Goal: Obtain resource: Download file/media

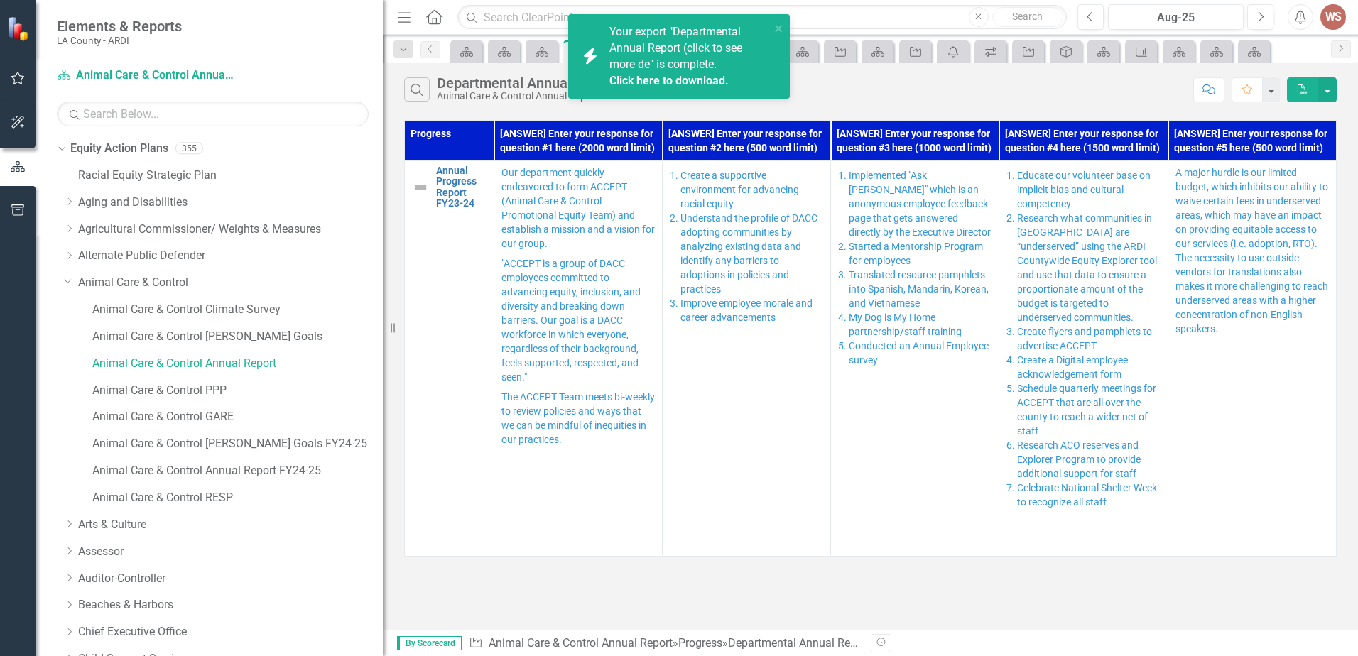
scroll to position [213, 0]
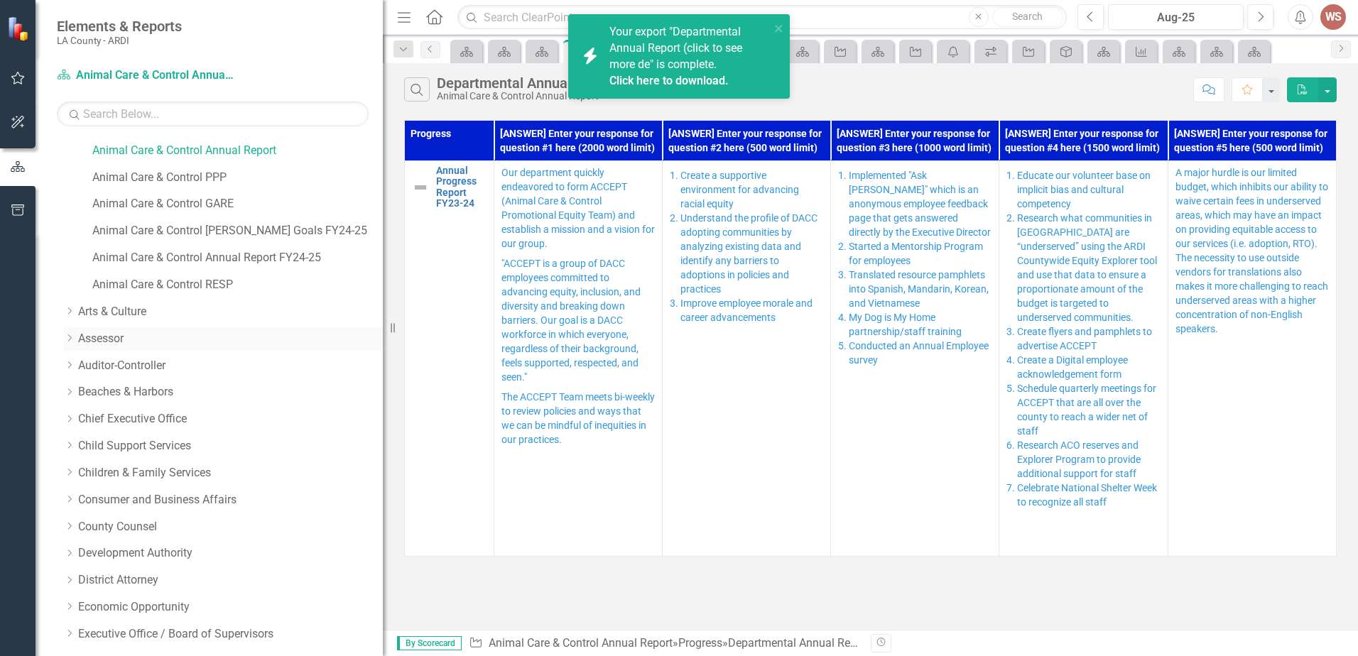
click at [104, 334] on link "Assessor" at bounding box center [230, 339] width 305 height 16
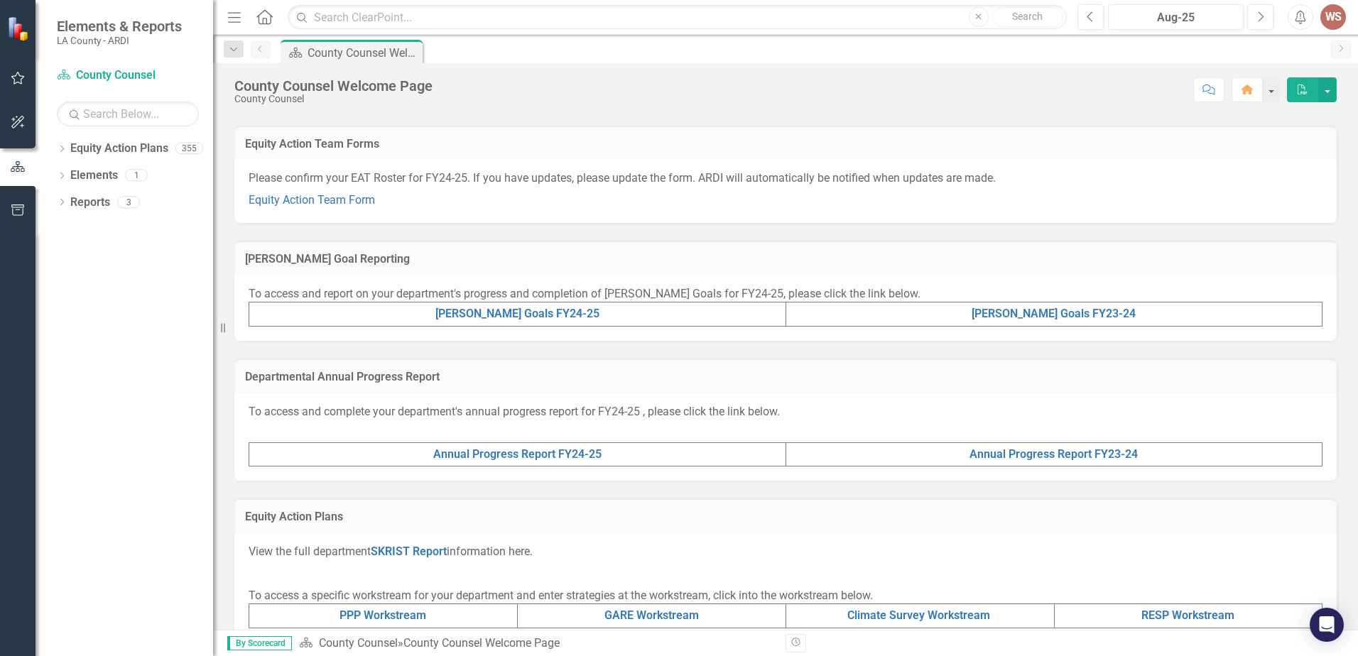
scroll to position [183, 0]
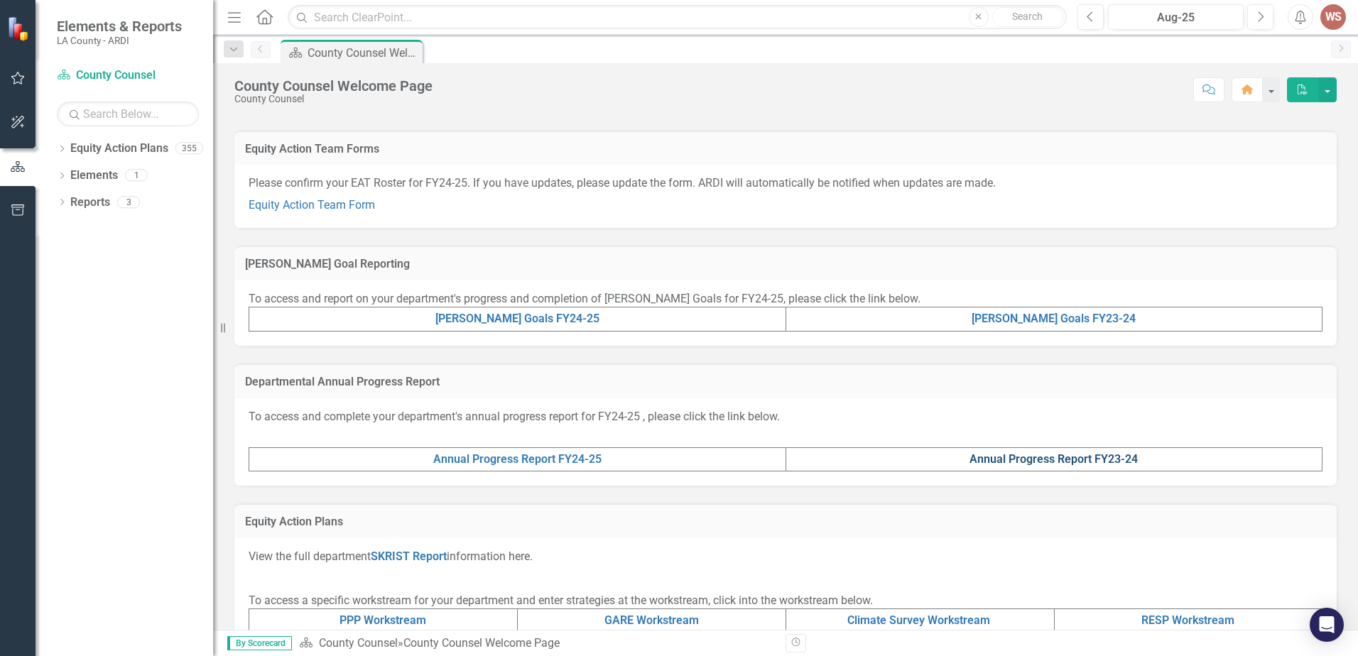
click at [1059, 464] on link "Annual Progress Report FY23-24" at bounding box center [1053, 458] width 168 height 13
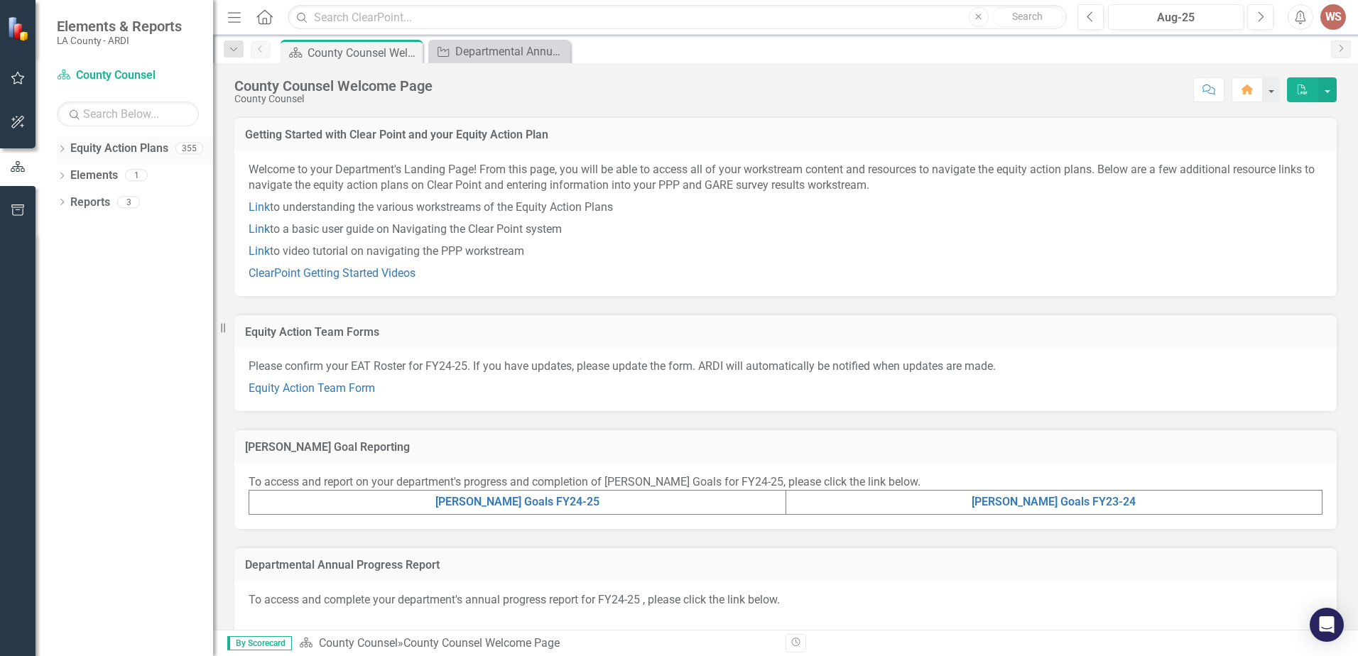
click at [122, 153] on link "Equity Action Plans" at bounding box center [119, 149] width 98 height 16
click at [136, 154] on link "Equity Action Plans" at bounding box center [119, 149] width 98 height 16
click at [21, 140] on div at bounding box center [17, 141] width 35 height 7
click at [11, 125] on icon "button" at bounding box center [18, 121] width 15 height 11
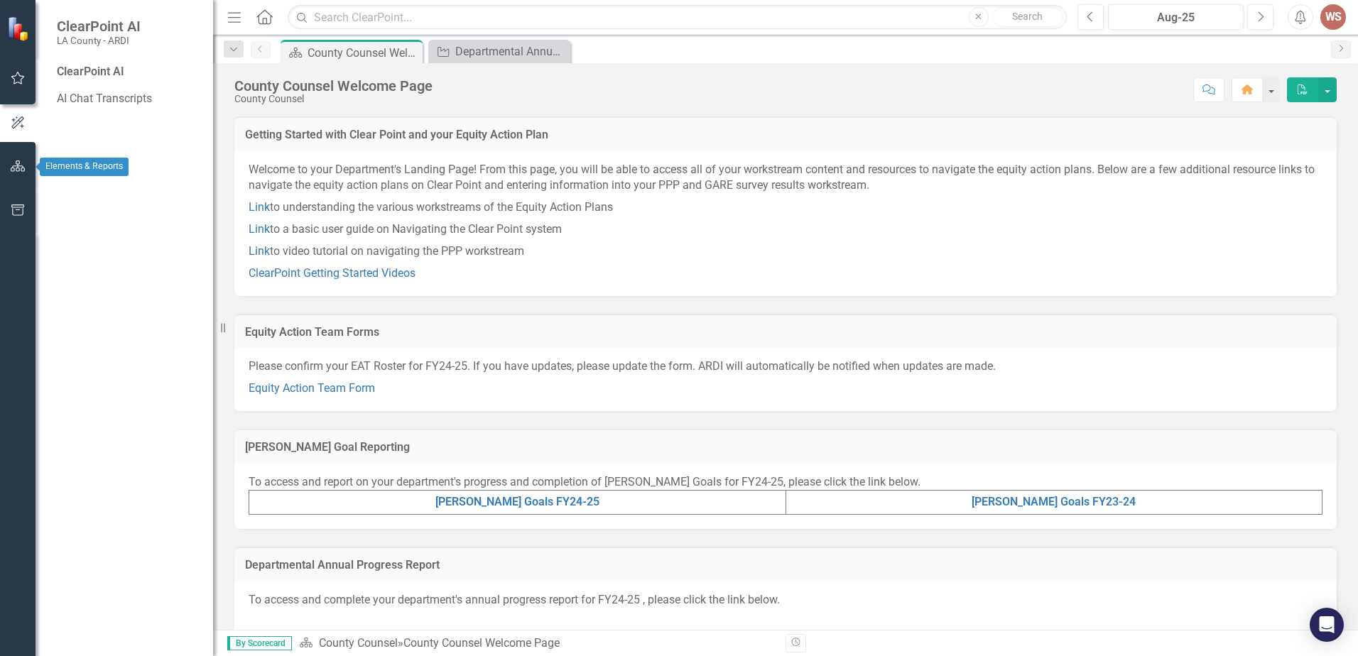
click at [23, 159] on button "button" at bounding box center [18, 167] width 32 height 30
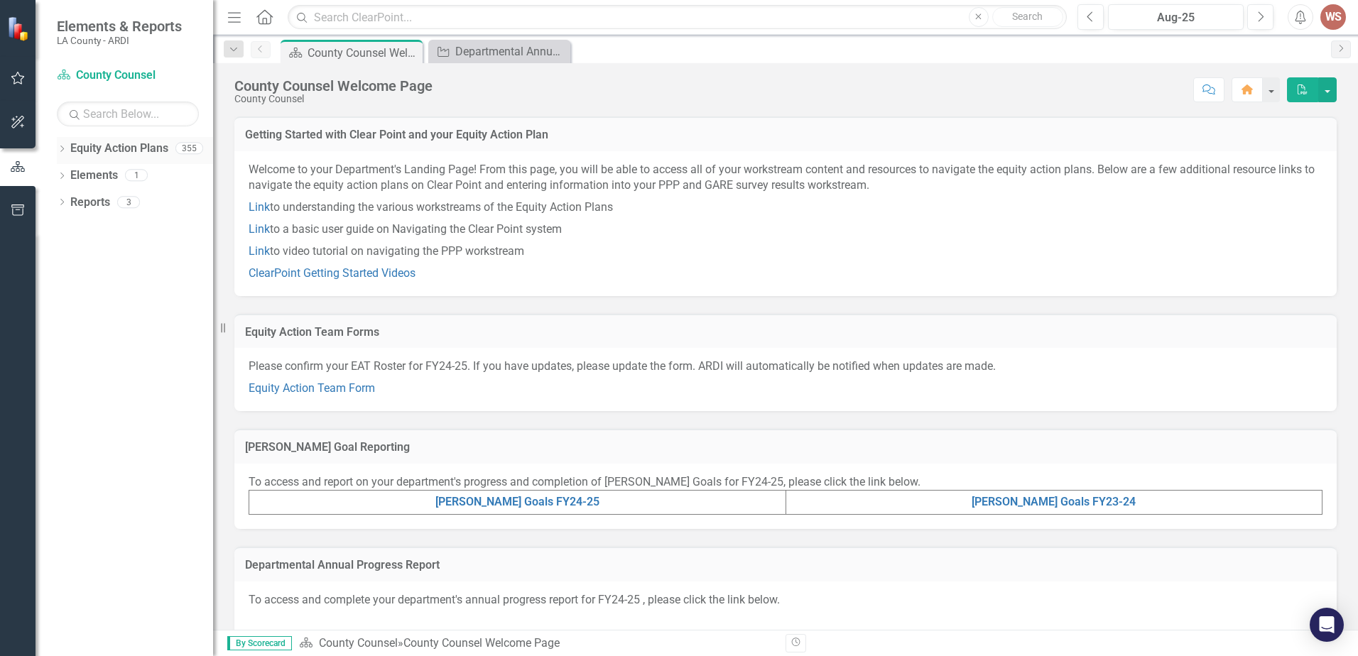
click at [146, 153] on link "Equity Action Plans" at bounding box center [119, 149] width 98 height 16
click at [59, 151] on icon "Dropdown" at bounding box center [62, 150] width 10 height 8
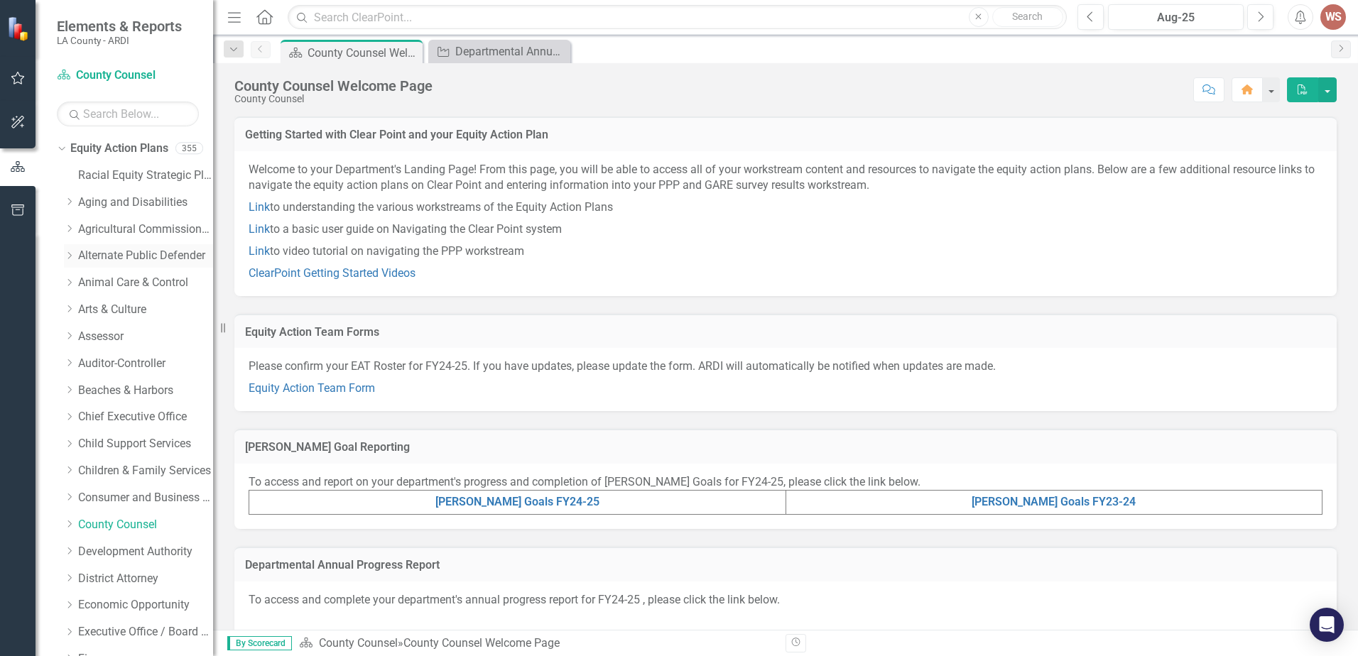
scroll to position [71, 0]
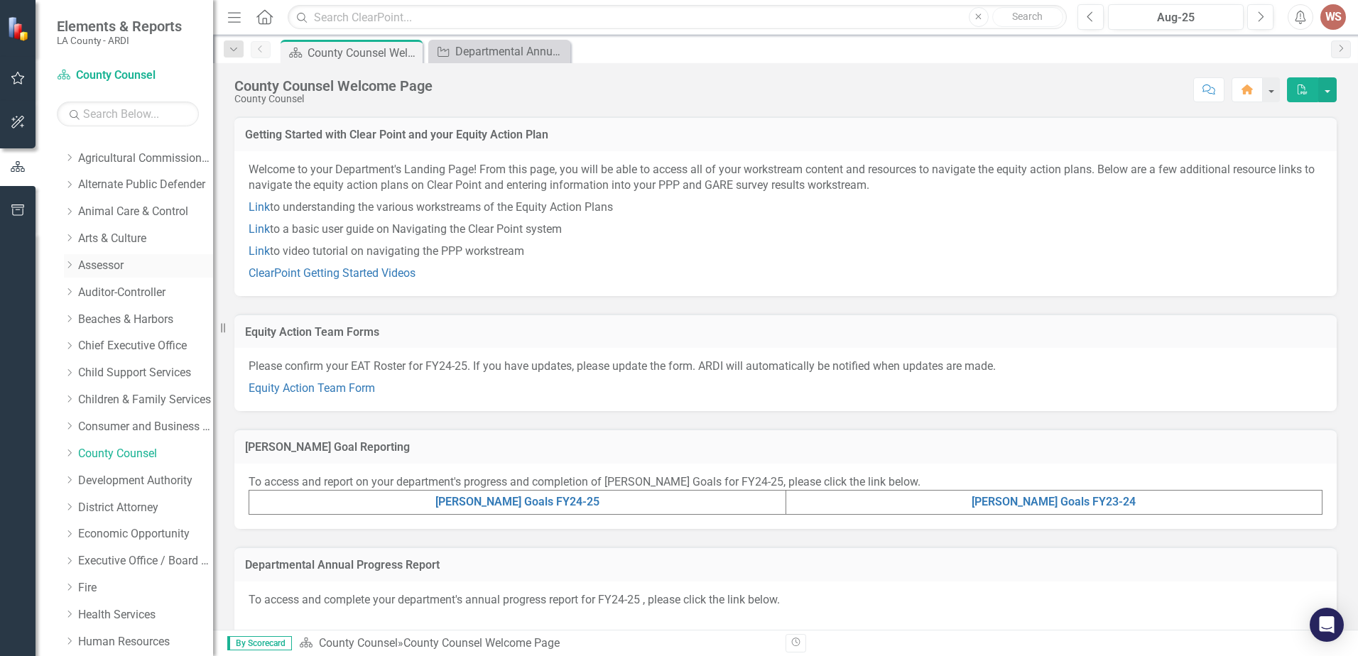
click at [100, 261] on link "Assessor" at bounding box center [145, 266] width 135 height 16
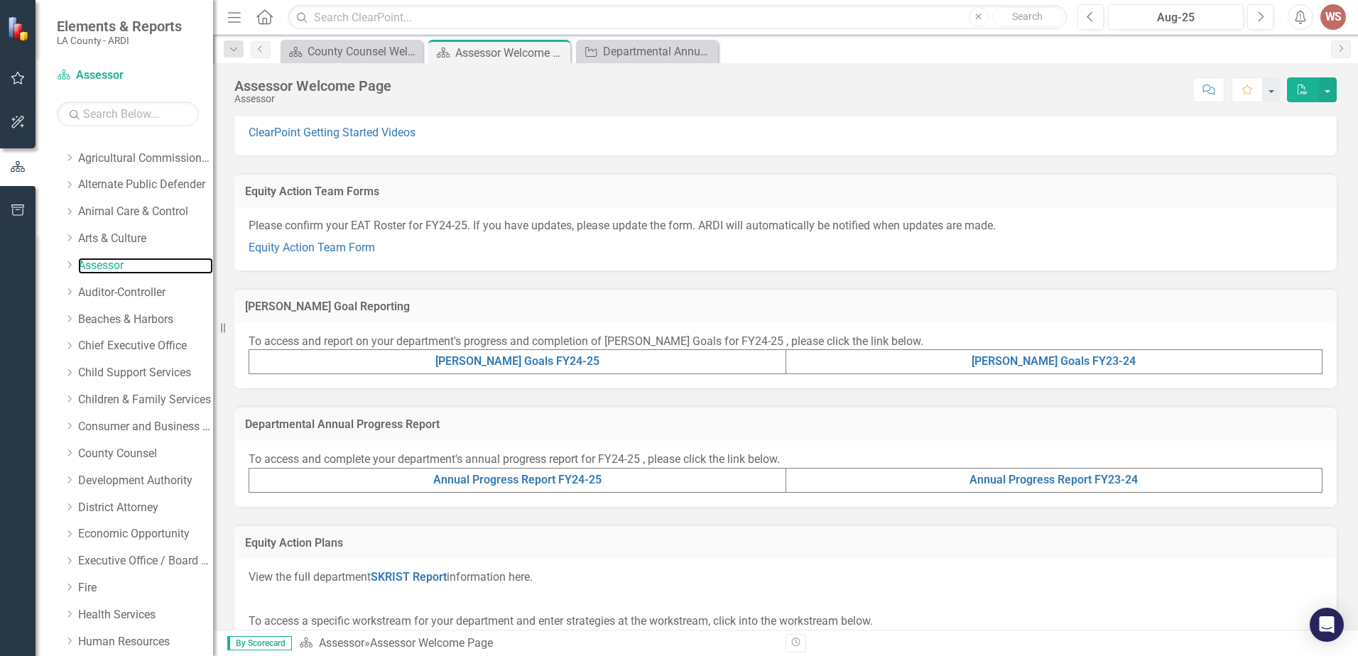
scroll to position [142, 0]
click at [1114, 479] on link "Annual Progress Report FY23-24" at bounding box center [1053, 477] width 168 height 13
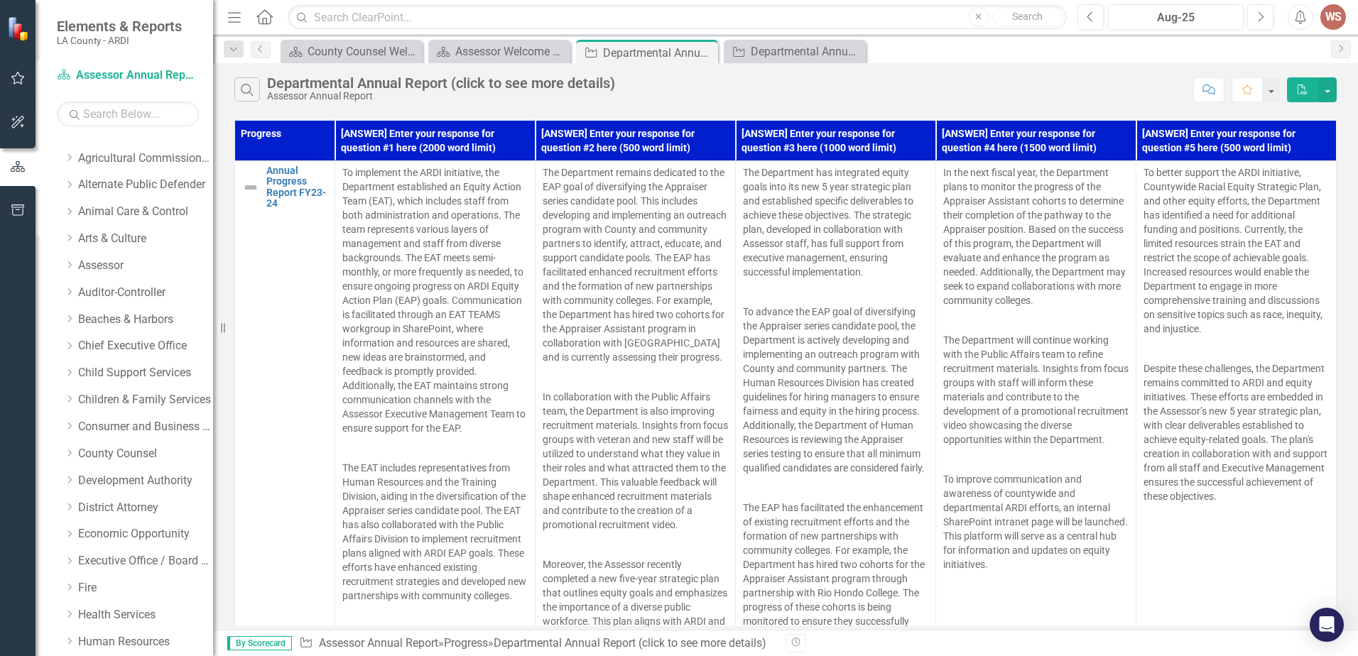
click at [1298, 94] on icon "button" at bounding box center [1302, 89] width 10 height 10
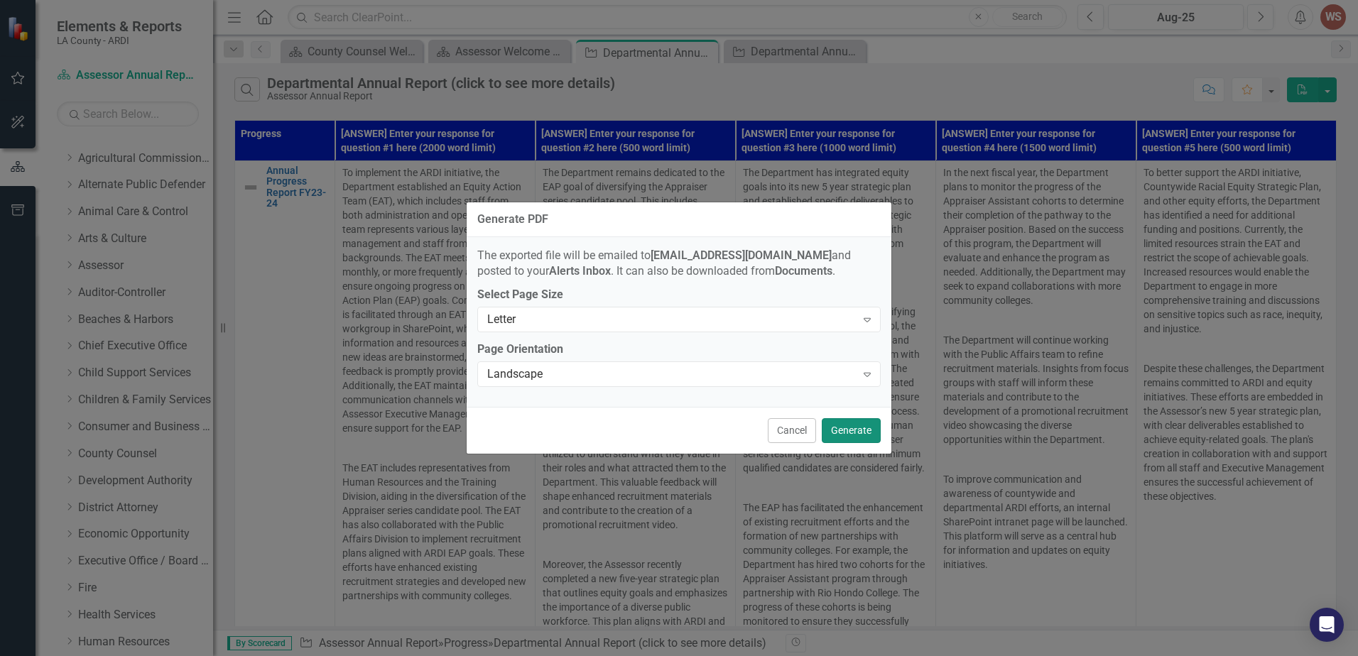
click at [846, 431] on button "Generate" at bounding box center [850, 430] width 59 height 25
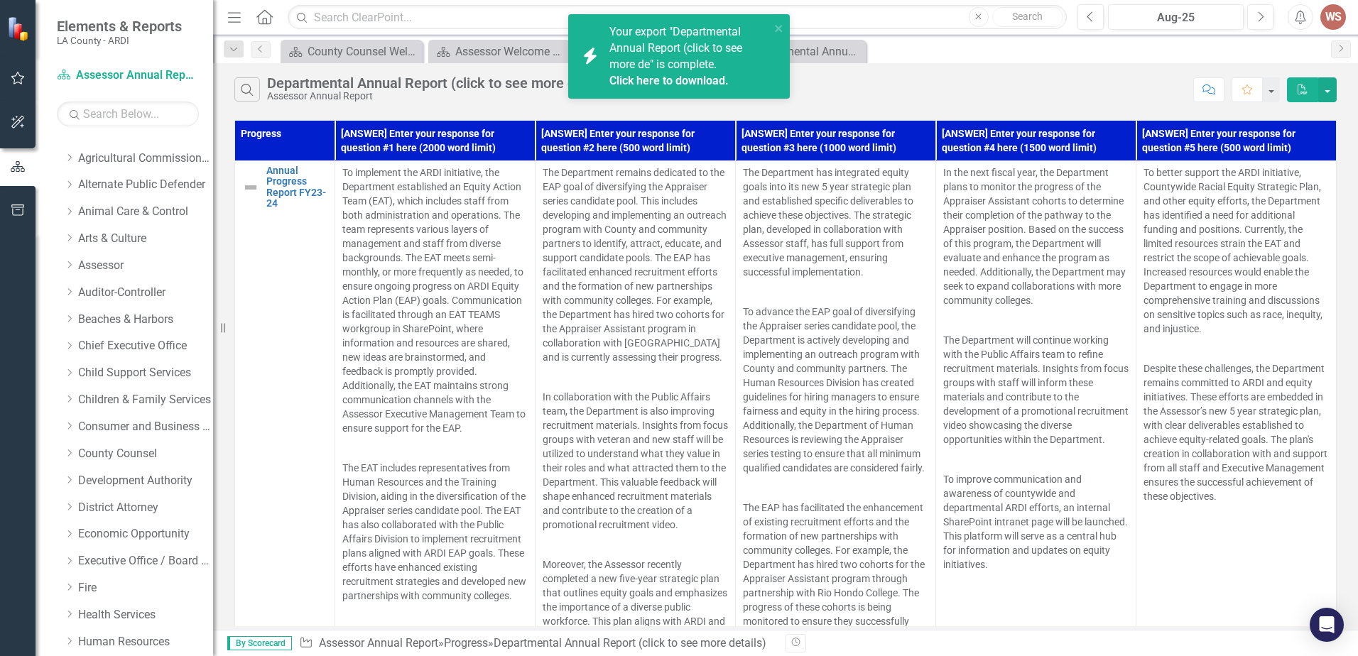
click at [662, 76] on link "Click here to download." at bounding box center [668, 80] width 119 height 13
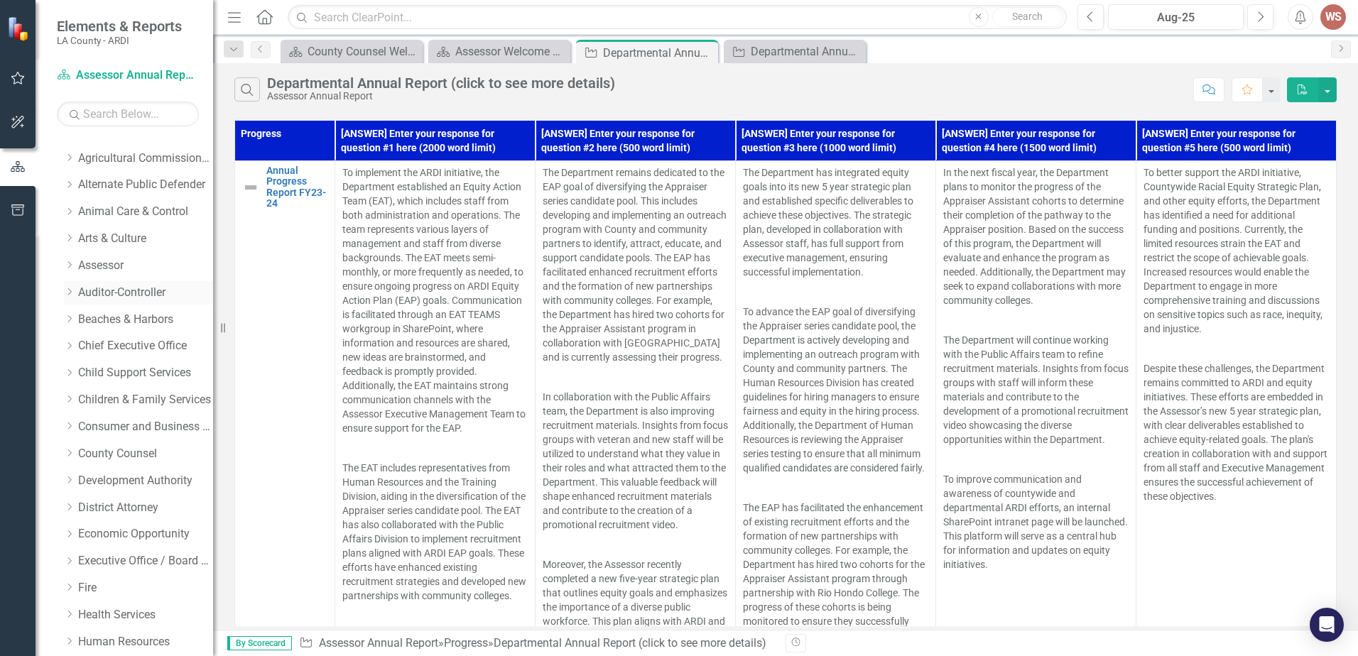
click at [65, 292] on icon "Dropdown" at bounding box center [69, 292] width 11 height 9
click at [127, 285] on link "Auditor-Controller" at bounding box center [145, 293] width 135 height 16
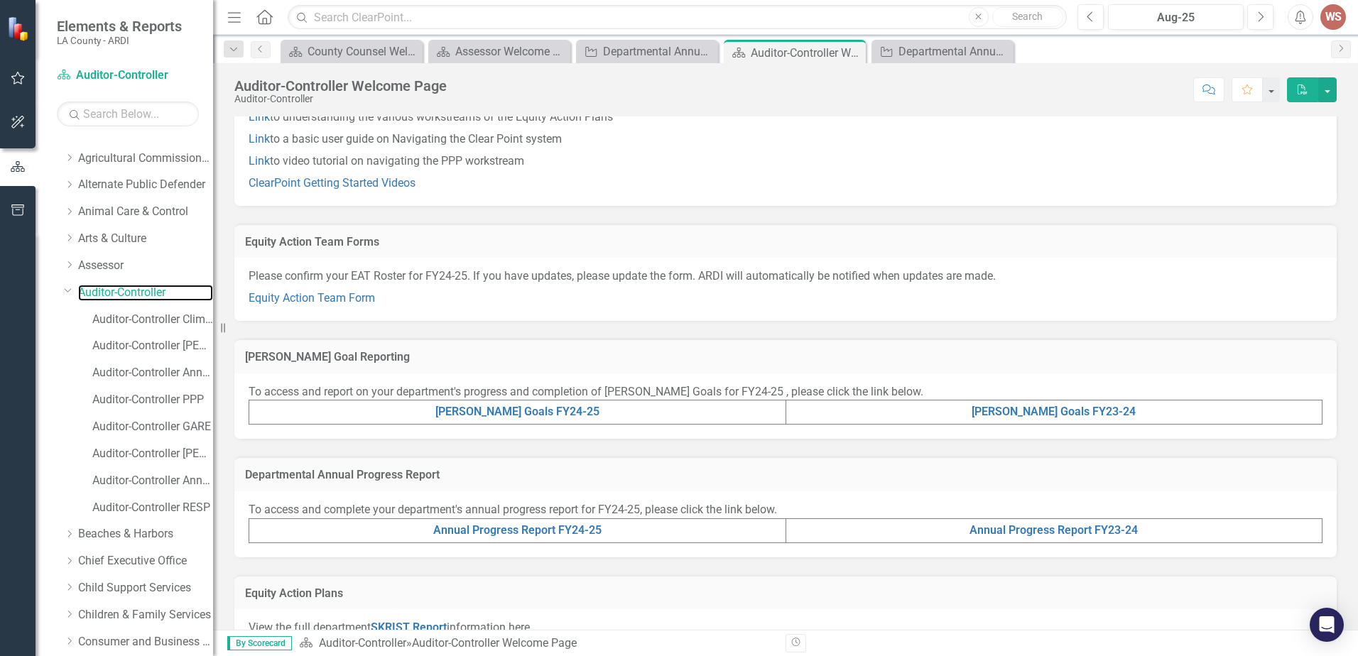
scroll to position [284, 0]
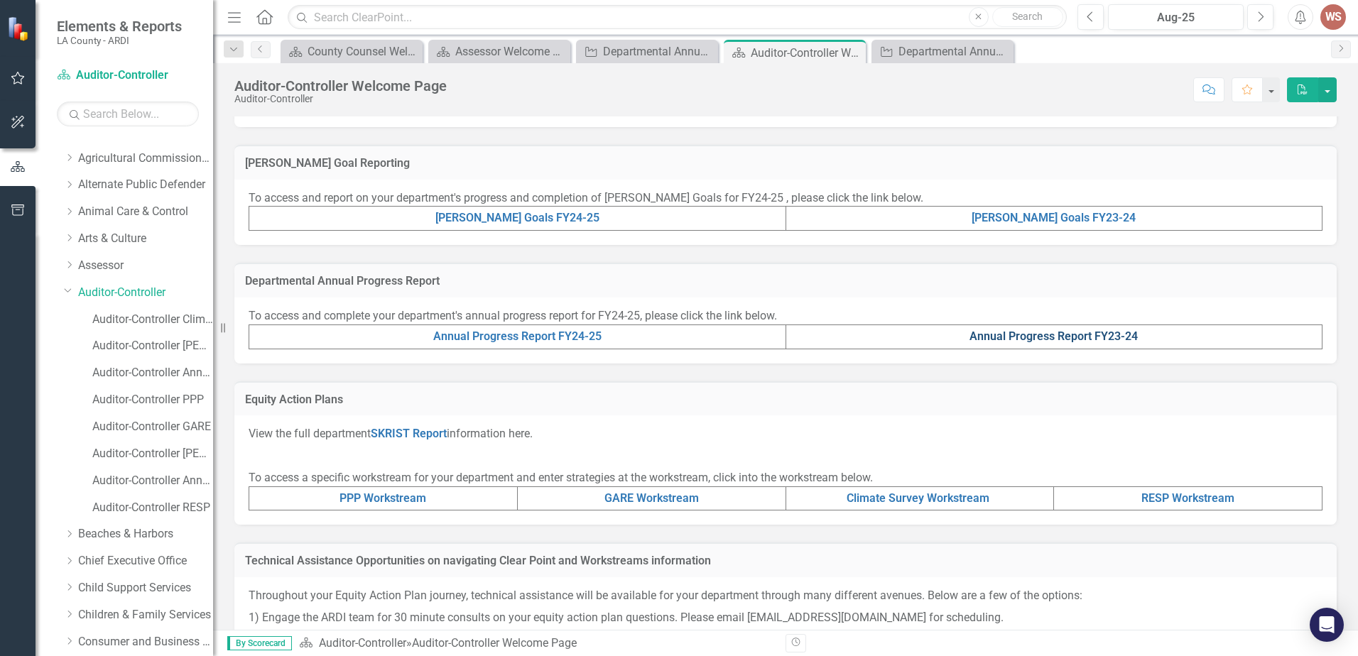
click at [1081, 338] on link "Annual Progress Report FY23-24" at bounding box center [1053, 335] width 168 height 13
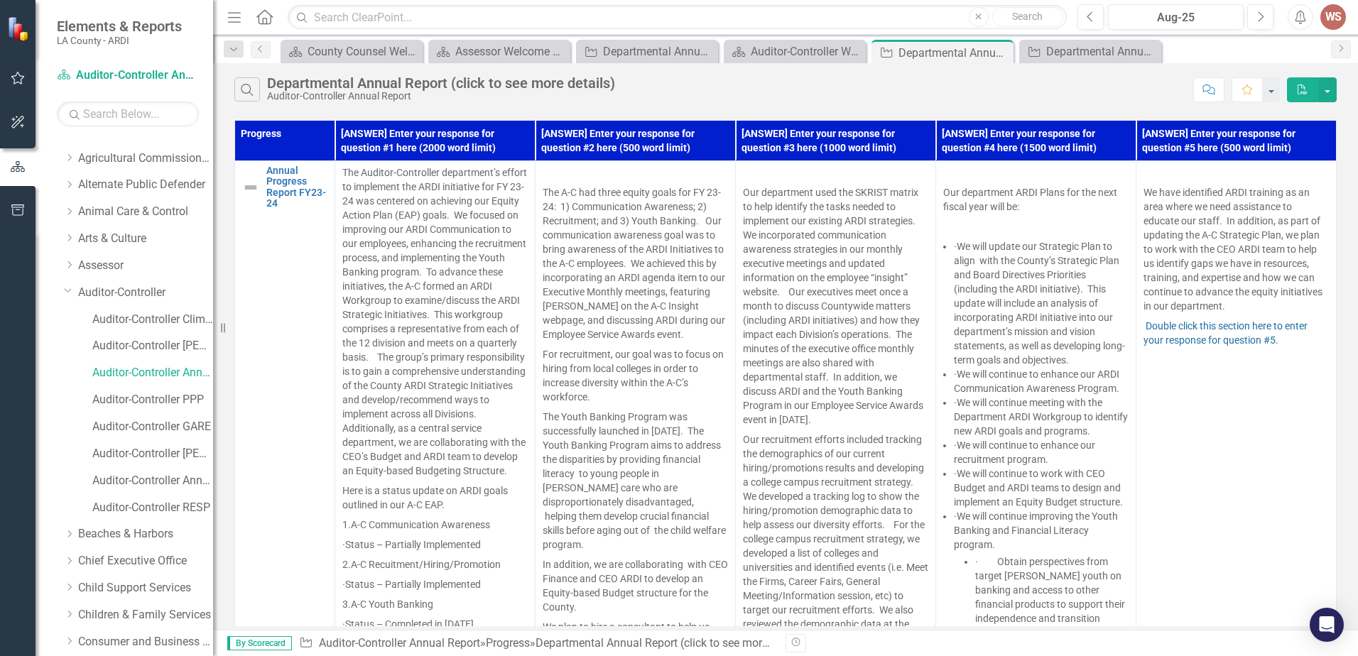
click at [1297, 82] on button "PDF" at bounding box center [1302, 89] width 31 height 25
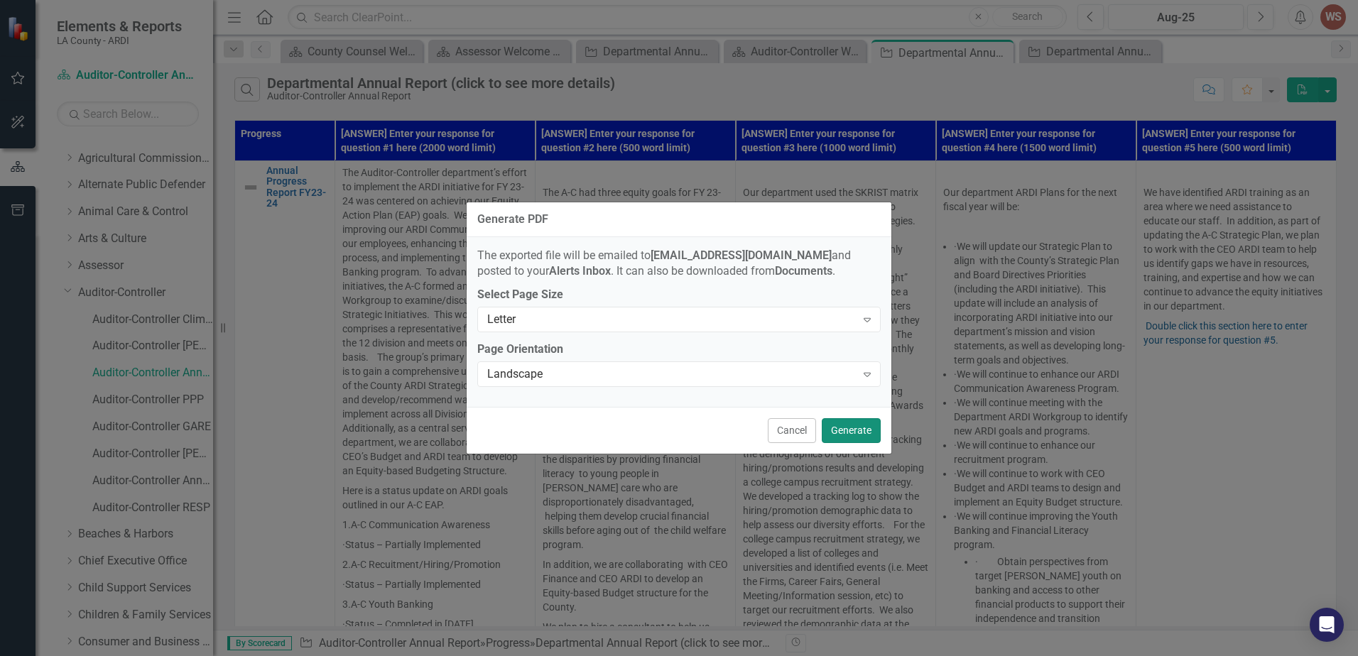
click at [852, 422] on button "Generate" at bounding box center [850, 430] width 59 height 25
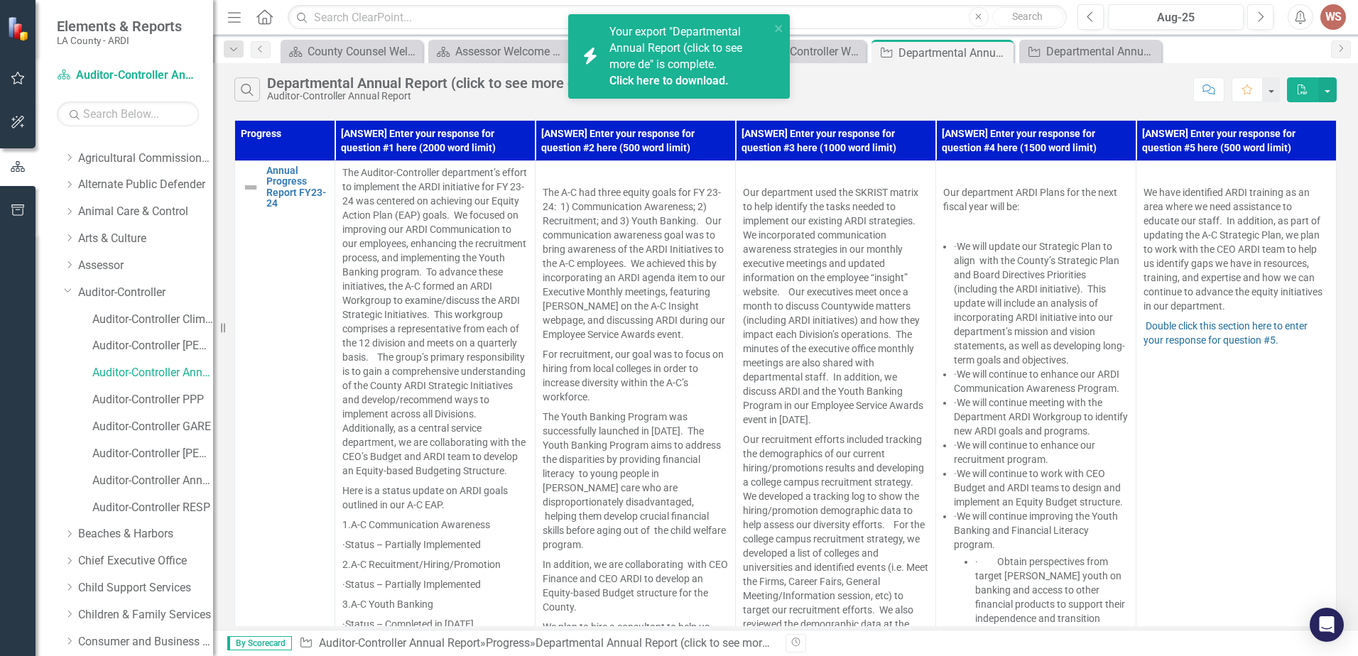
click at [687, 82] on link "Click here to download." at bounding box center [668, 80] width 119 height 13
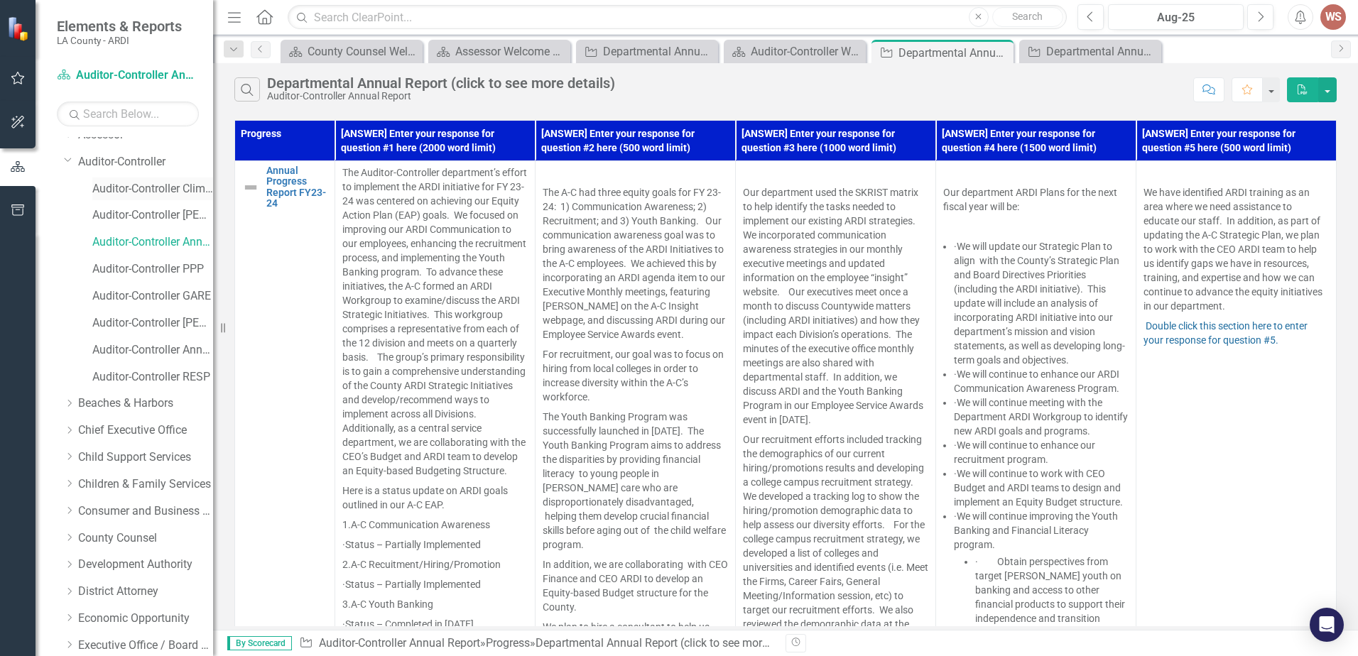
scroll to position [213, 0]
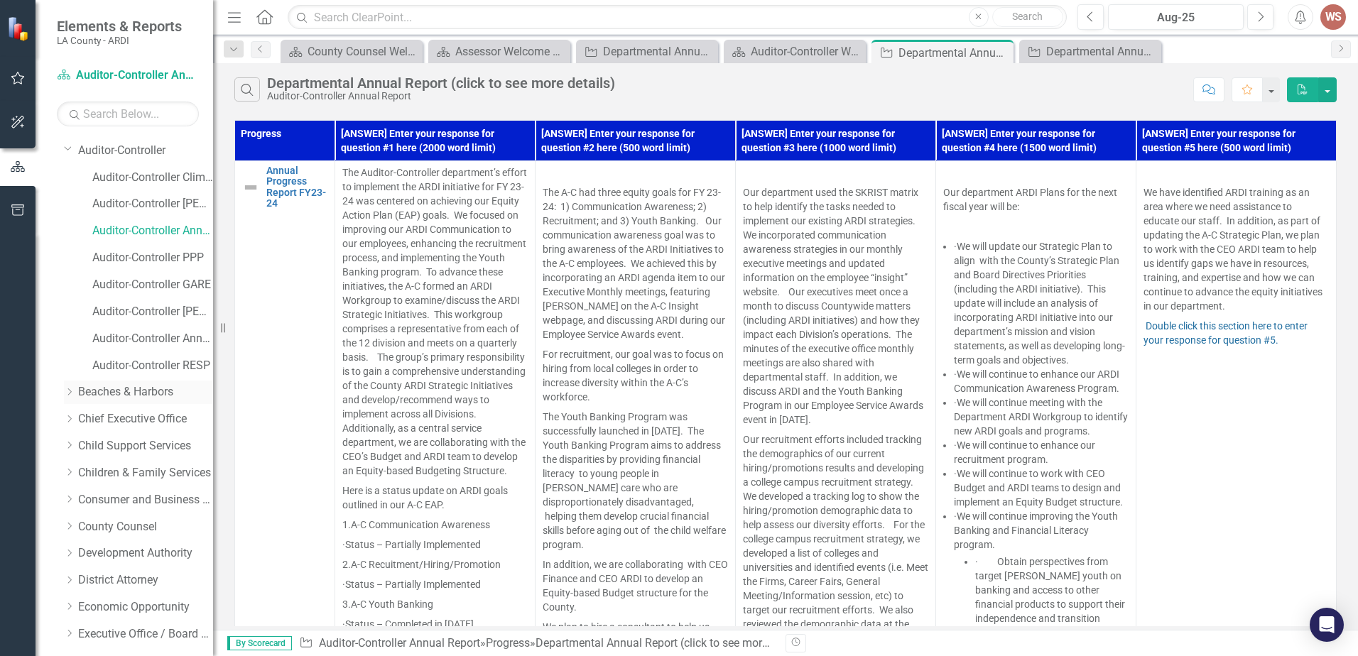
click at [141, 393] on link "Beaches & Harbors" at bounding box center [145, 392] width 135 height 16
click at [67, 398] on div "Dropdown" at bounding box center [69, 392] width 11 height 12
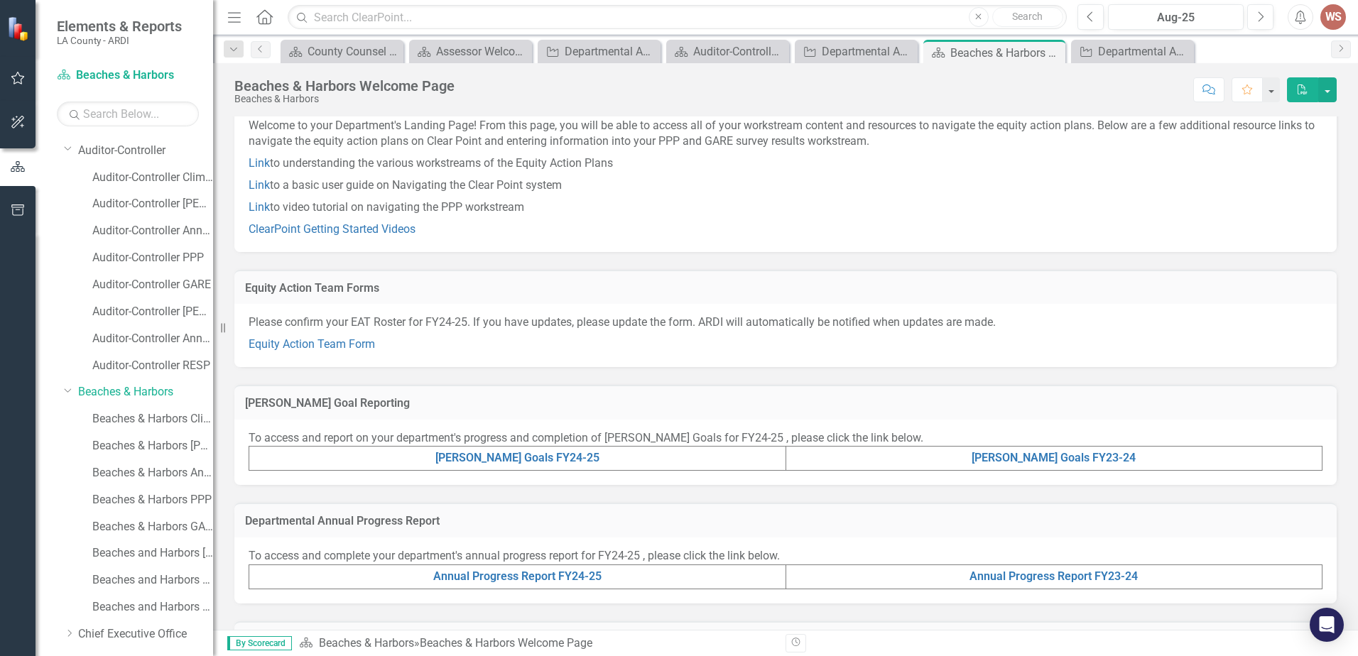
scroll to position [257, 0]
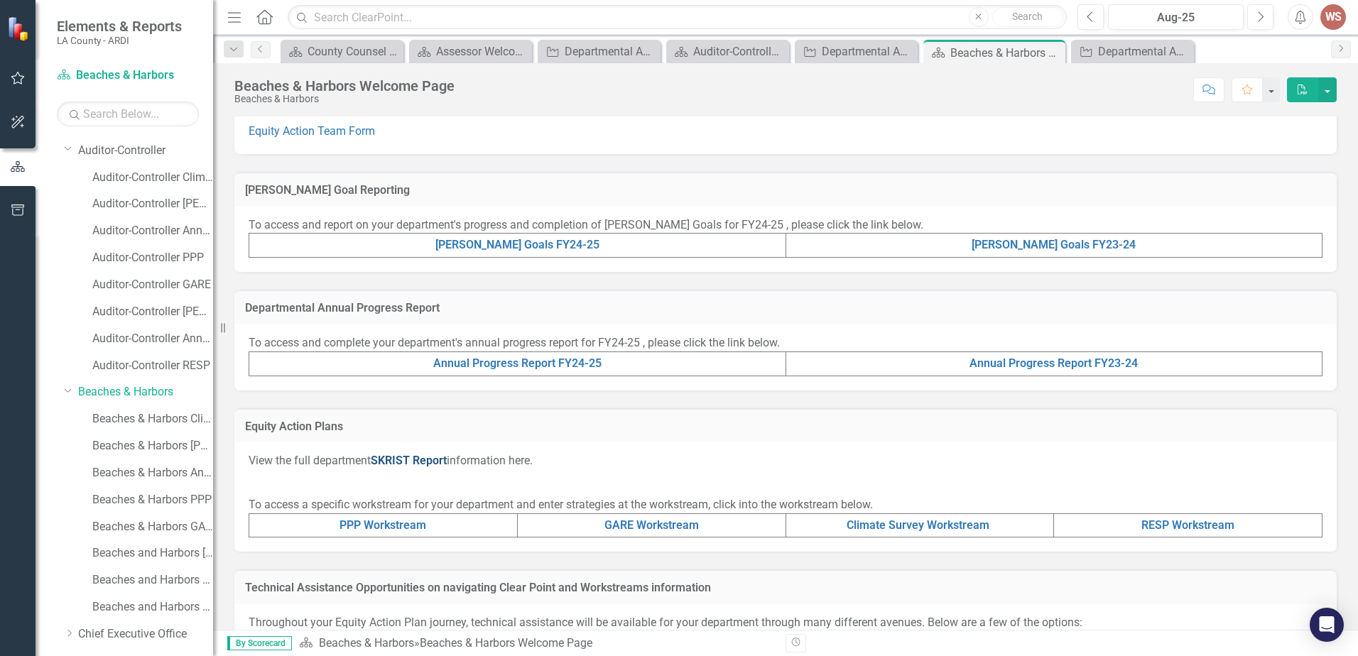
click at [410, 459] on link "SKRIST Report" at bounding box center [409, 460] width 76 height 13
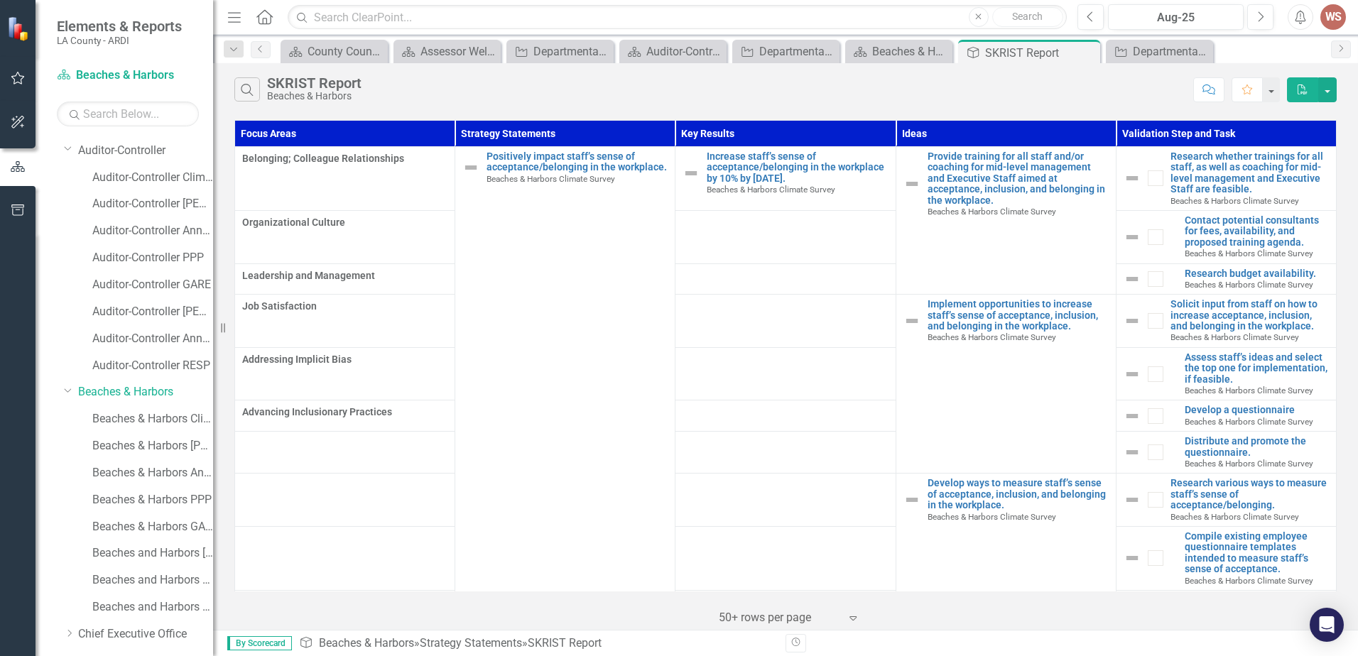
click at [1304, 87] on icon "button" at bounding box center [1302, 89] width 10 height 10
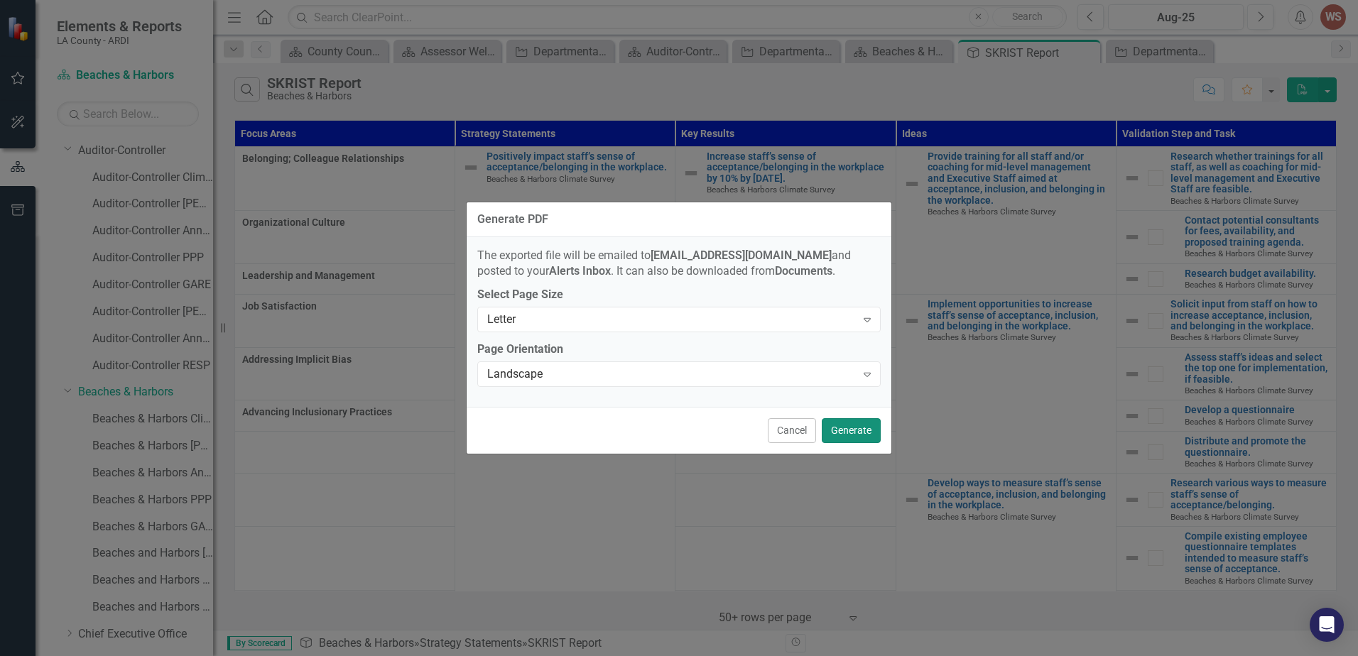
click at [851, 432] on button "Generate" at bounding box center [850, 430] width 59 height 25
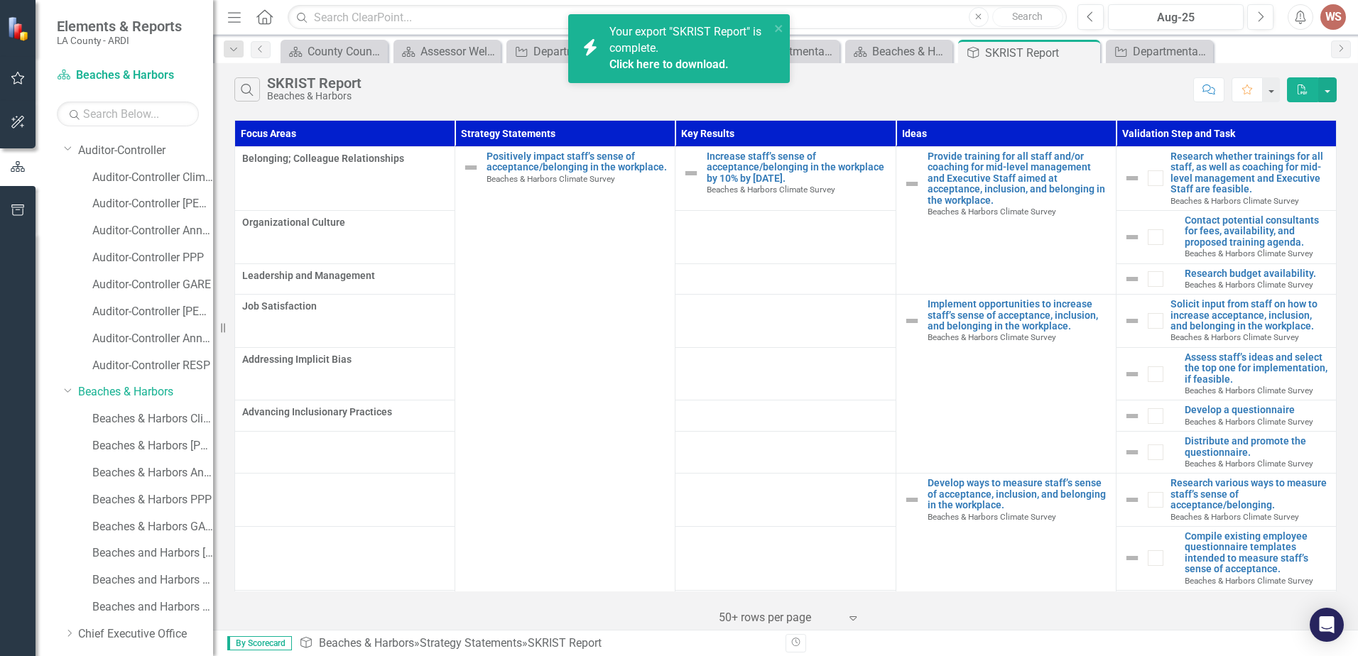
click at [656, 72] on div "Click here to download." at bounding box center [687, 65] width 157 height 16
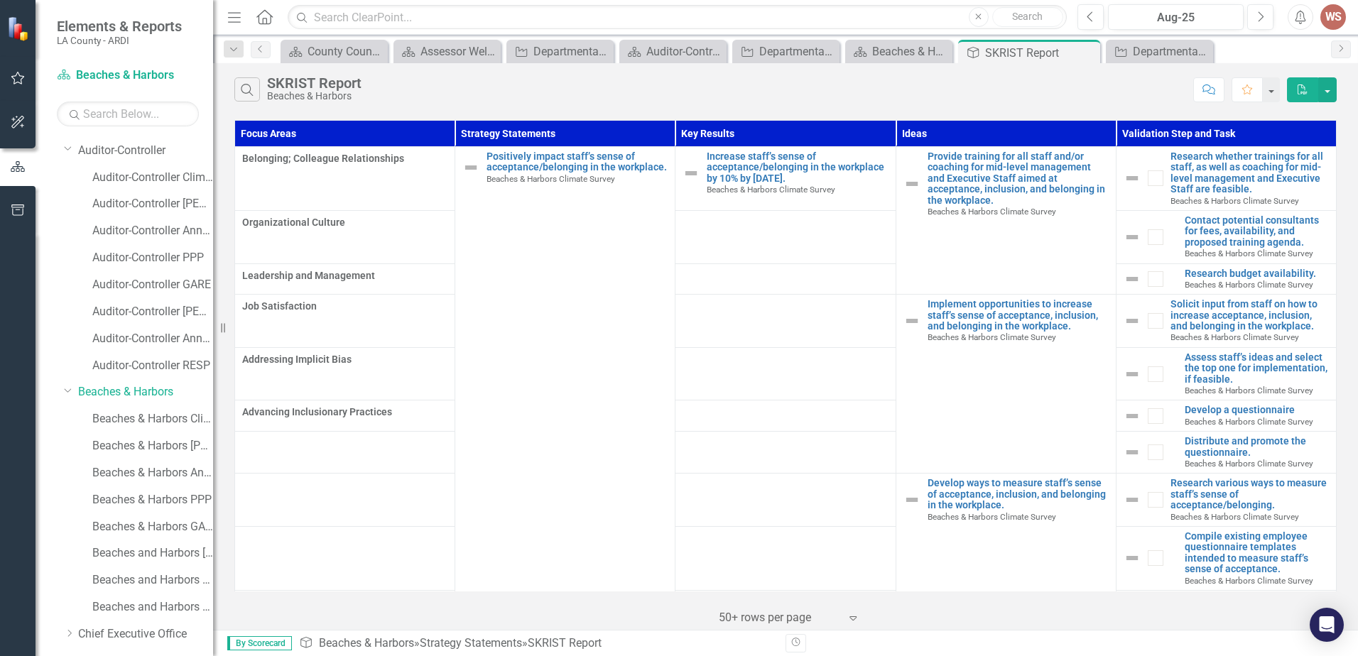
click at [1307, 91] on icon "PDF" at bounding box center [1302, 89] width 13 height 10
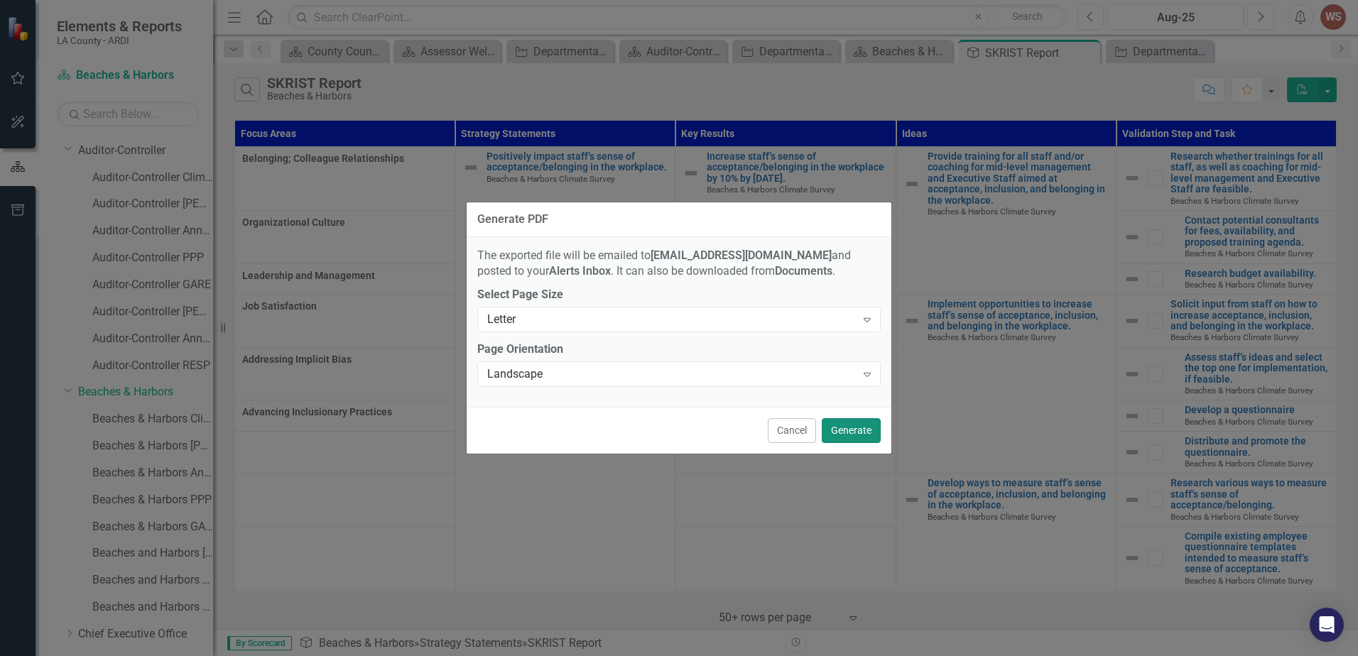
click at [851, 426] on button "Generate" at bounding box center [850, 430] width 59 height 25
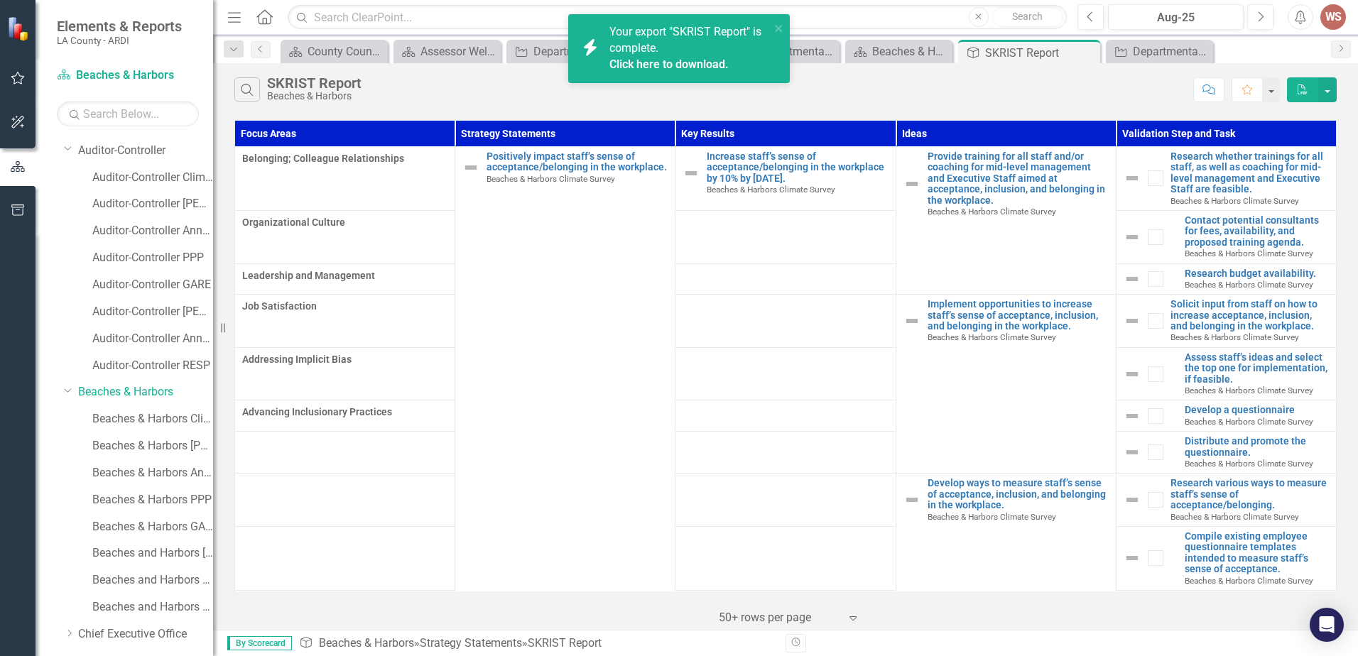
click at [646, 64] on link "Click here to download." at bounding box center [668, 64] width 119 height 13
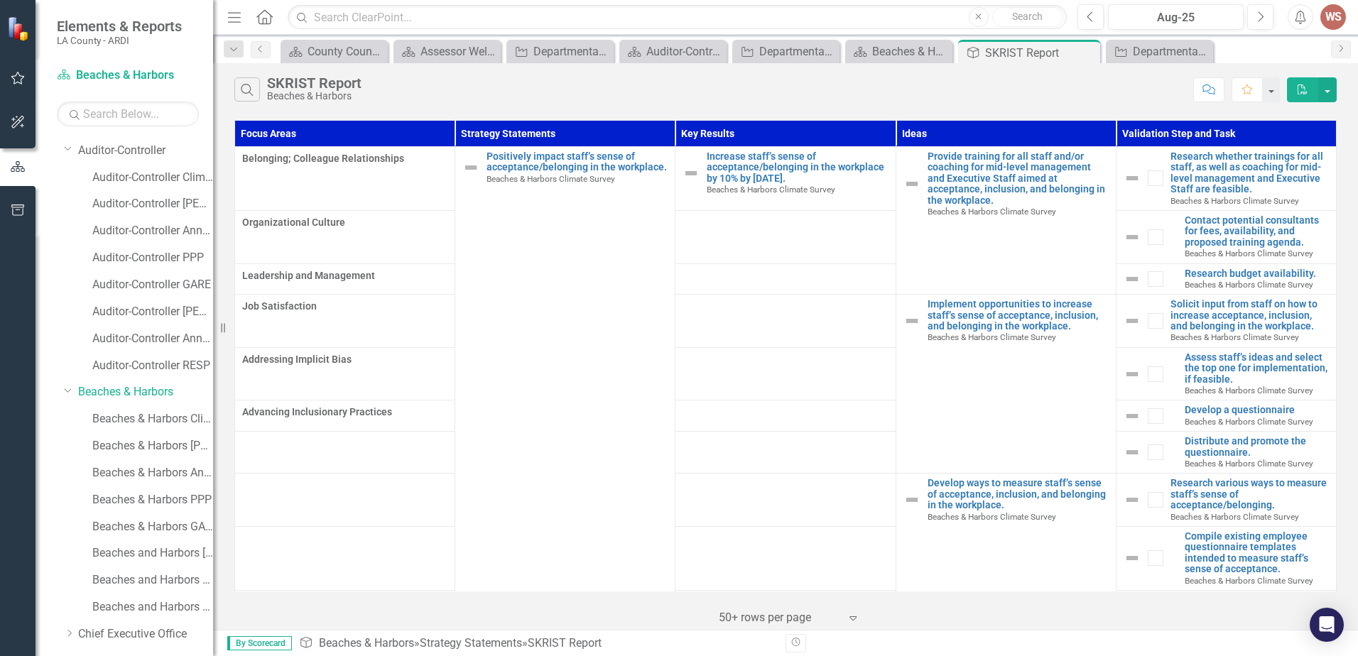
click at [1297, 96] on button "PDF" at bounding box center [1302, 89] width 31 height 25
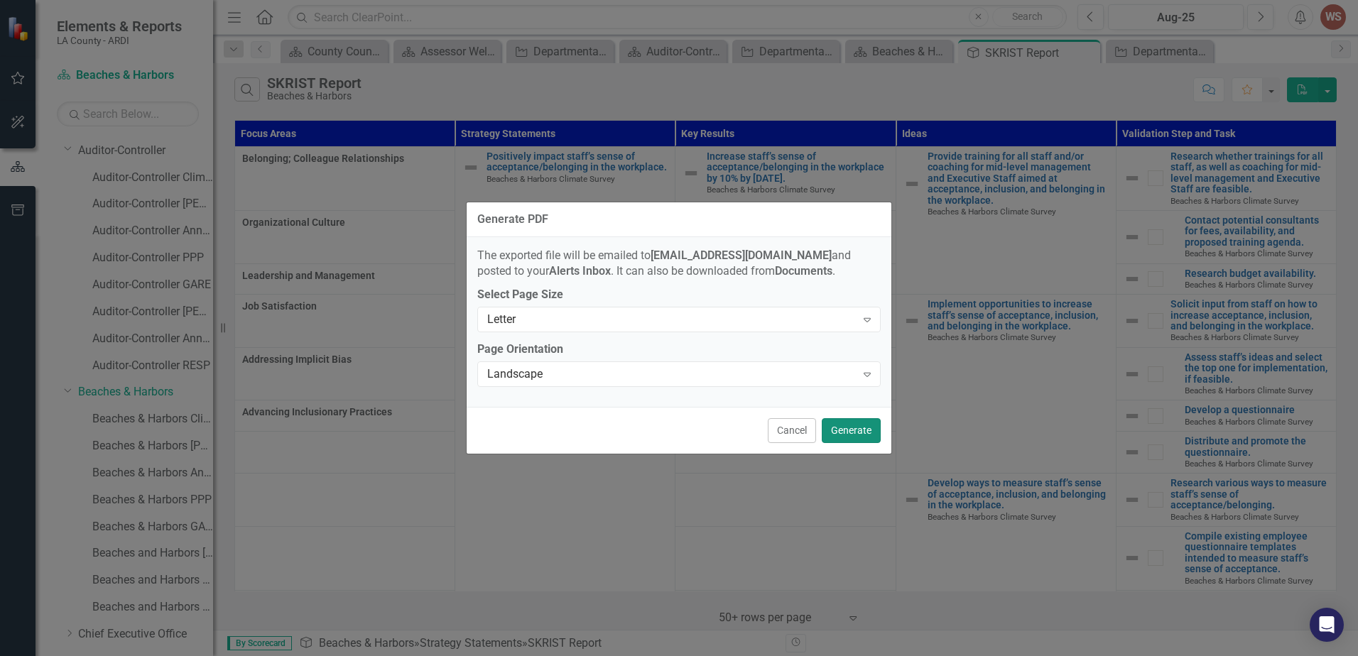
click at [859, 435] on button "Generate" at bounding box center [850, 430] width 59 height 25
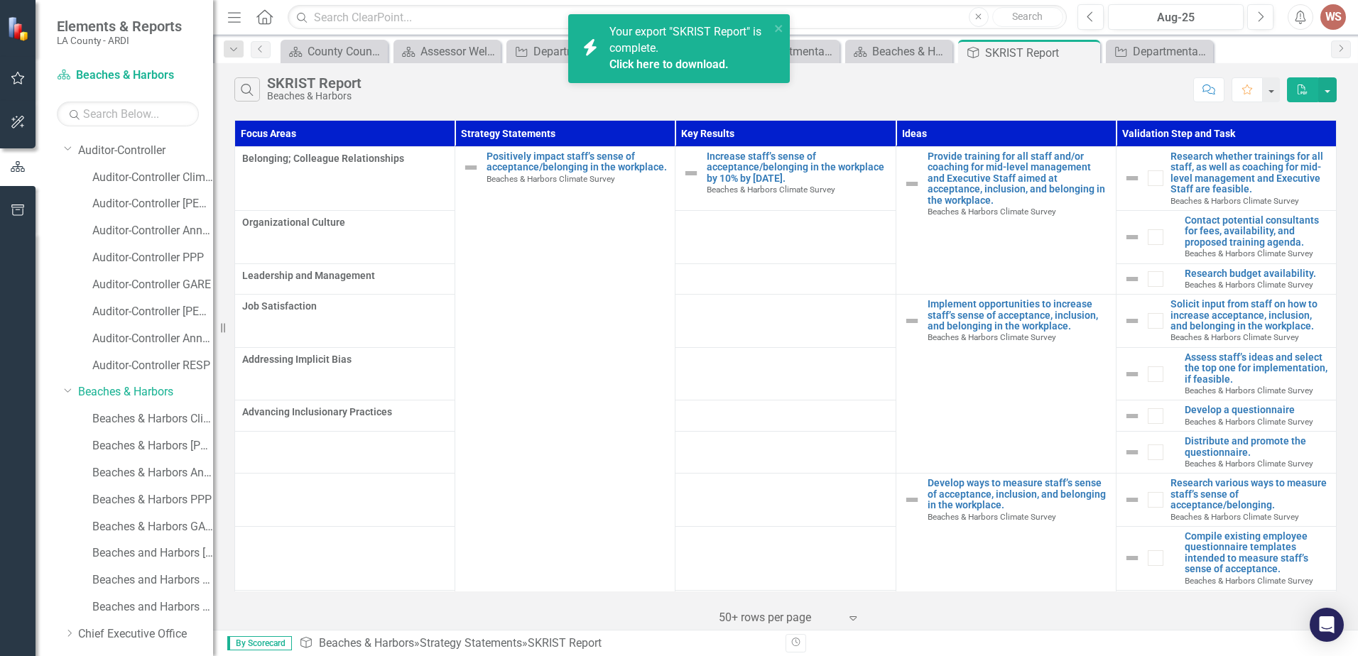
click at [645, 65] on link "Click here to download." at bounding box center [668, 64] width 119 height 13
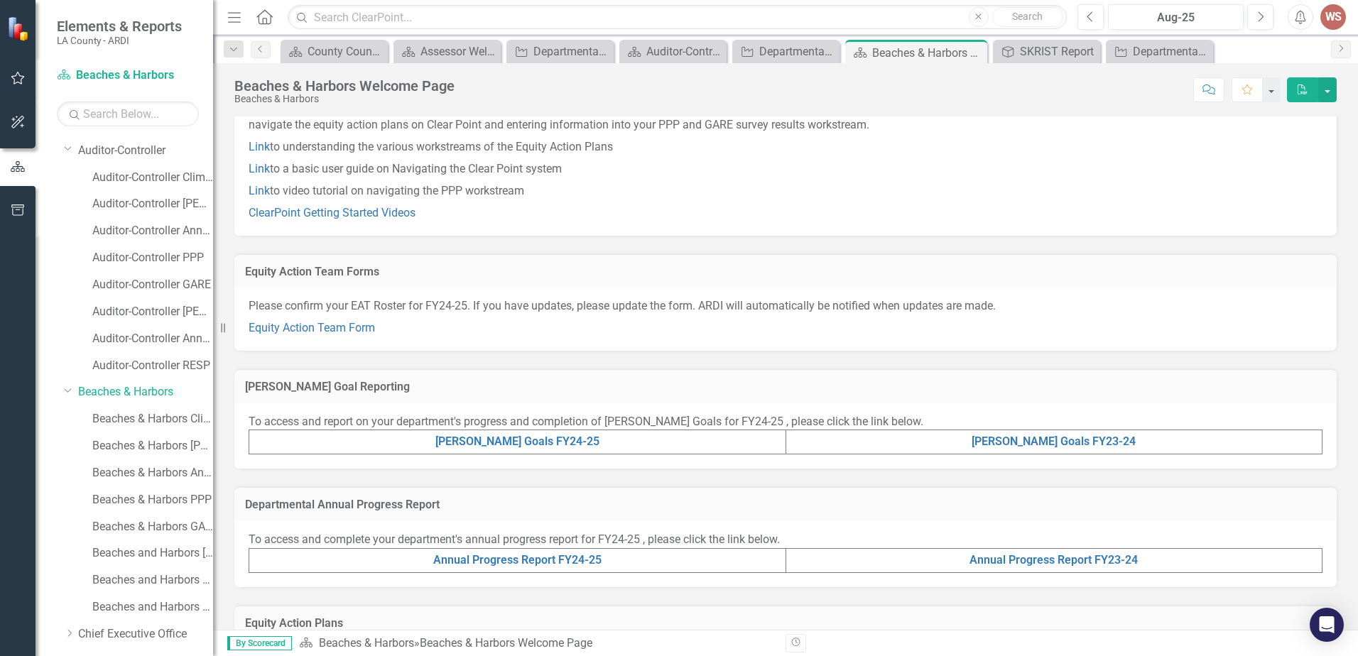
scroll to position [142, 0]
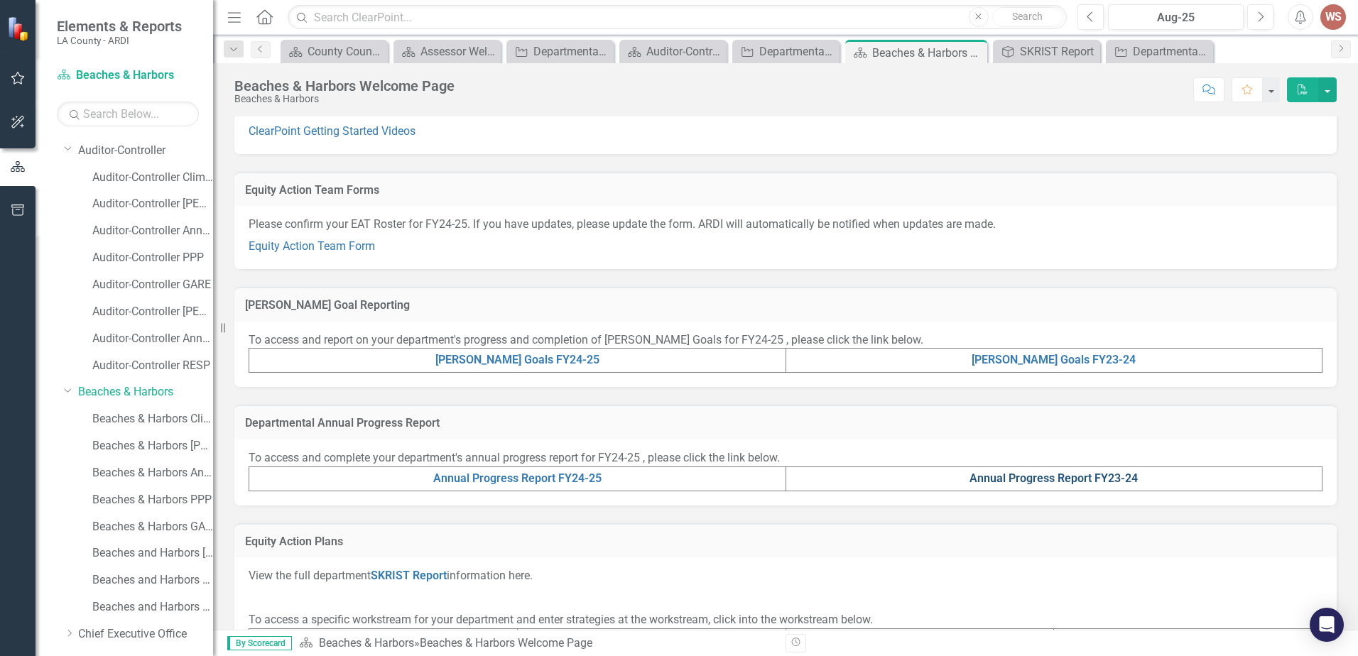
click at [1021, 481] on link "Annual Progress Report FY23-24" at bounding box center [1053, 477] width 168 height 13
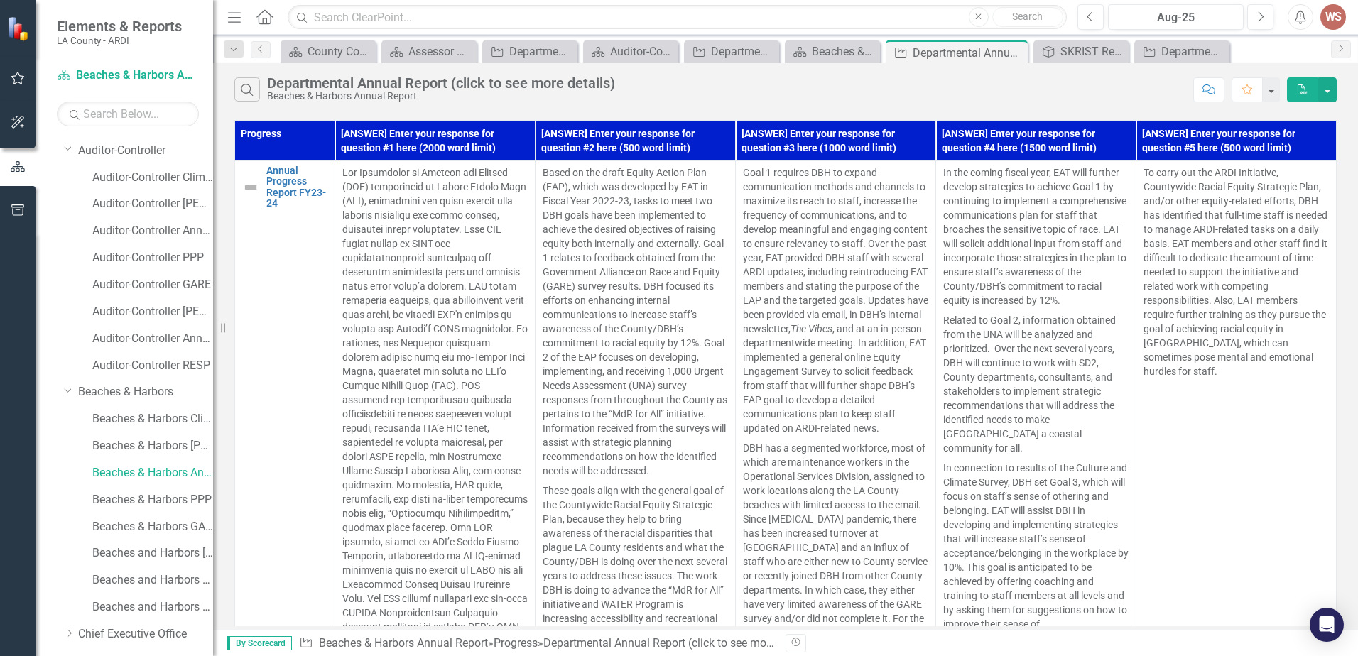
click at [859, 445] on p "DBH has a segmented workforce, most of which are maintenance workers in the Ope…" at bounding box center [835, 611] width 185 height 346
click at [1300, 85] on icon "PDF" at bounding box center [1302, 89] width 13 height 10
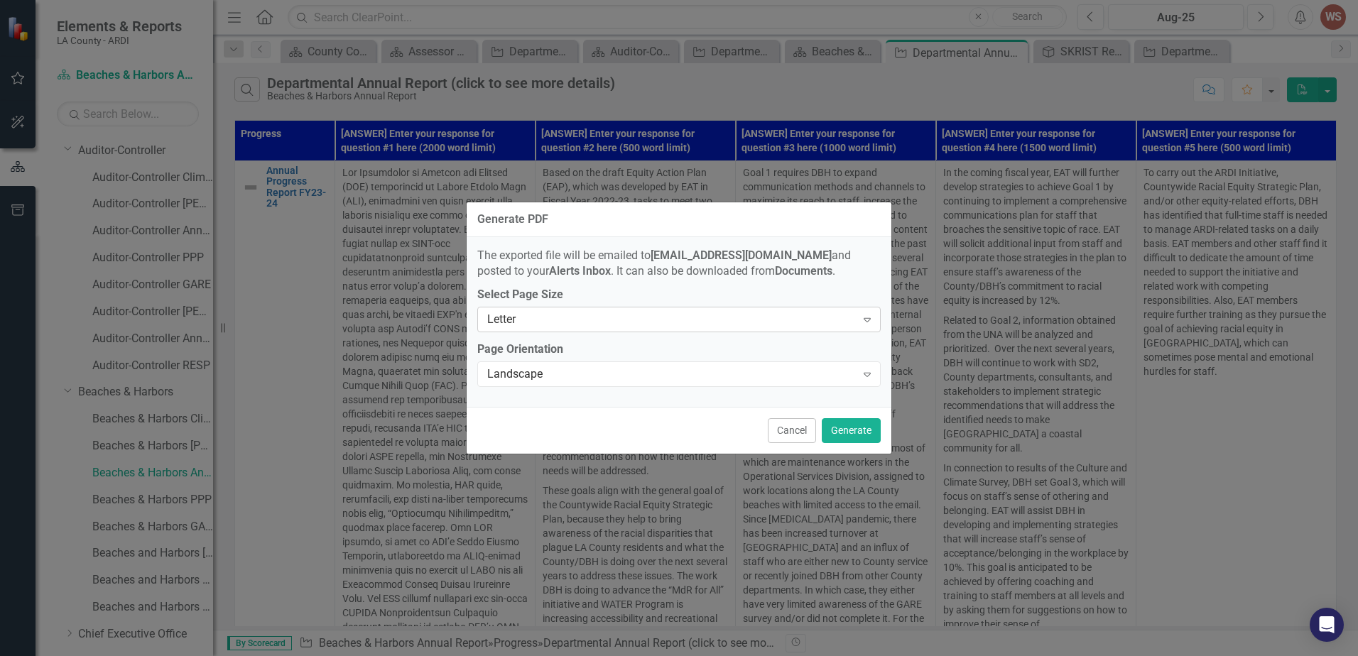
click at [807, 323] on div "Letter" at bounding box center [671, 320] width 368 height 16
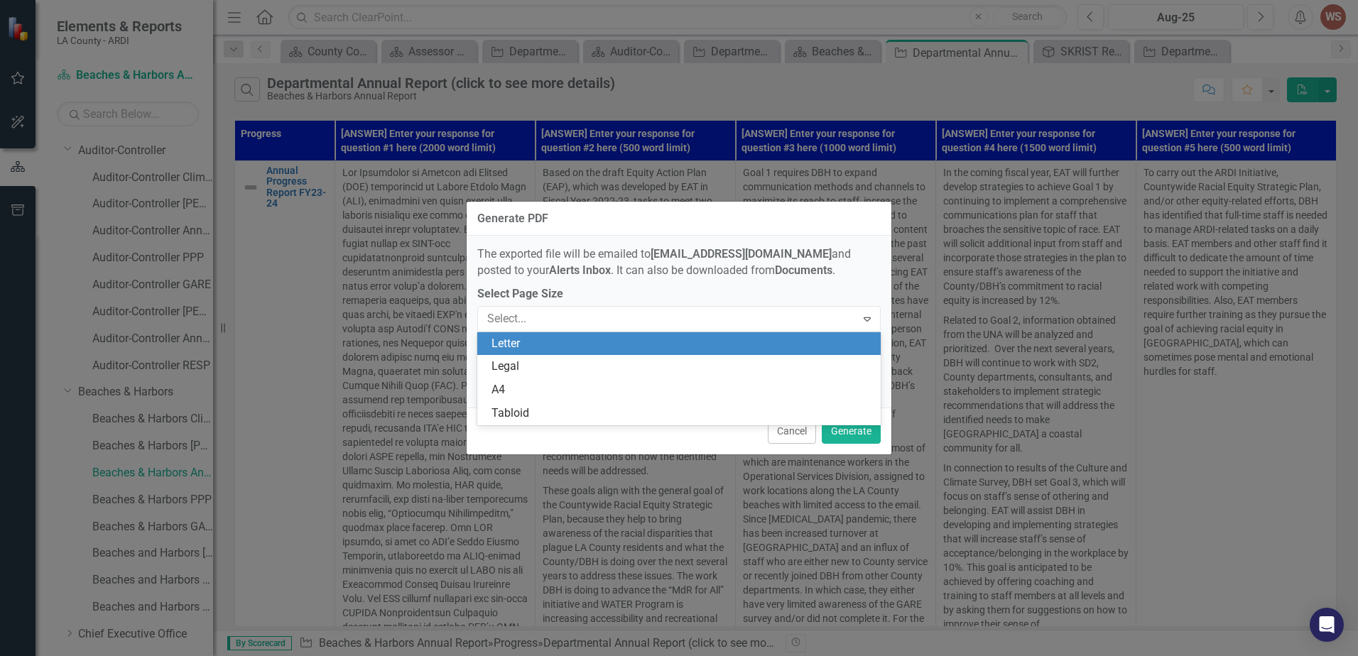
click at [789, 269] on span "The exported file will be emailed to [EMAIL_ADDRESS][DOMAIN_NAME] and posted to…" at bounding box center [663, 262] width 373 height 30
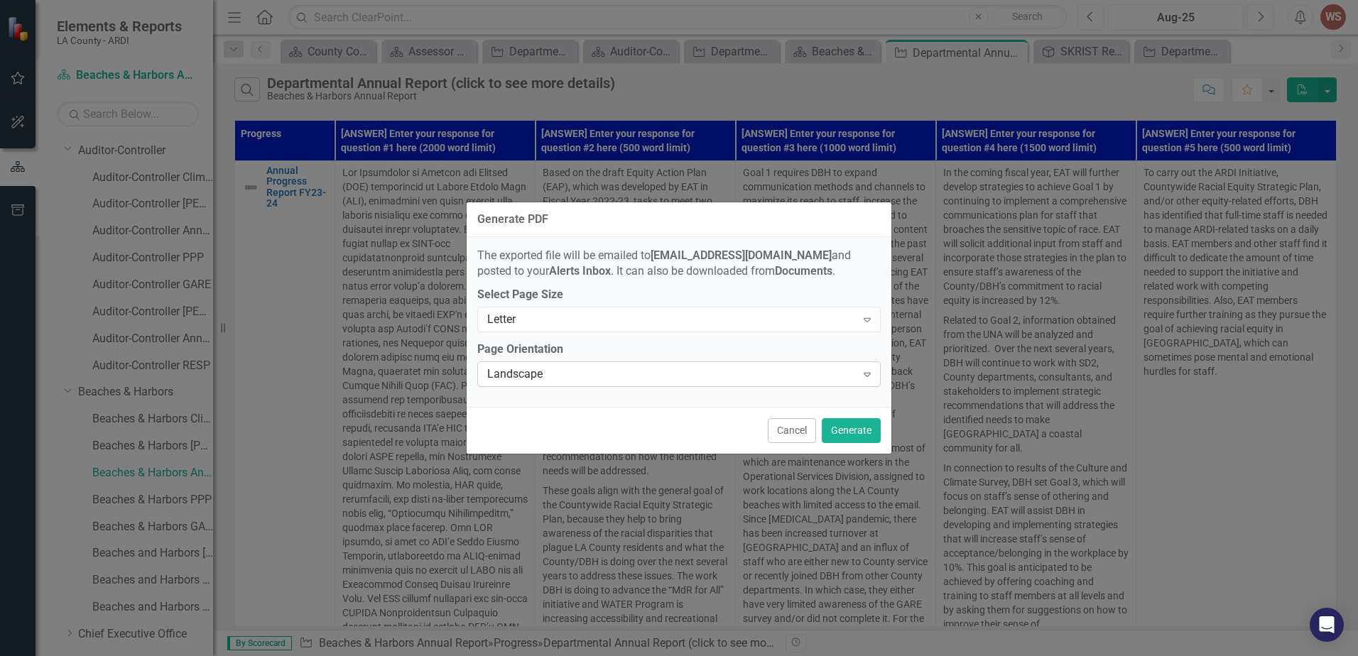
click at [844, 376] on div "Landscape" at bounding box center [671, 374] width 368 height 16
click at [822, 344] on label "Page Orientation" at bounding box center [678, 350] width 403 height 16
click at [860, 429] on button "Generate" at bounding box center [850, 430] width 59 height 25
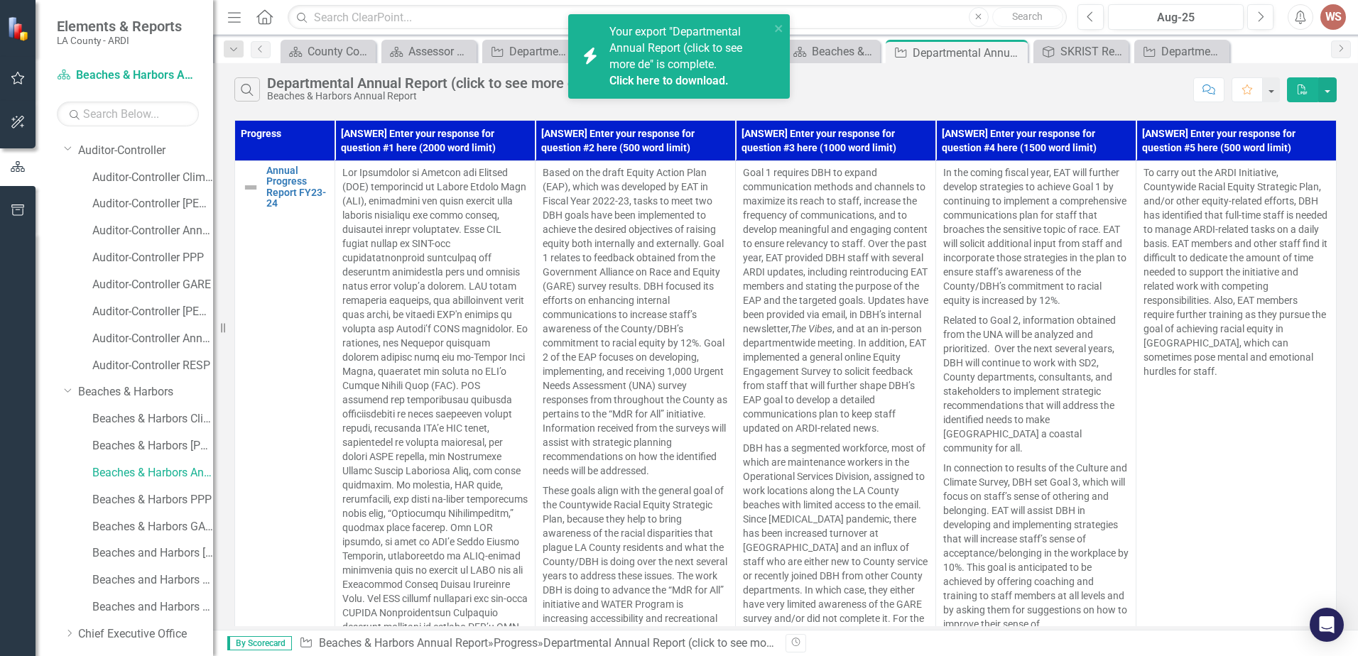
click at [692, 84] on link "Click here to download." at bounding box center [668, 80] width 119 height 13
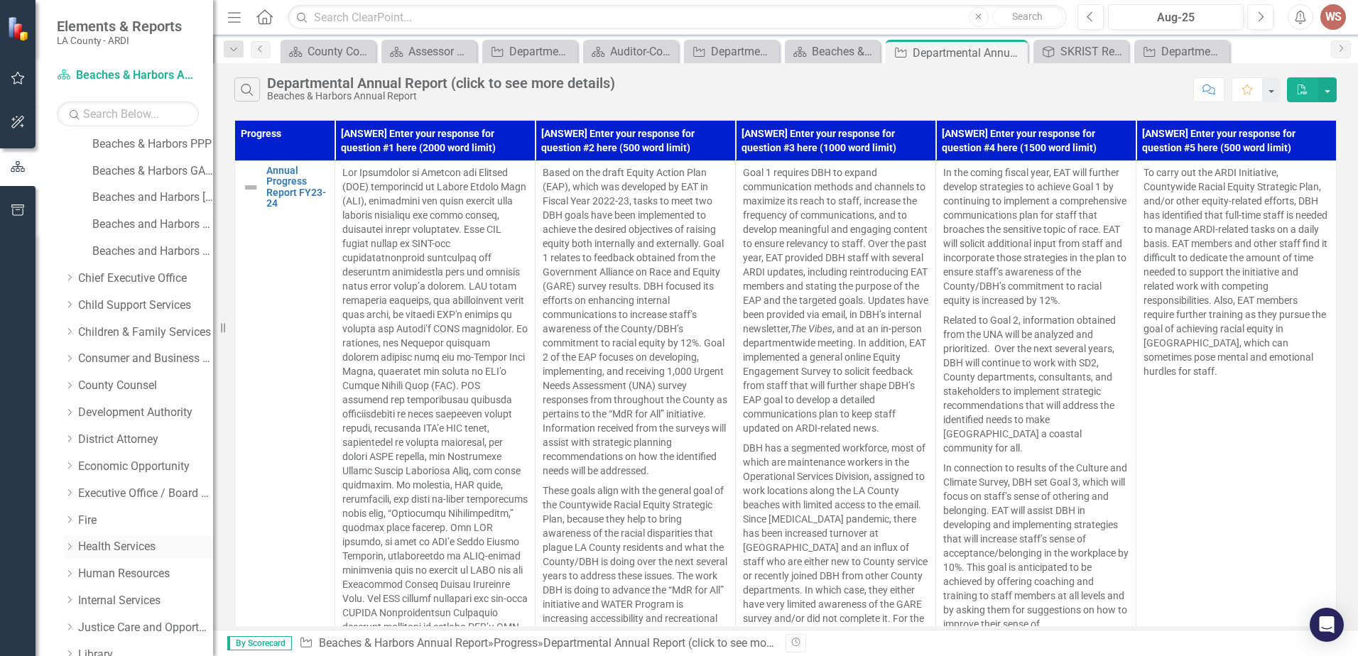
scroll to position [568, 0]
click at [67, 383] on icon "Dropdown" at bounding box center [69, 386] width 11 height 9
click at [120, 387] on link "County Counsel" at bounding box center [145, 386] width 135 height 16
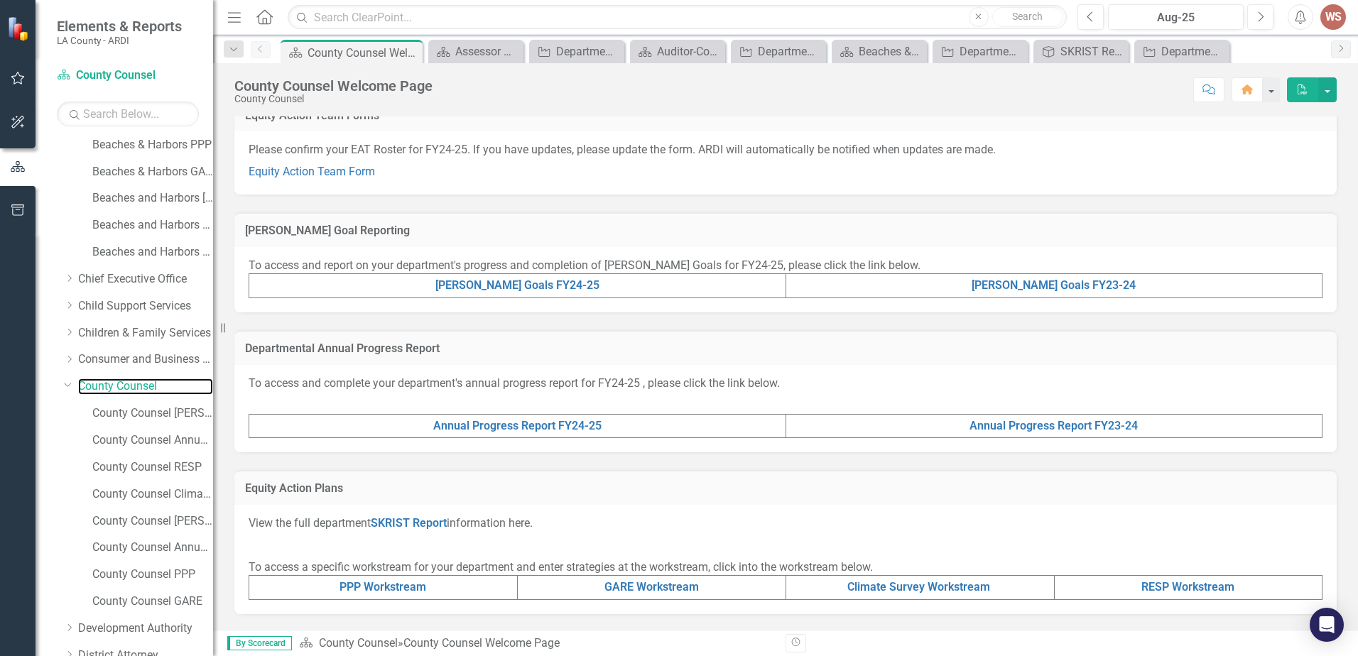
scroll to position [213, 0]
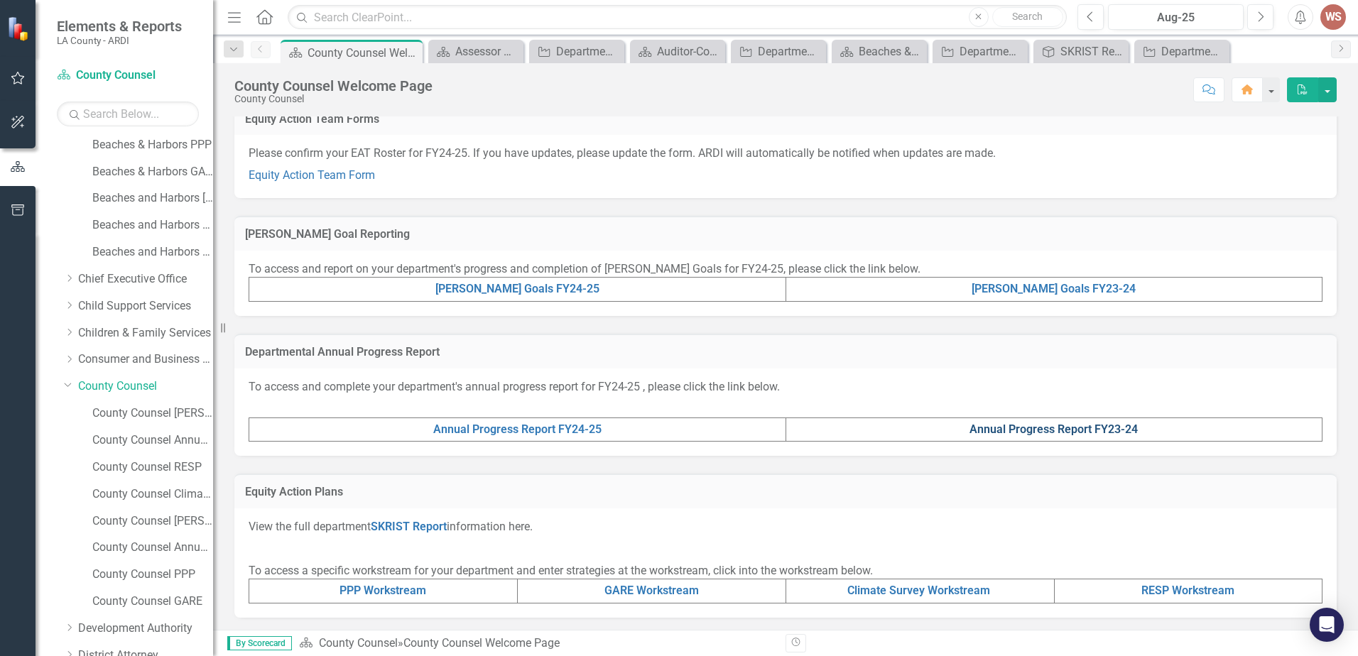
click at [1052, 425] on link "Annual Progress Report FY23-24" at bounding box center [1053, 428] width 168 height 13
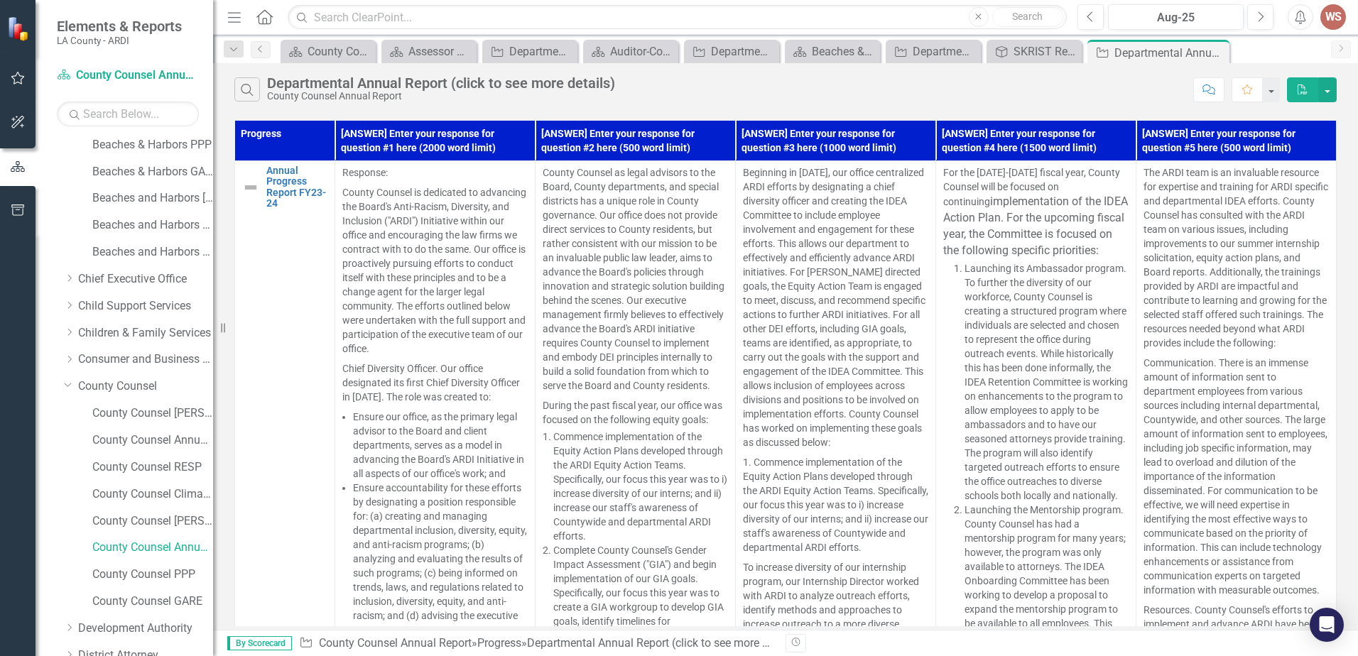
click at [1296, 87] on icon "PDF" at bounding box center [1302, 89] width 13 height 10
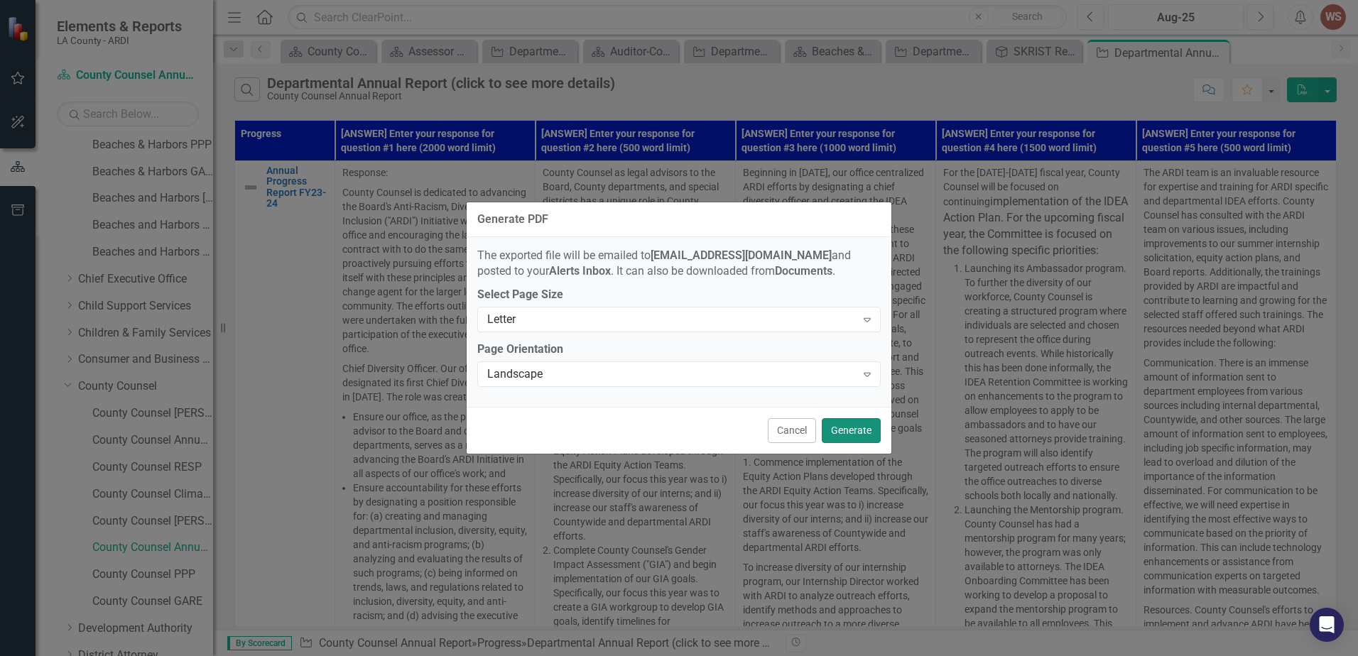
click at [848, 425] on button "Generate" at bounding box center [850, 430] width 59 height 25
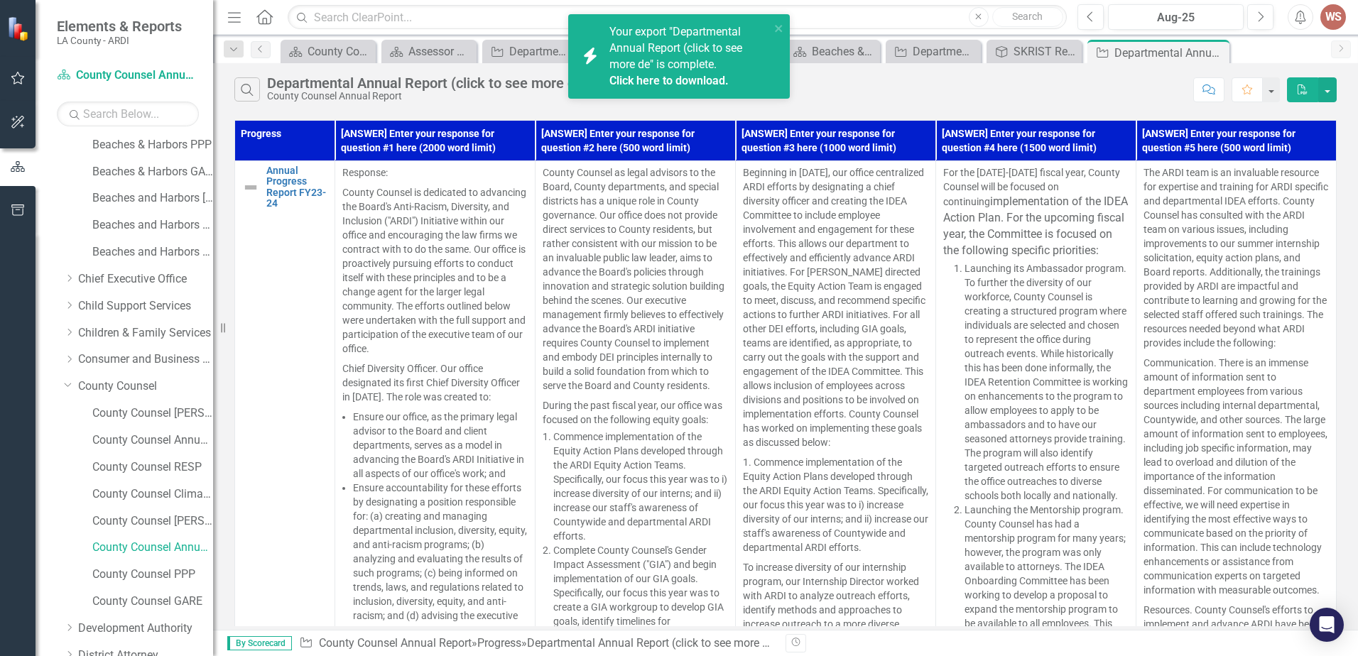
click at [664, 80] on link "Click here to download." at bounding box center [668, 80] width 119 height 13
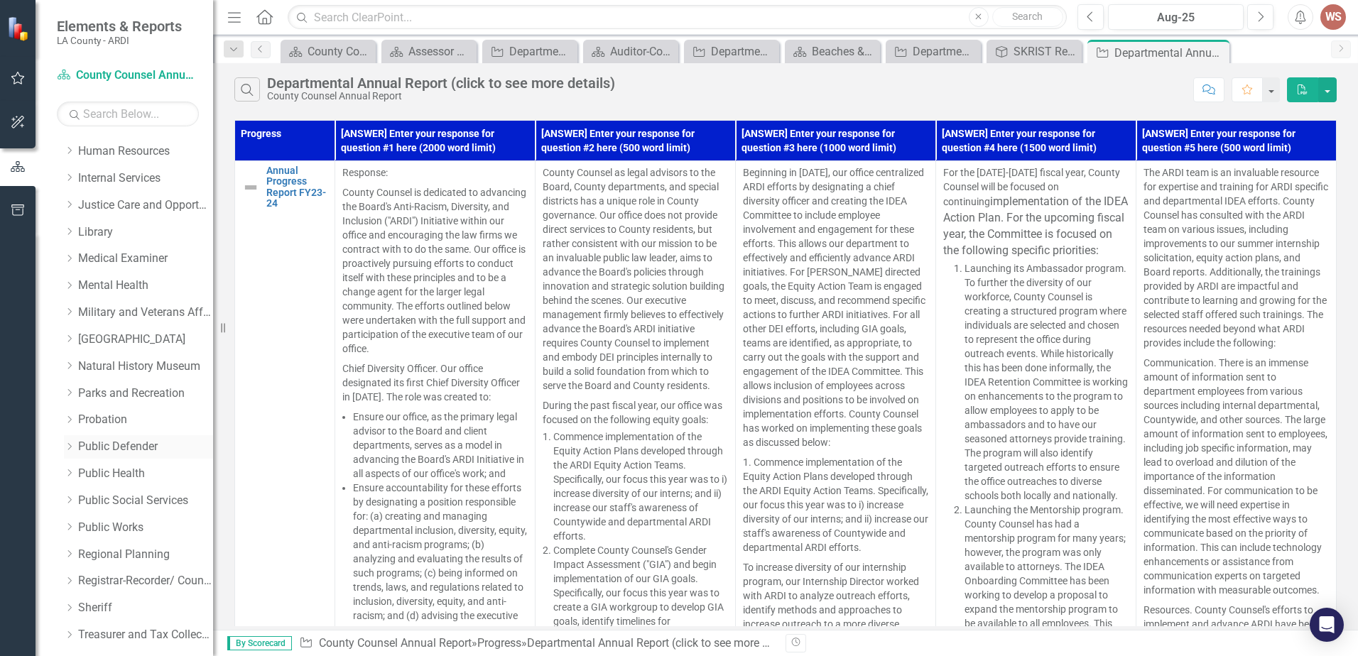
scroll to position [1207, 0]
drag, startPoint x: 65, startPoint y: 253, endPoint x: 53, endPoint y: 230, distance: 26.7
click at [53, 230] on div "Dropdown Equity Action Plans 355 Racial Equity Strategic Plan Dropdown Aging an…" at bounding box center [123, 396] width 177 height 519
click at [72, 256] on icon "Dropdown" at bounding box center [69, 257] width 11 height 9
click at [116, 260] on link "Medical Examiner" at bounding box center [145, 258] width 135 height 16
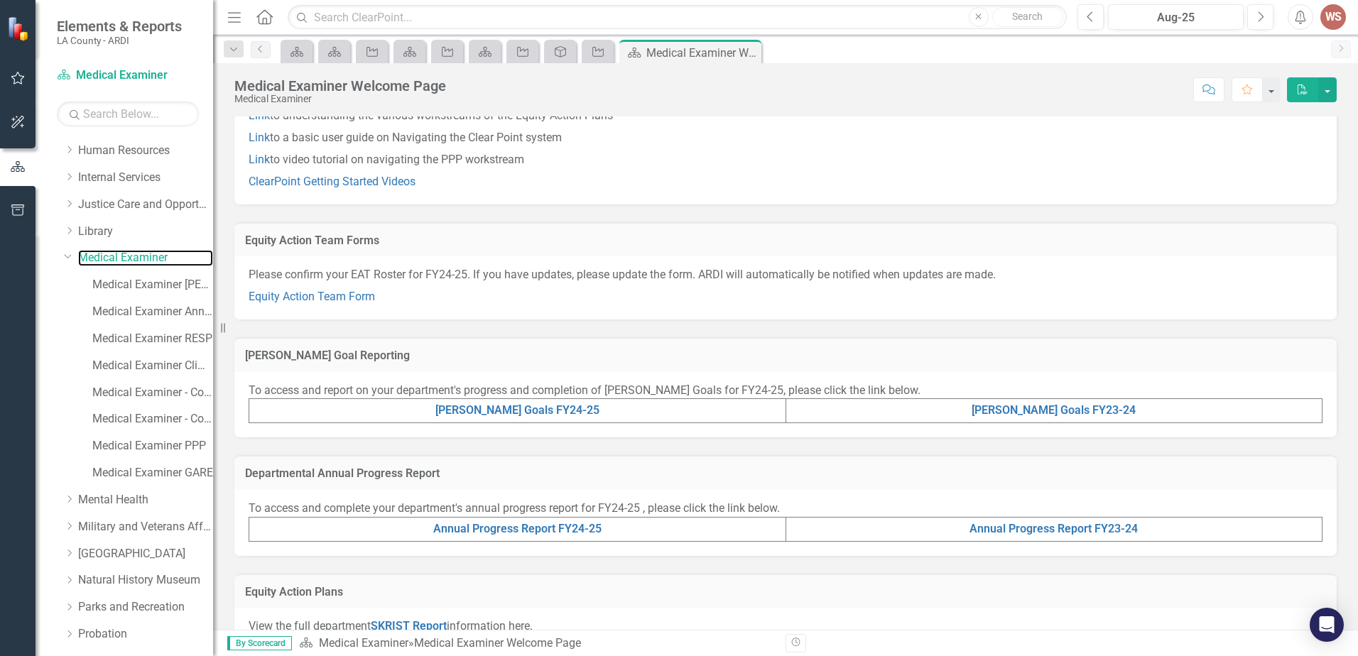
scroll to position [115, 0]
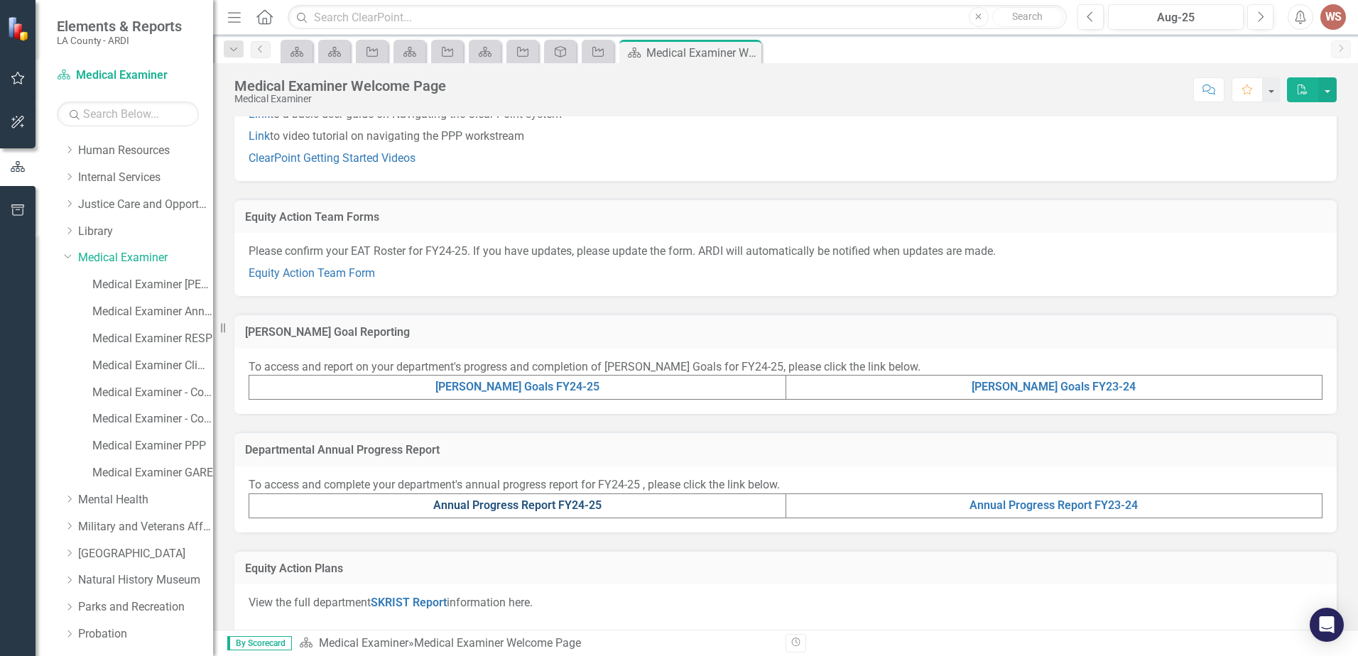
click at [574, 500] on link "Annual Progress Report FY24-25" at bounding box center [517, 504] width 168 height 13
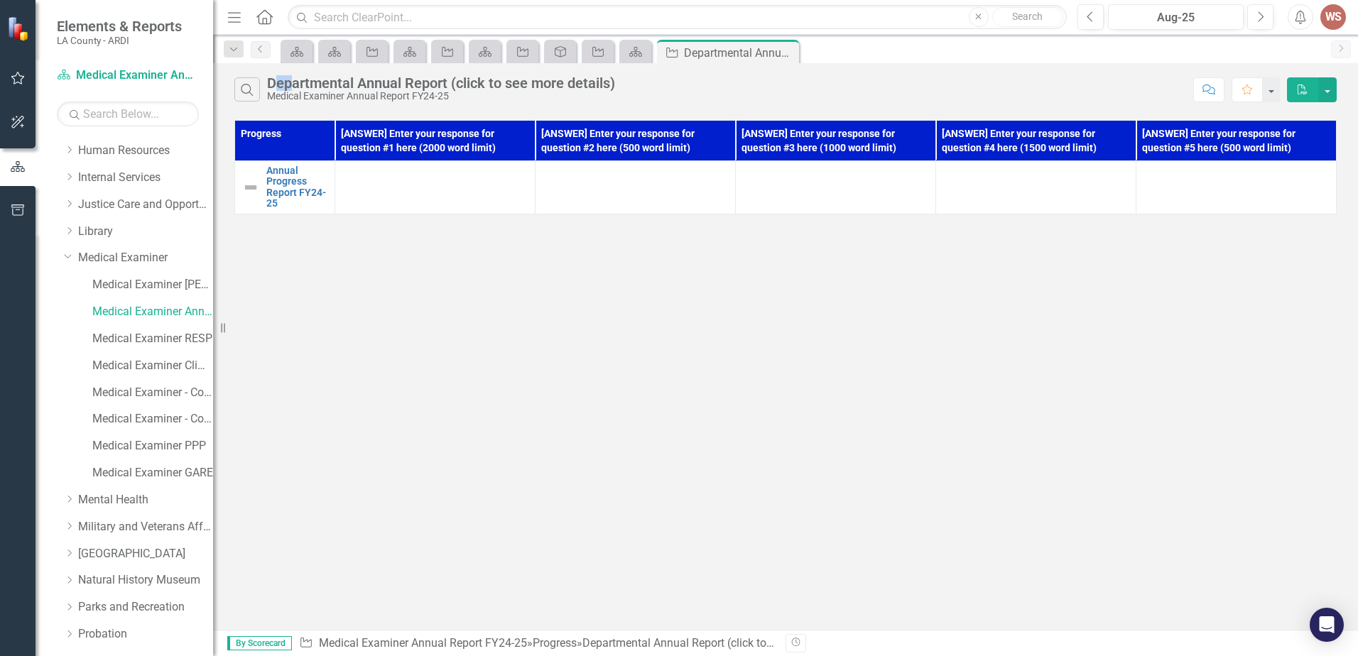
drag, startPoint x: 280, startPoint y: 89, endPoint x: 292, endPoint y: 88, distance: 12.2
click at [292, 88] on div "Departmental Annual Report (click to see more details)" at bounding box center [441, 83] width 348 height 16
drag, startPoint x: 302, startPoint y: 88, endPoint x: 315, endPoint y: 91, distance: 13.1
click at [315, 91] on div "Departmental Annual Report (click to see more details) Medical Examiner Annual …" at bounding box center [441, 88] width 348 height 26
click at [322, 103] on div "Search Departmental Annual Report (click to see more details) Medical Examiner …" at bounding box center [785, 86] width 1145 height 46
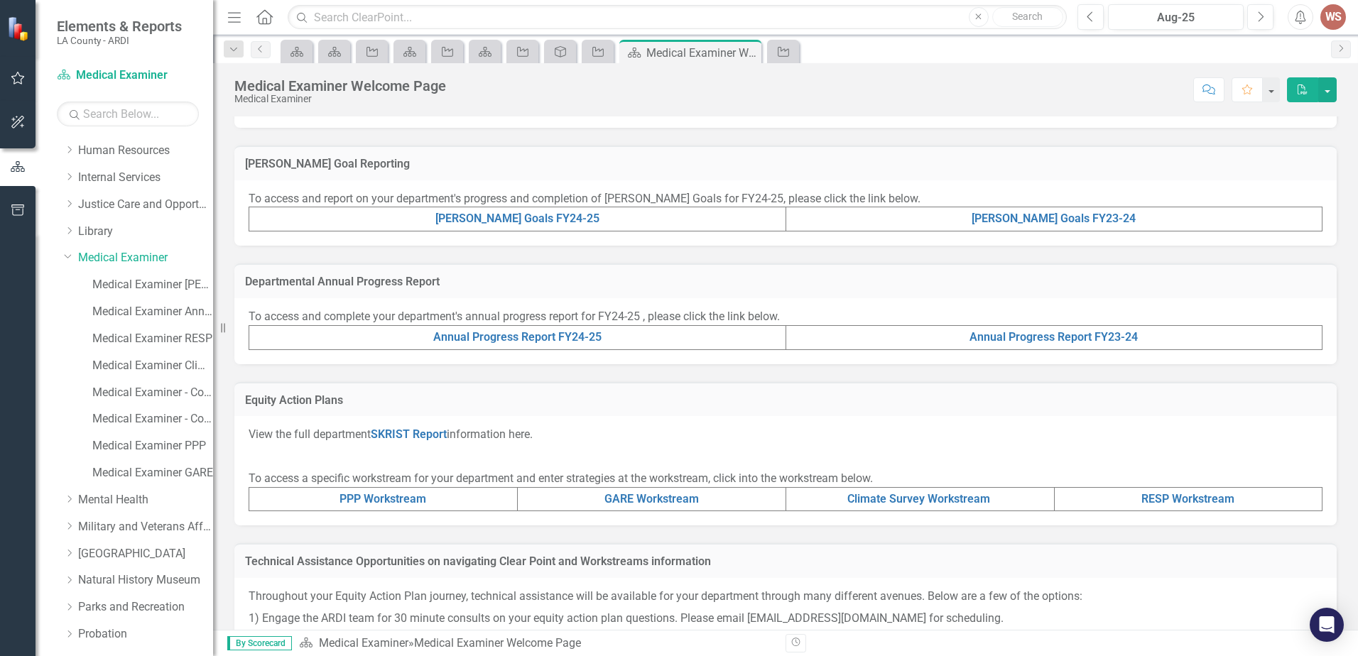
scroll to position [284, 0]
click at [1042, 334] on link "Annual Progress Report FY23-24" at bounding box center [1053, 335] width 168 height 13
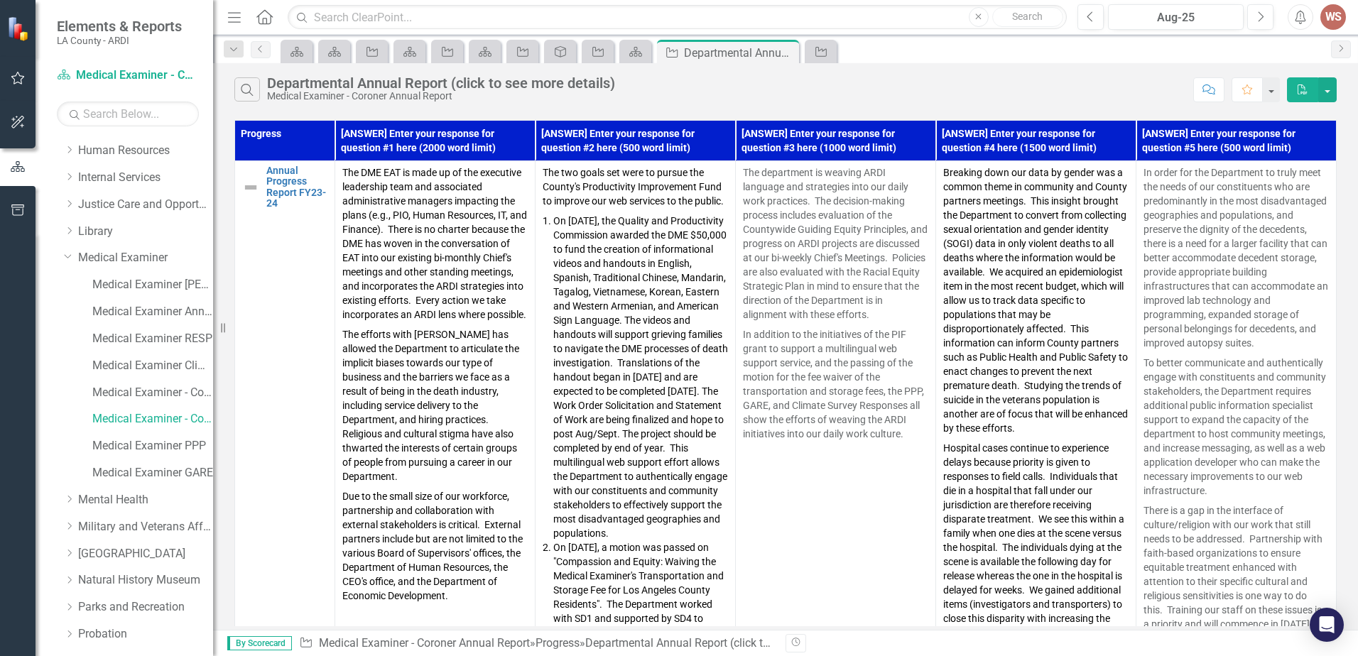
scroll to position [213, 0]
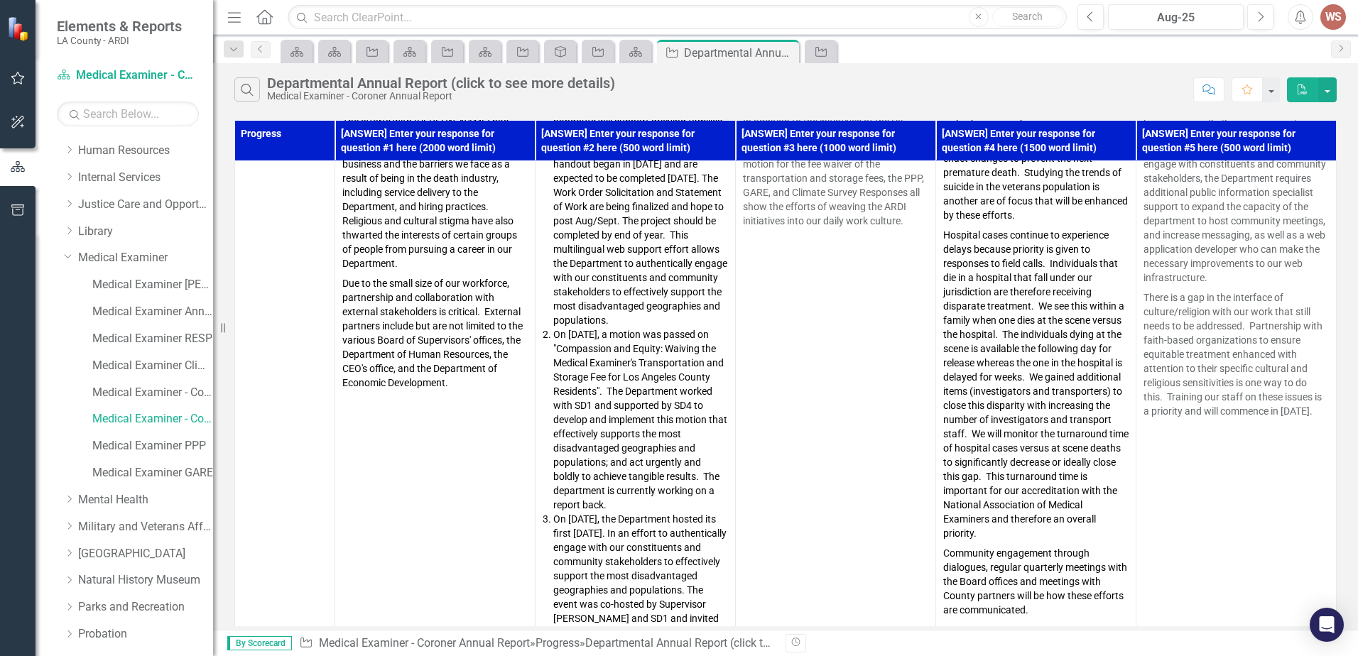
click at [1298, 89] on icon "PDF" at bounding box center [1302, 89] width 13 height 10
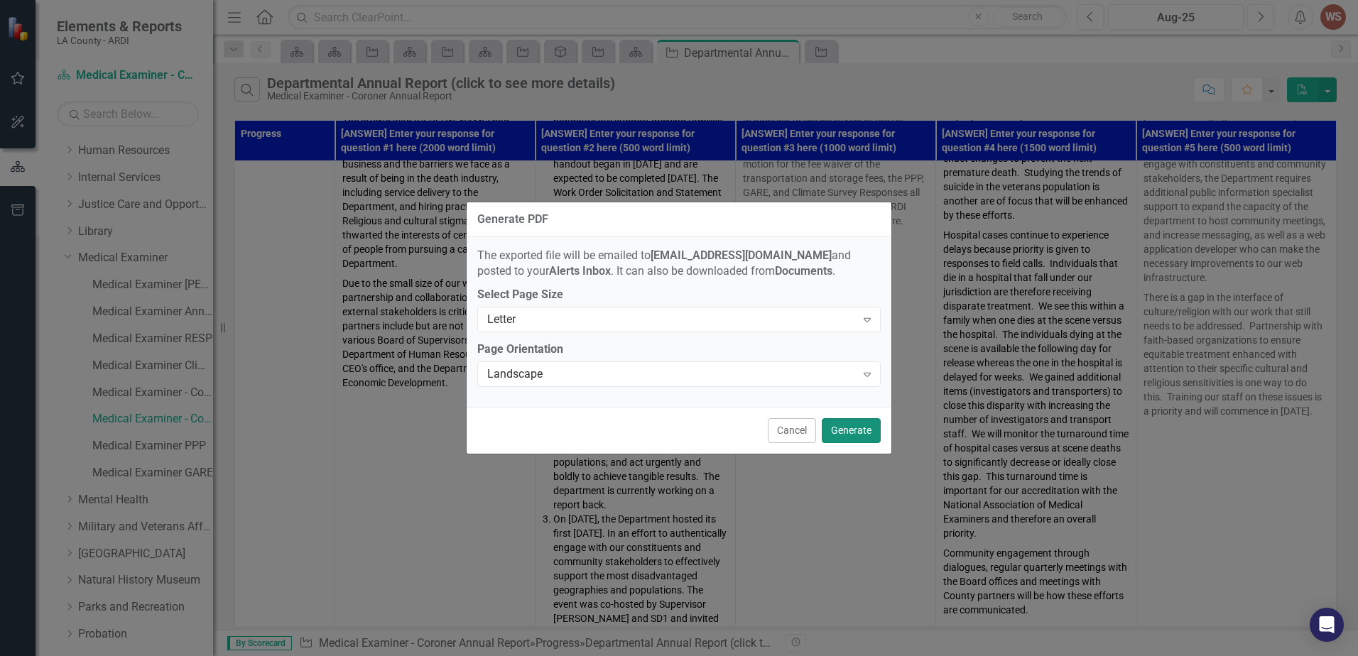
click at [855, 429] on button "Generate" at bounding box center [850, 430] width 59 height 25
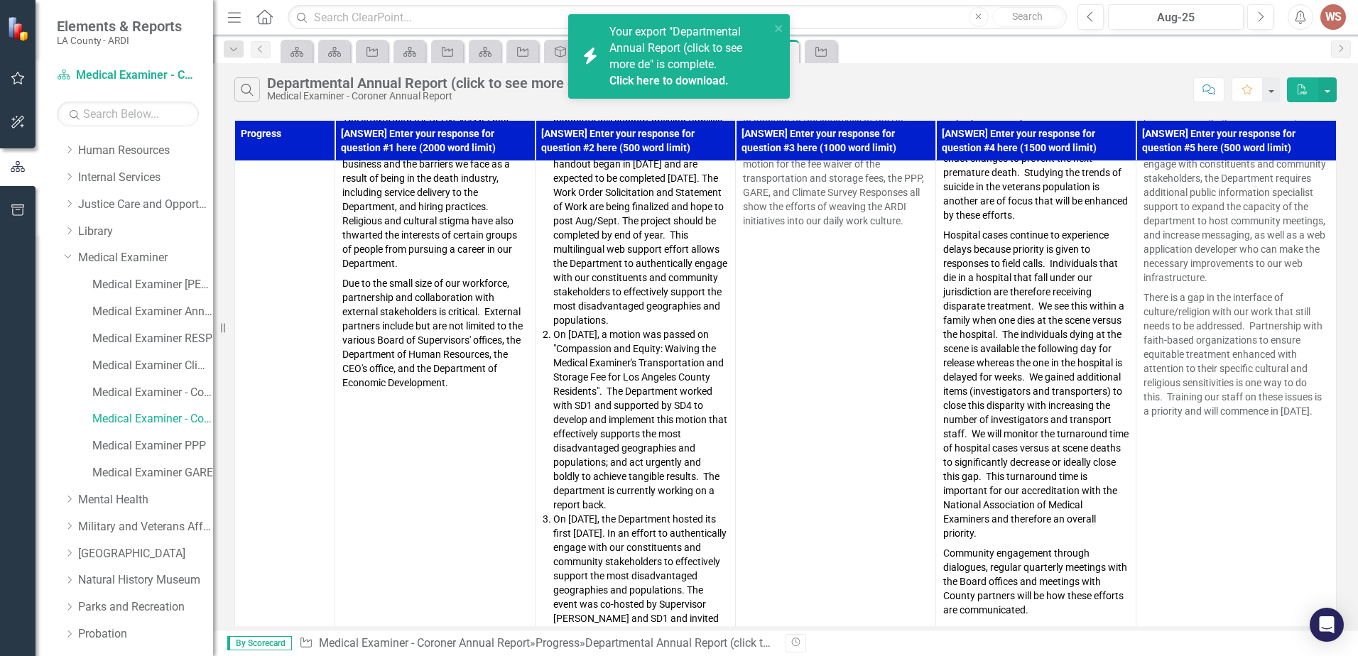
click at [722, 84] on link "Click here to download." at bounding box center [668, 80] width 119 height 13
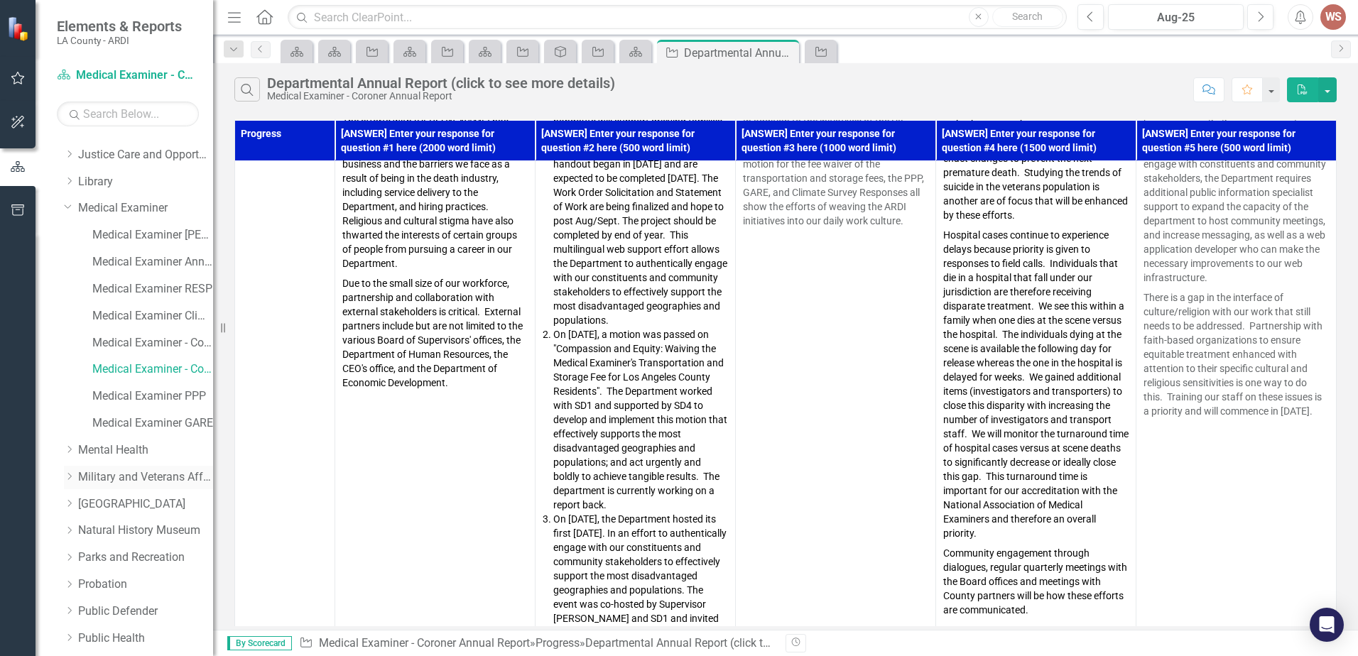
scroll to position [1278, 0]
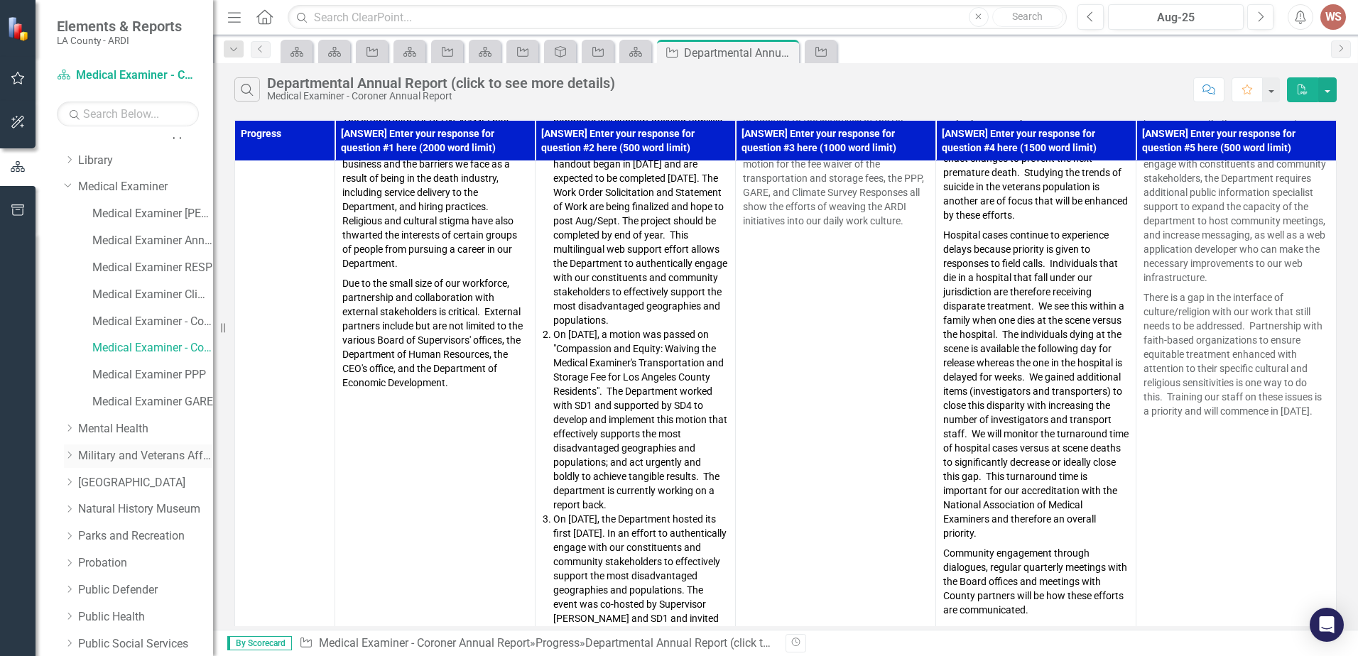
click at [92, 449] on link "Military and Veterans Affair" at bounding box center [145, 456] width 135 height 16
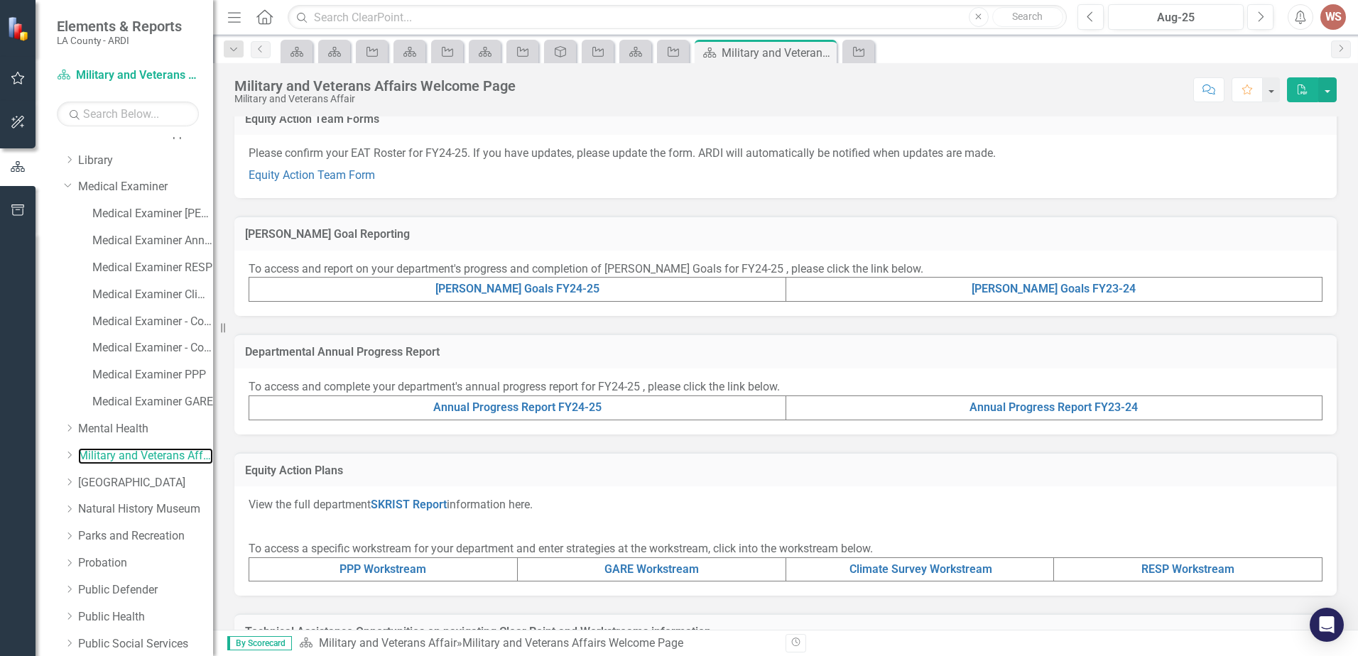
scroll to position [374, 0]
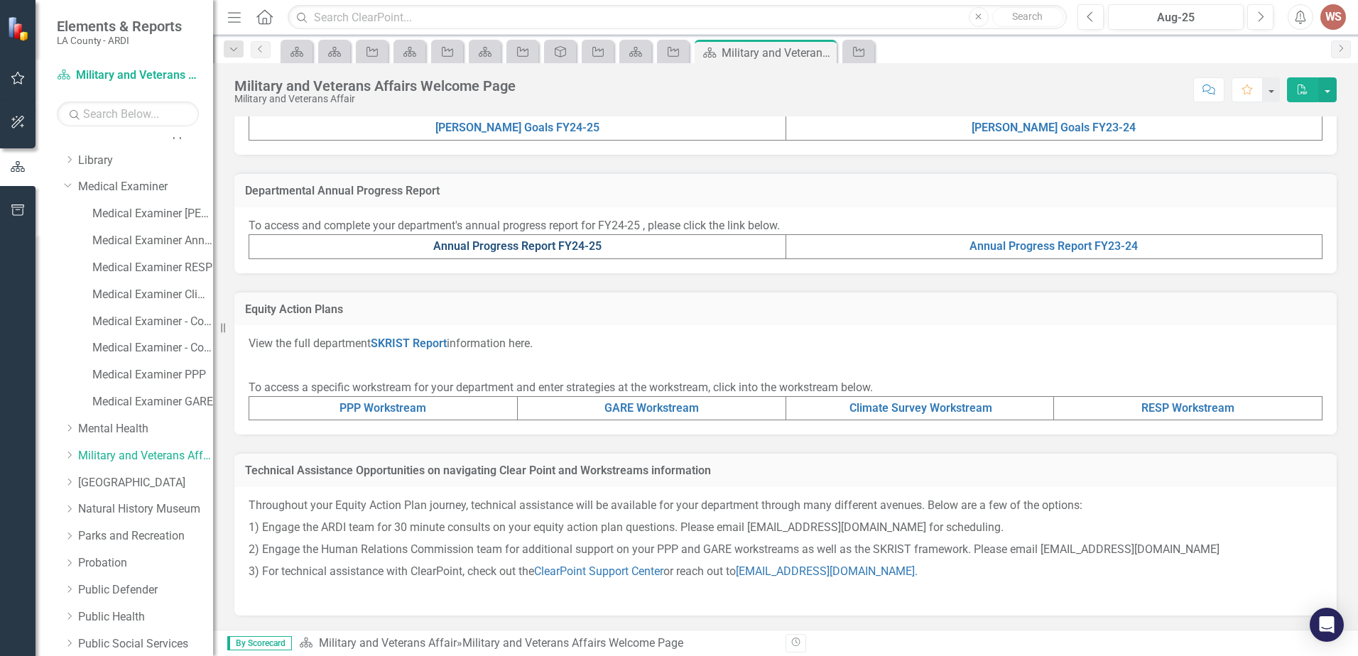
click at [522, 244] on link "Annual Progress Report FY24-25" at bounding box center [517, 245] width 168 height 13
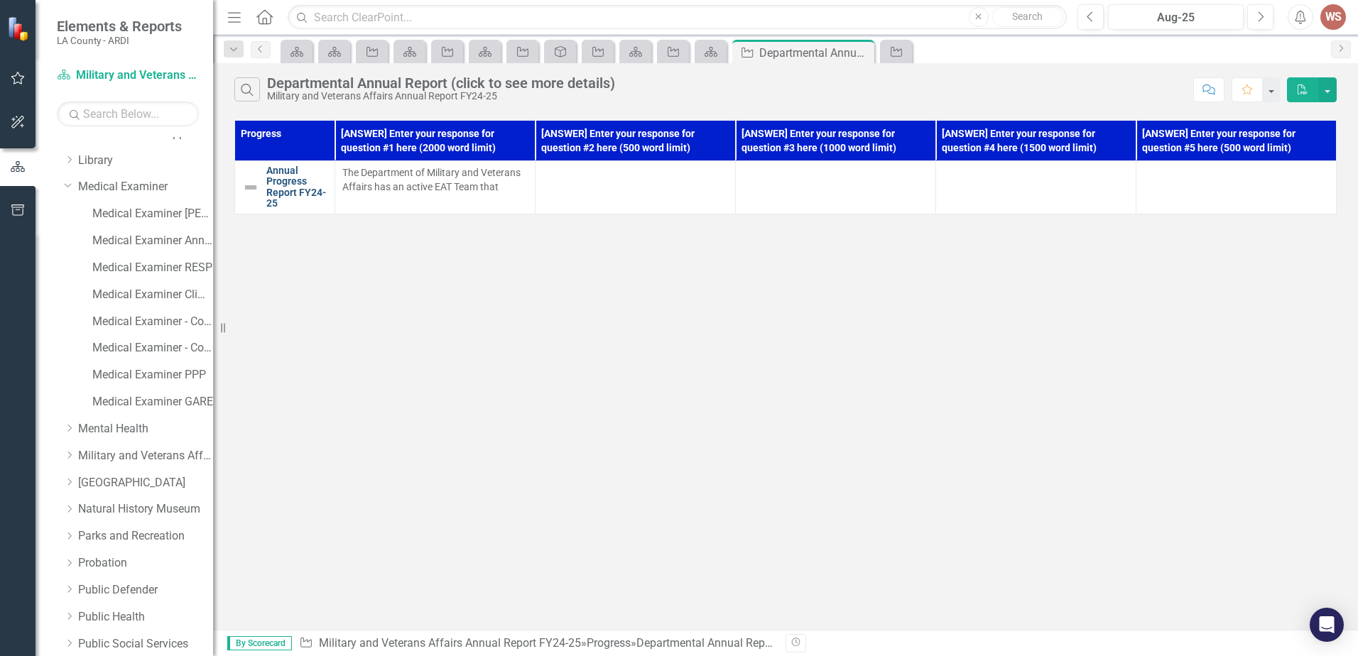
click at [302, 183] on link "Annual Progress Report FY24-25" at bounding box center [296, 187] width 61 height 44
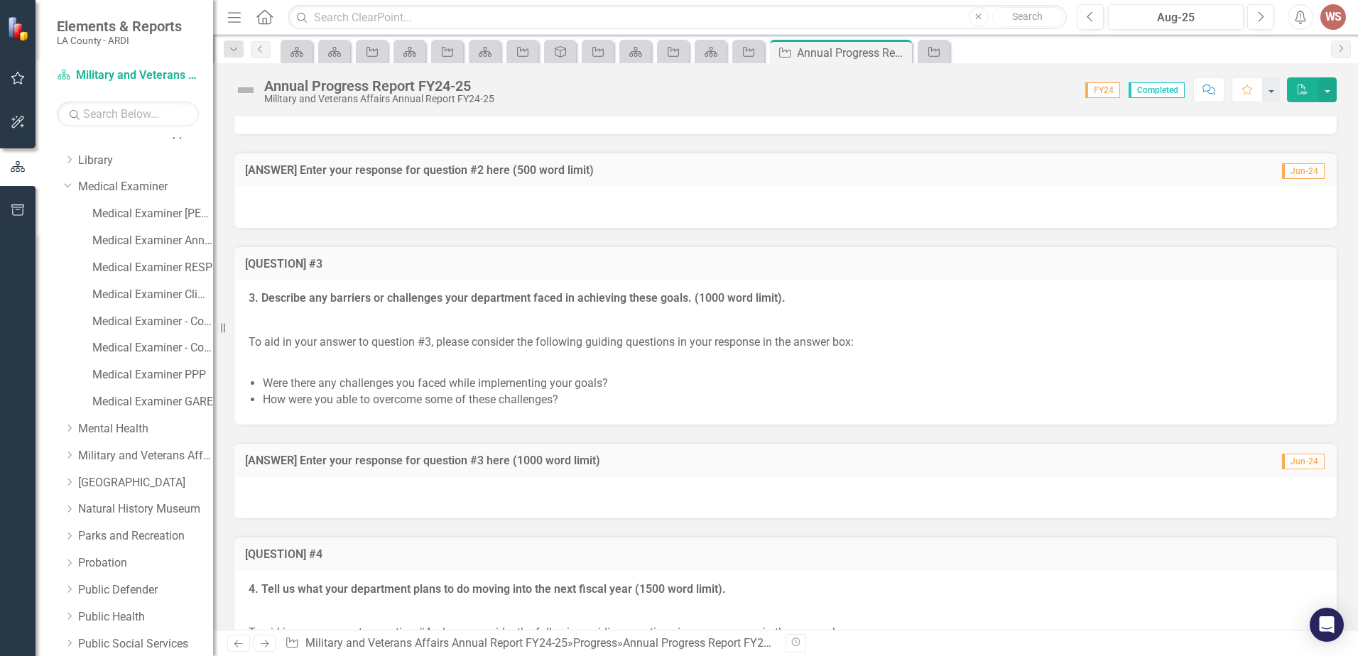
scroll to position [1507, 0]
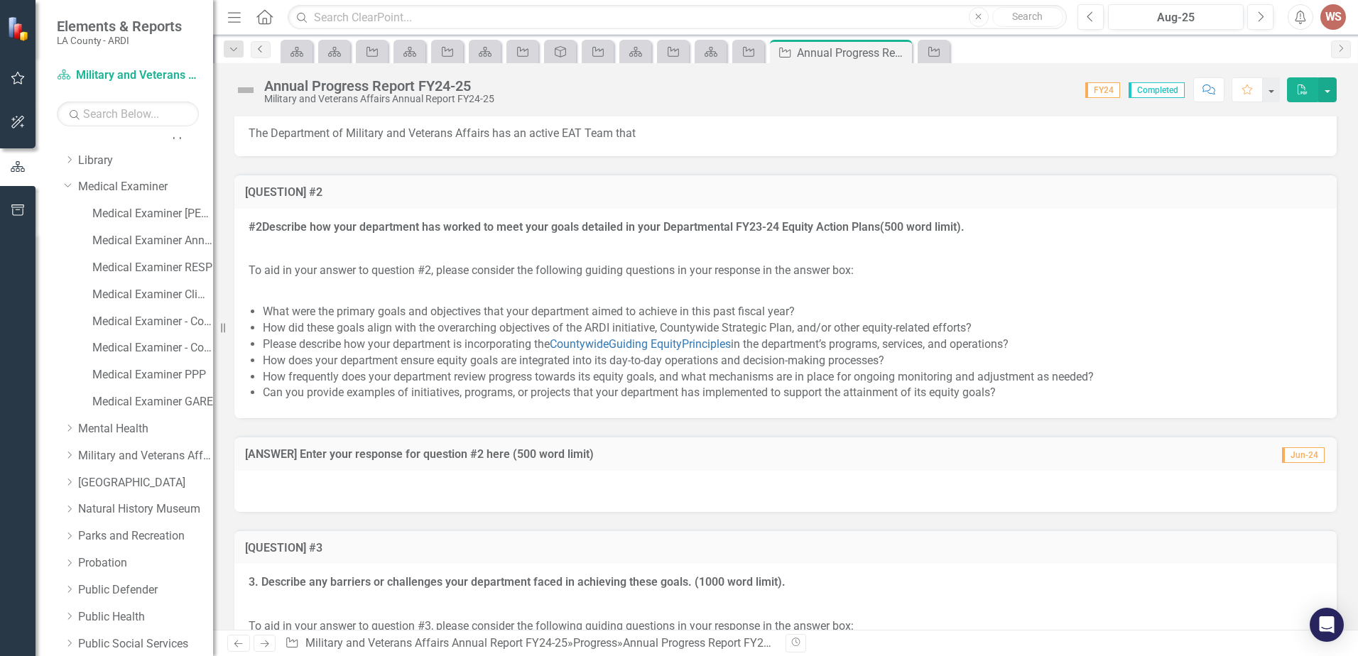
click at [261, 52] on icon "Previous" at bounding box center [260, 49] width 11 height 9
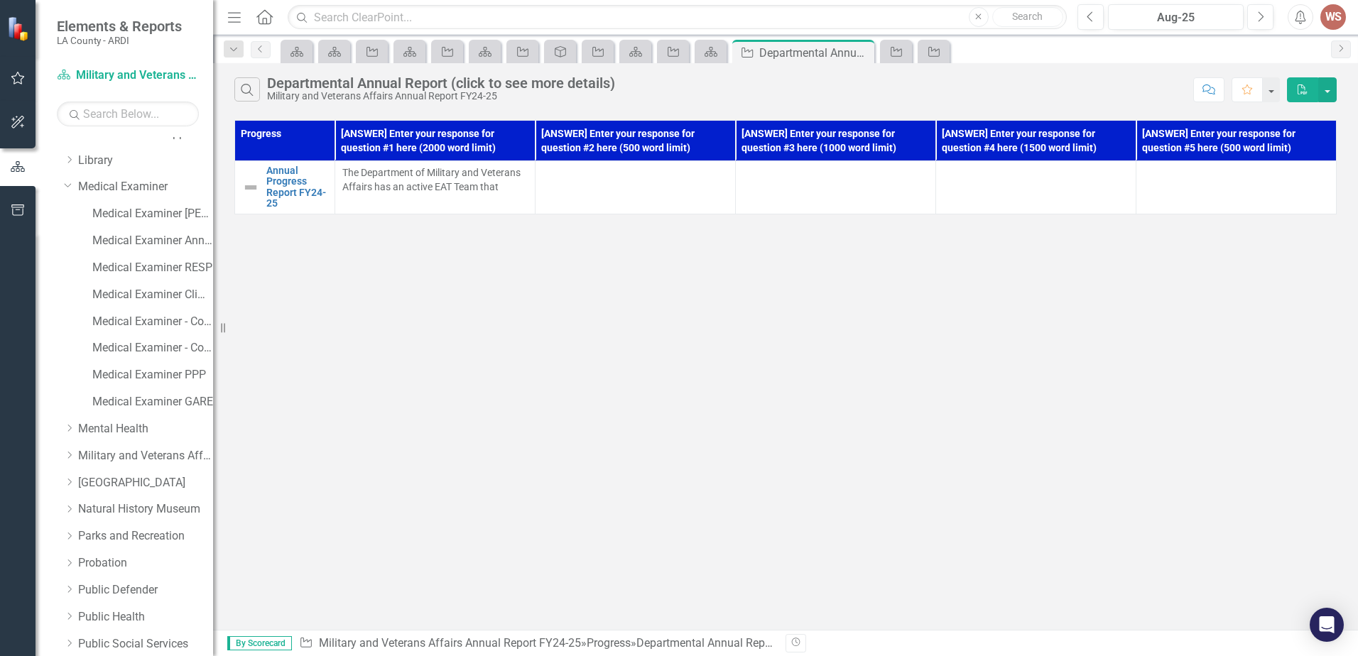
click at [459, 174] on p "The Department of Military and Veterans Affairs has an active EAT Team that" at bounding box center [434, 179] width 185 height 28
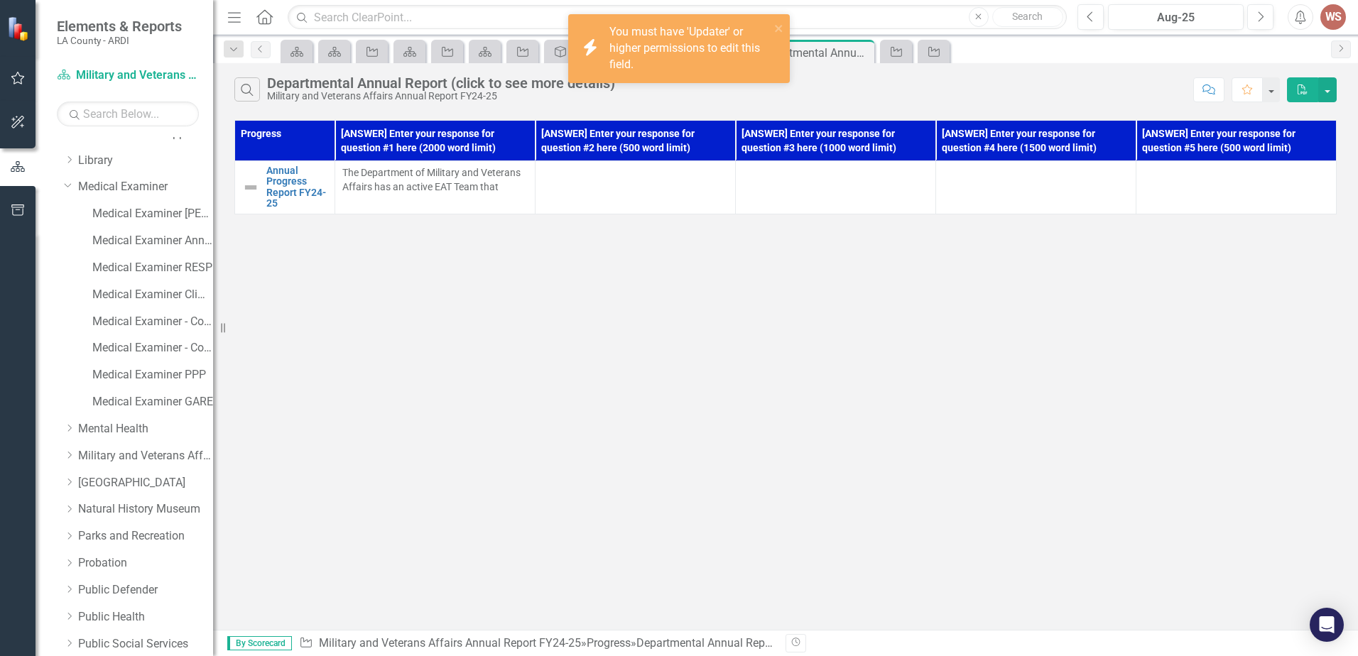
click at [682, 191] on td at bounding box center [635, 187] width 200 height 53
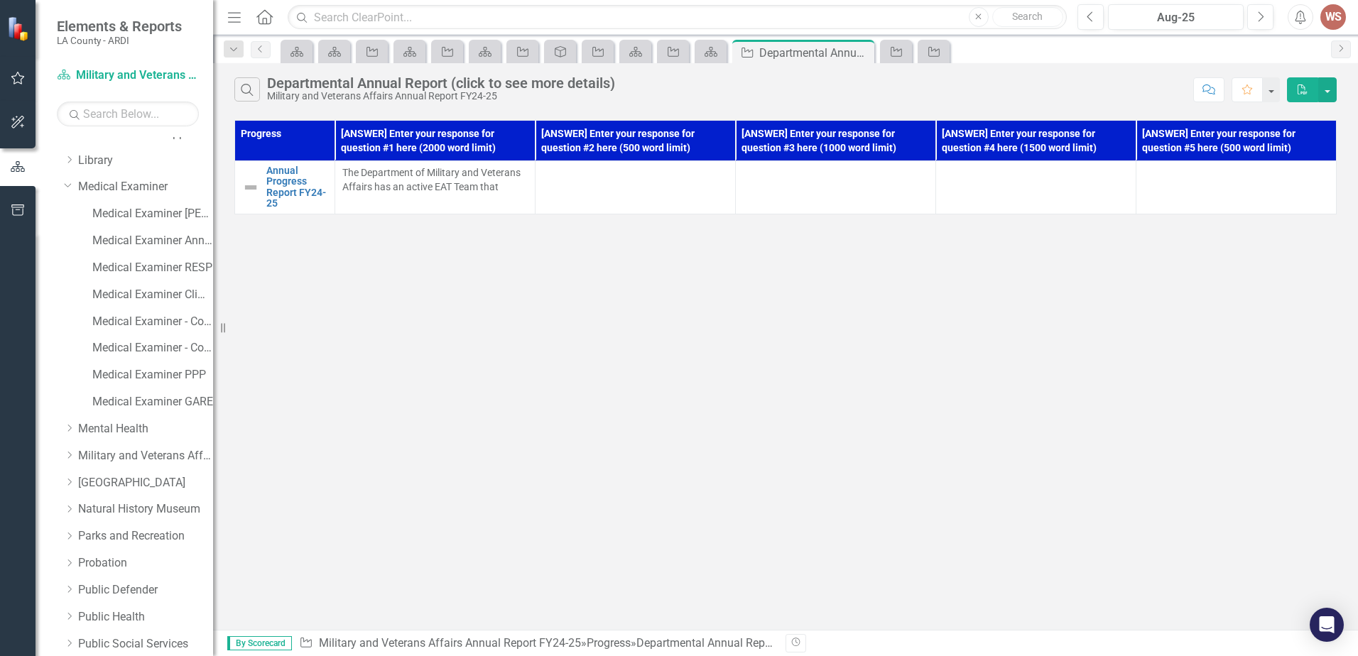
click at [891, 189] on td at bounding box center [836, 187] width 200 height 53
click at [979, 191] on td at bounding box center [1036, 187] width 200 height 53
click at [254, 188] on img at bounding box center [250, 187] width 17 height 17
click at [275, 182] on link "Annual Progress Report FY24-25" at bounding box center [296, 187] width 61 height 44
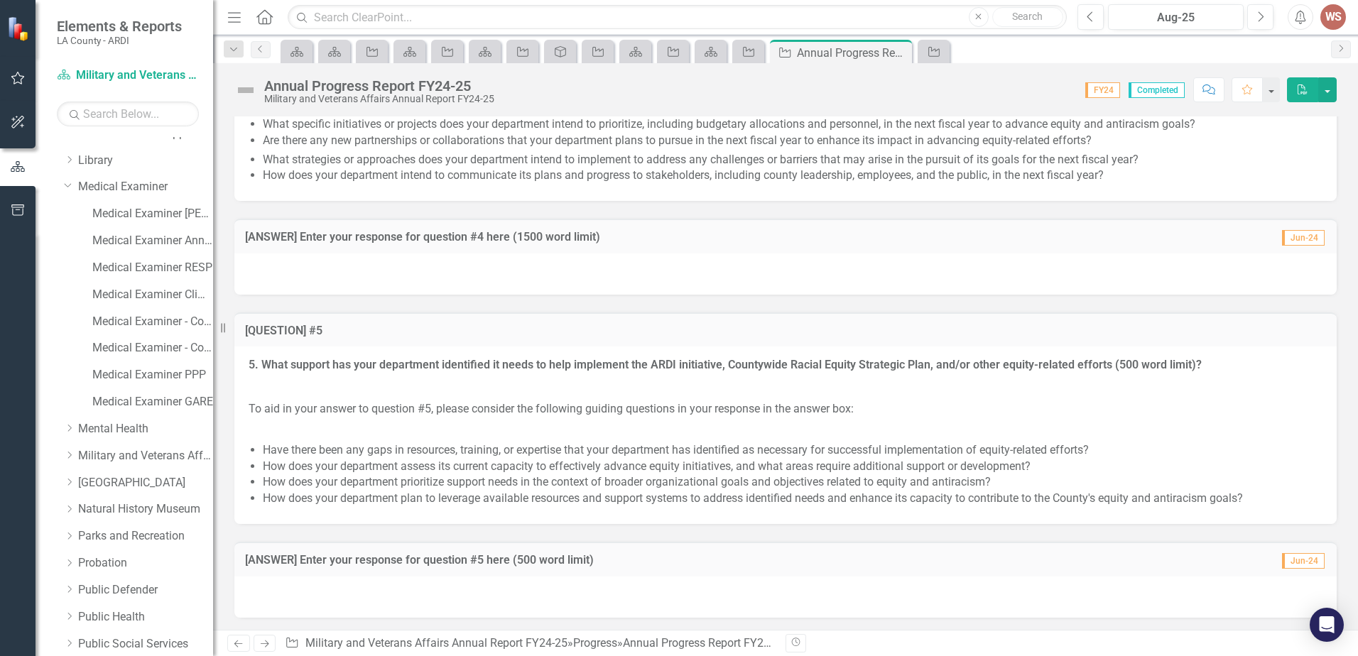
scroll to position [2359, 0]
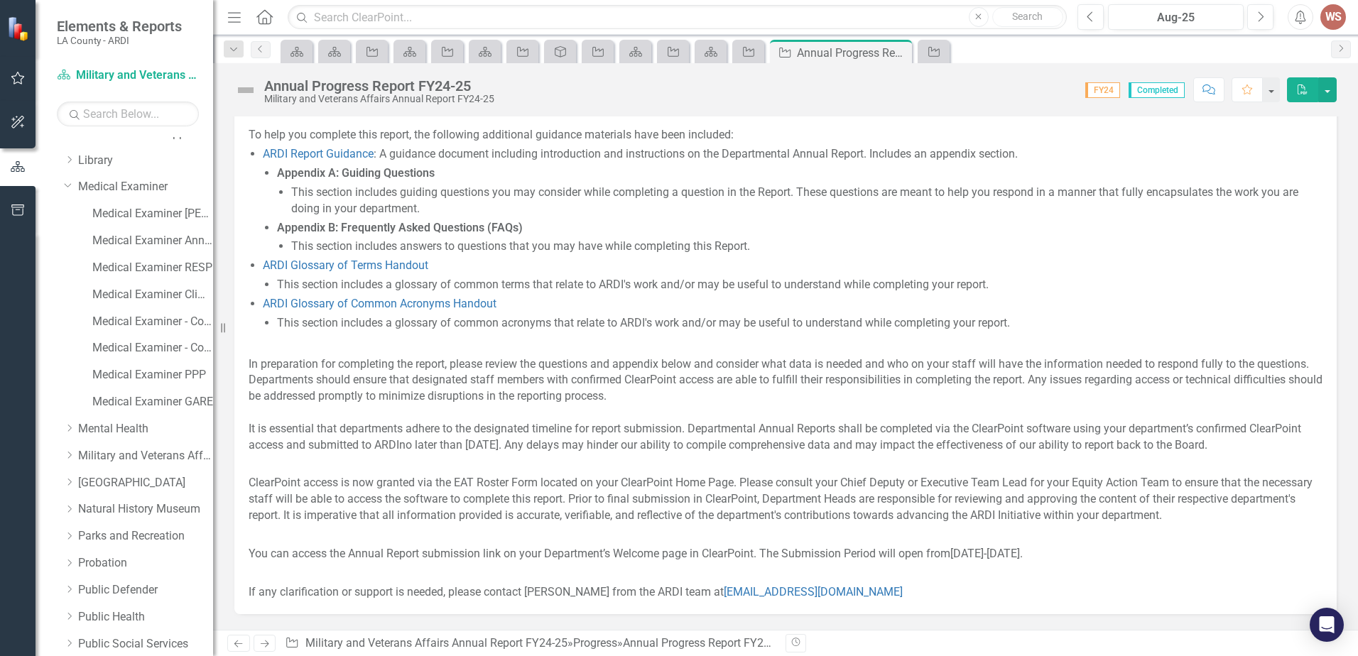
scroll to position [710, 0]
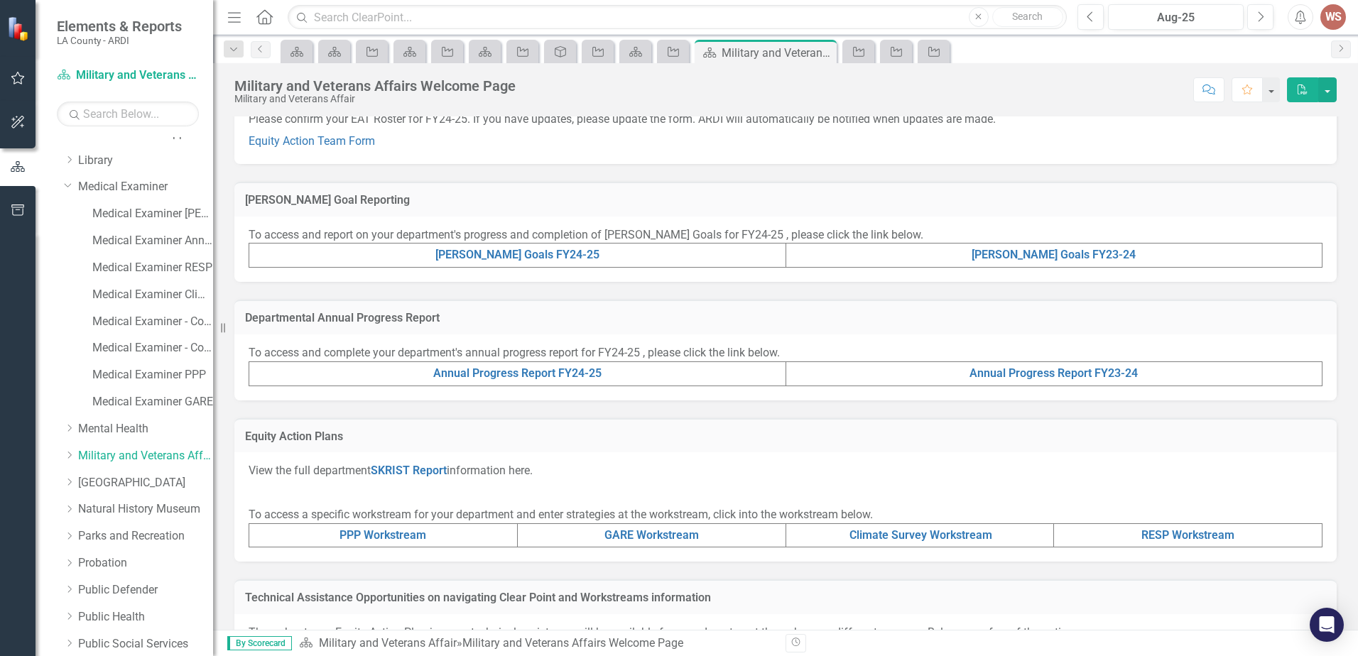
scroll to position [355, 0]
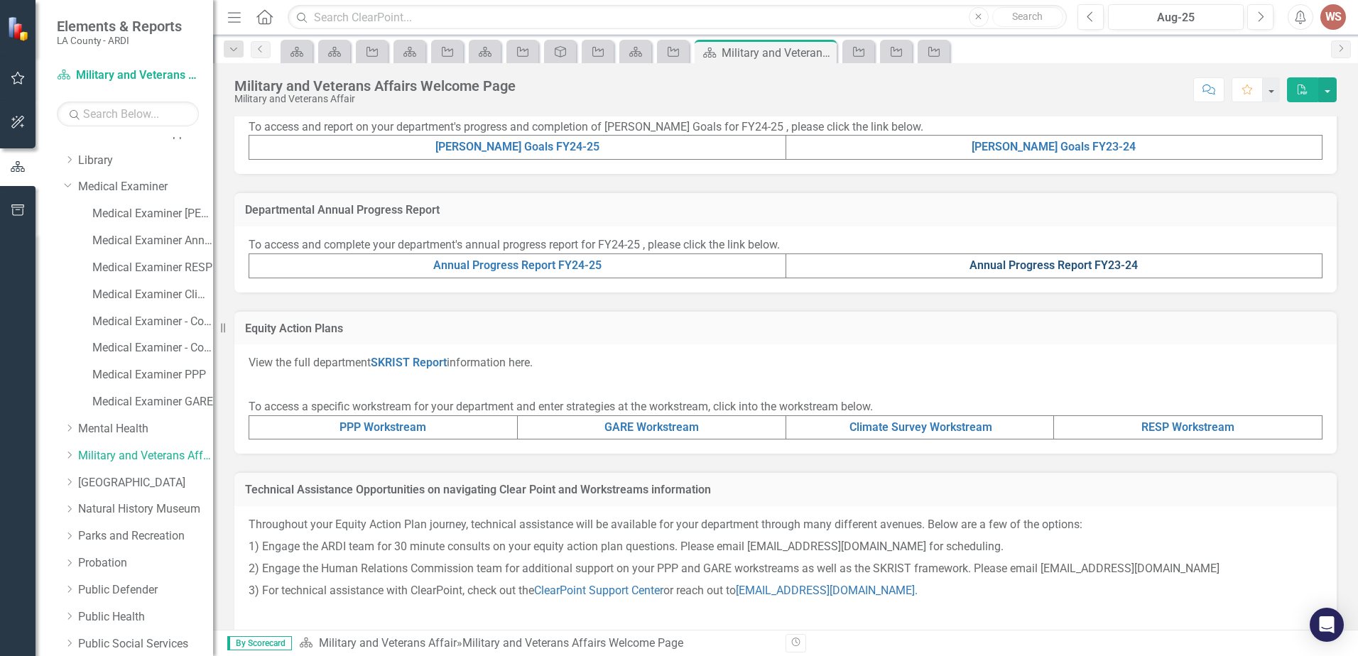
click at [1094, 265] on link "Annual Progress Report FY23-24" at bounding box center [1053, 264] width 168 height 13
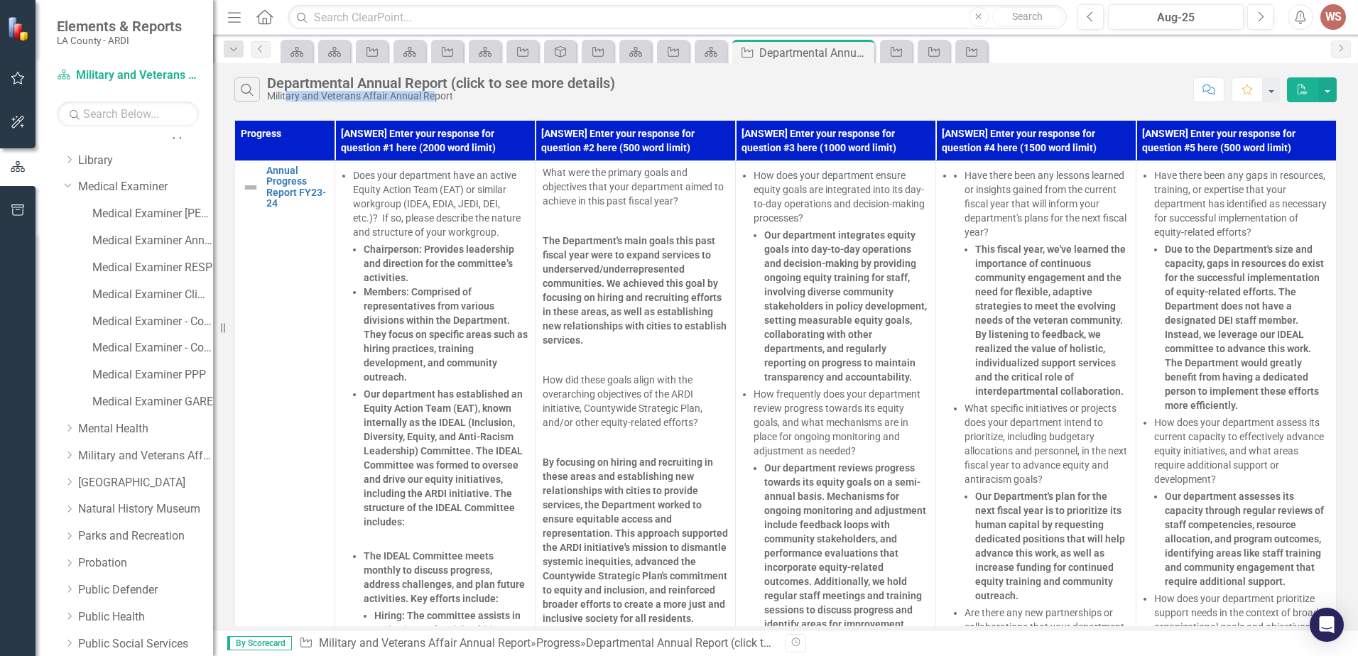
drag, startPoint x: 289, startPoint y: 97, endPoint x: 433, endPoint y: 96, distance: 144.1
click at [433, 96] on div "Military and Veterans Affair Annual Report" at bounding box center [441, 96] width 348 height 11
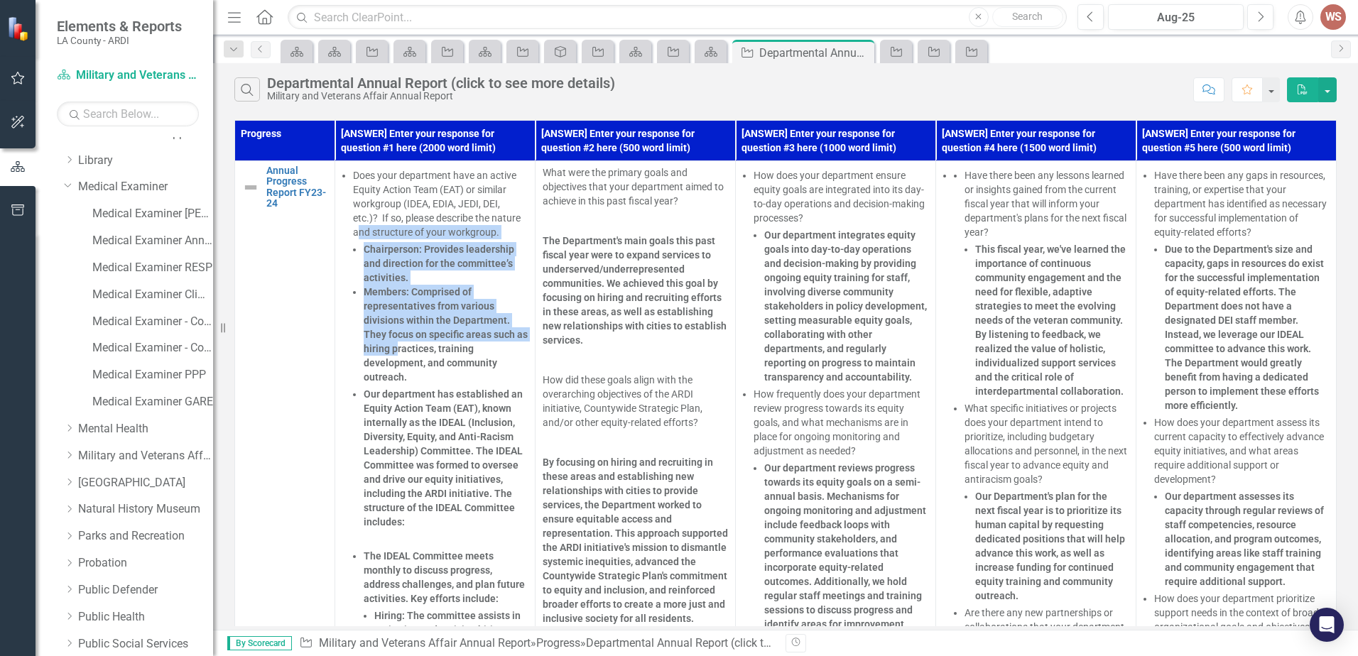
drag, startPoint x: 365, startPoint y: 250, endPoint x: 447, endPoint y: 401, distance: 171.9
click at [408, 354] on li "Does your department have an active Equity Action Team (EAT) or similar workgro…" at bounding box center [440, 276] width 175 height 216
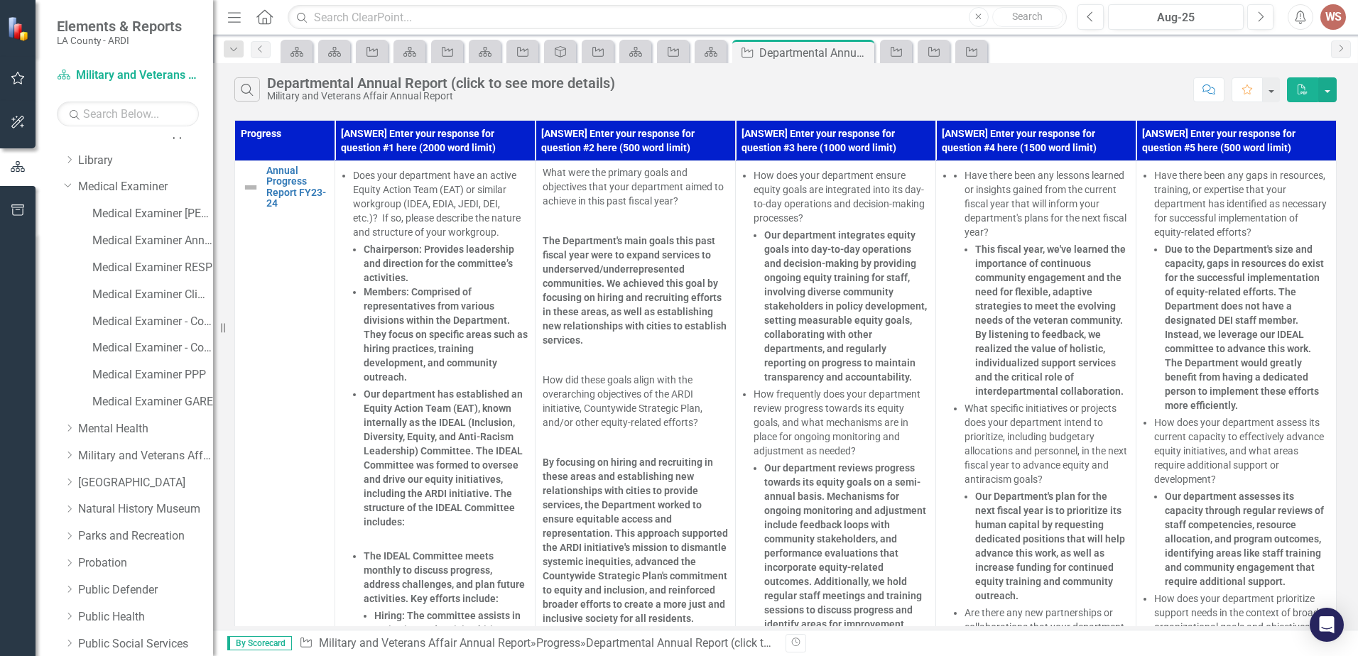
click at [873, 527] on strong "Our department reviews progress towards its equity goals on a semi-annual basis…" at bounding box center [845, 567] width 163 height 210
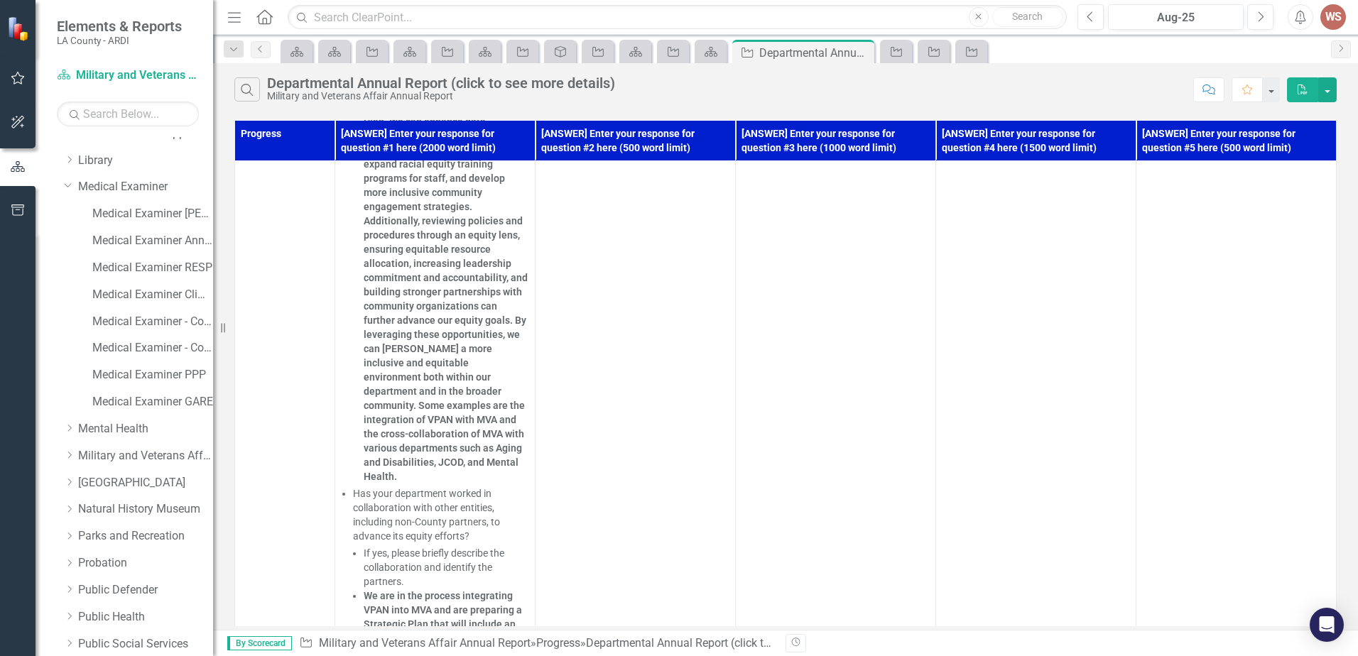
scroll to position [1946, 0]
click at [1294, 89] on button "PDF" at bounding box center [1302, 89] width 31 height 25
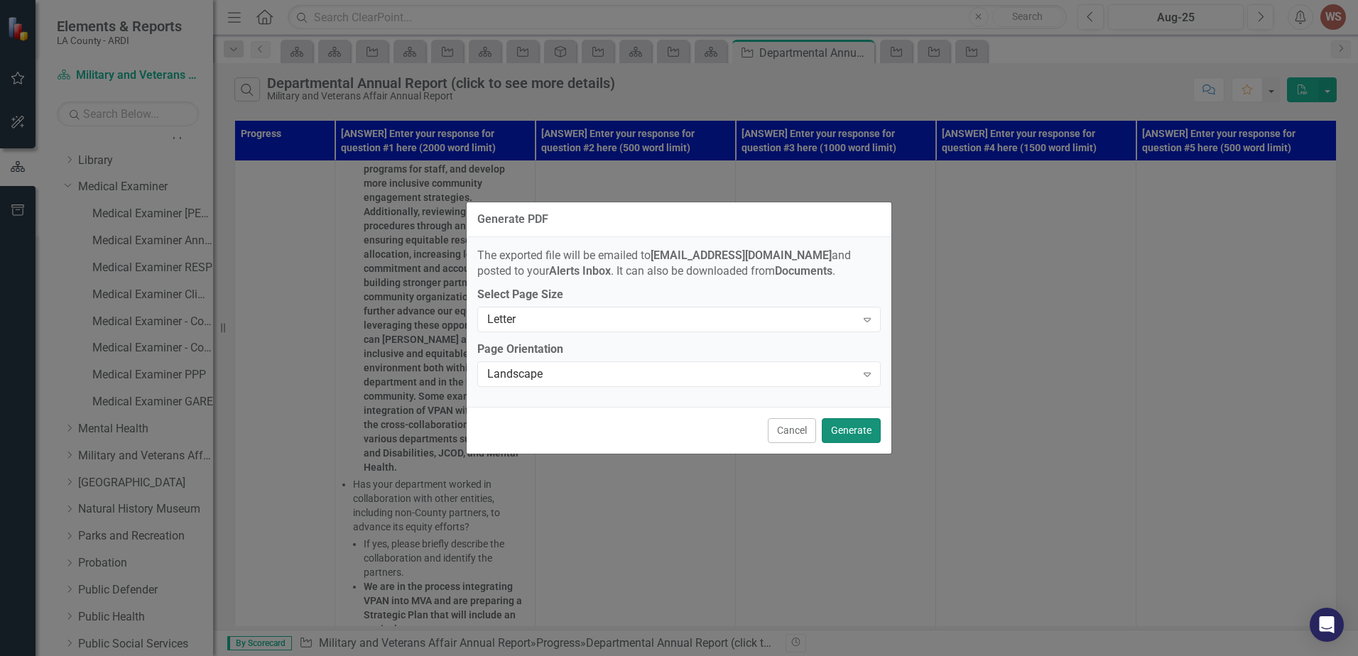
click at [826, 430] on button "Generate" at bounding box center [850, 430] width 59 height 25
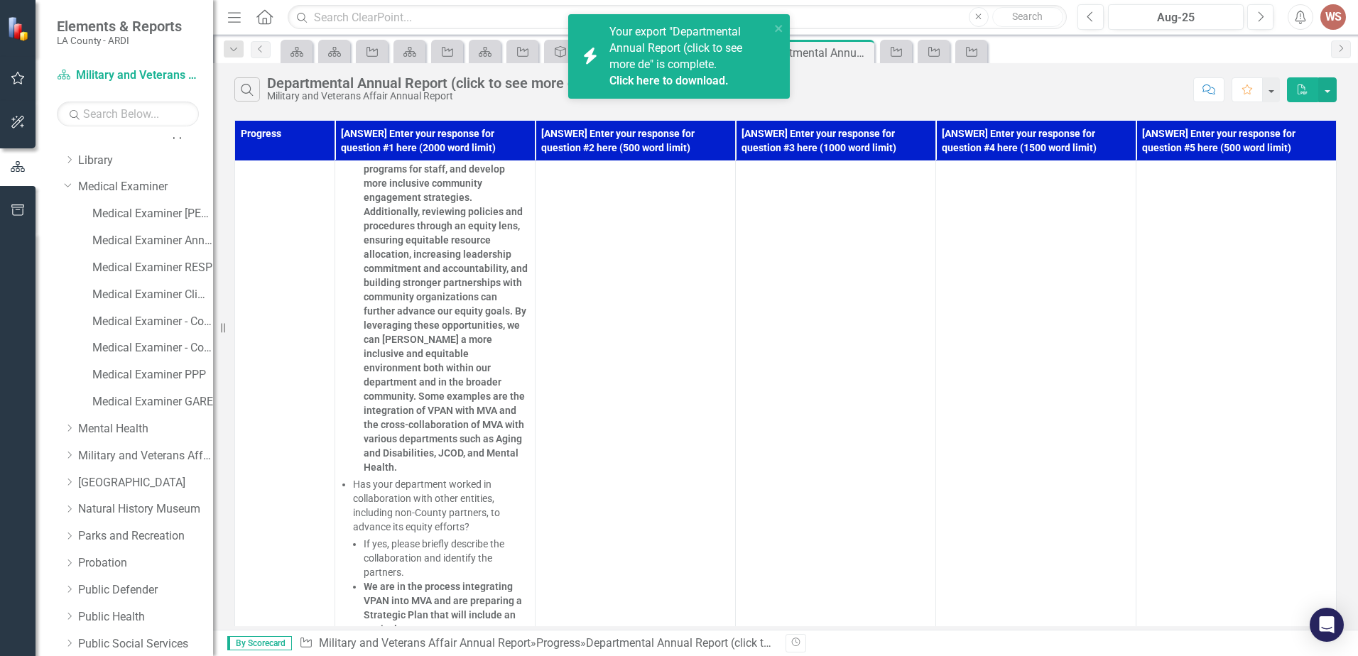
click at [687, 82] on link "Click here to download." at bounding box center [668, 80] width 119 height 13
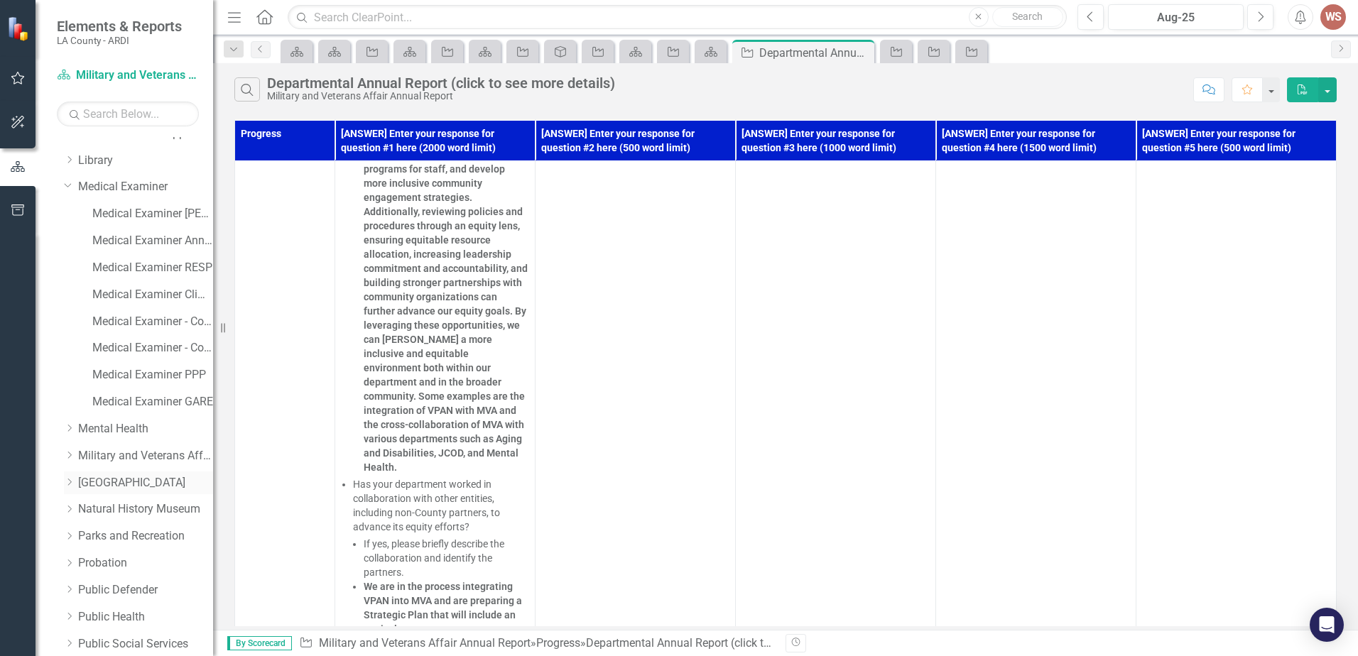
click at [66, 484] on icon "Dropdown" at bounding box center [69, 482] width 11 height 9
click at [149, 485] on link "[GEOGRAPHIC_DATA]" at bounding box center [145, 483] width 135 height 16
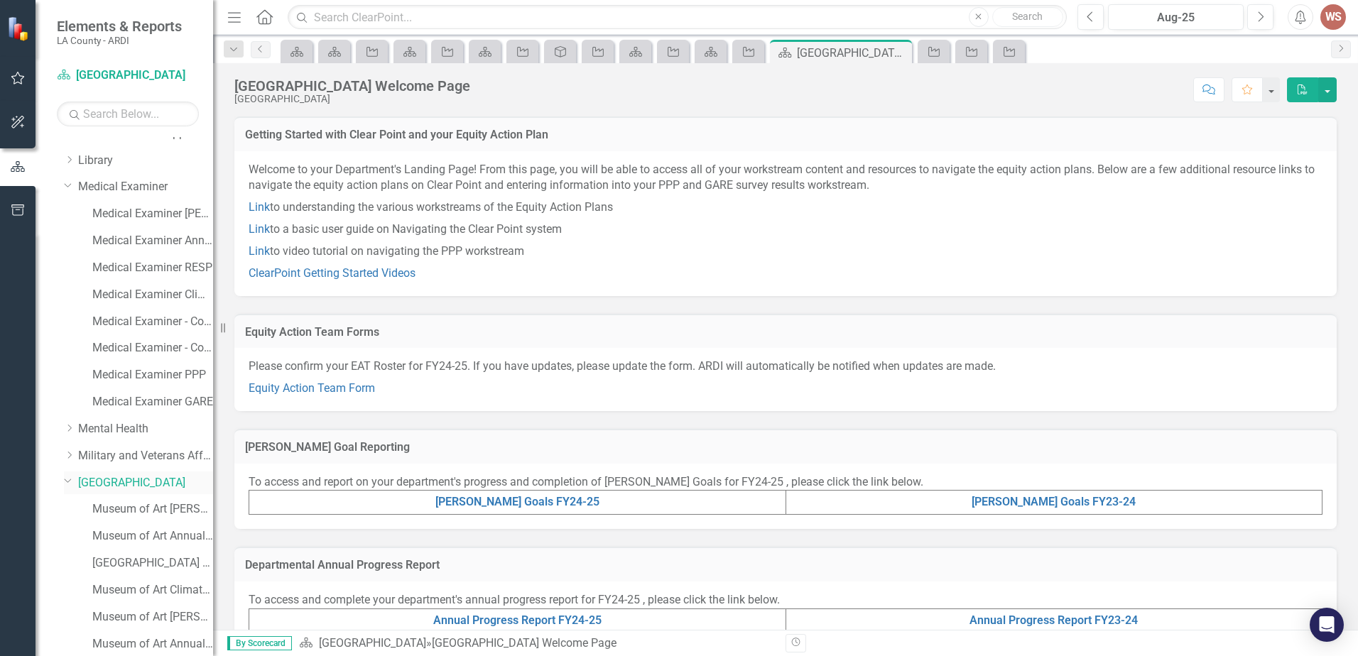
click at [122, 485] on link "[GEOGRAPHIC_DATA]" at bounding box center [145, 483] width 135 height 16
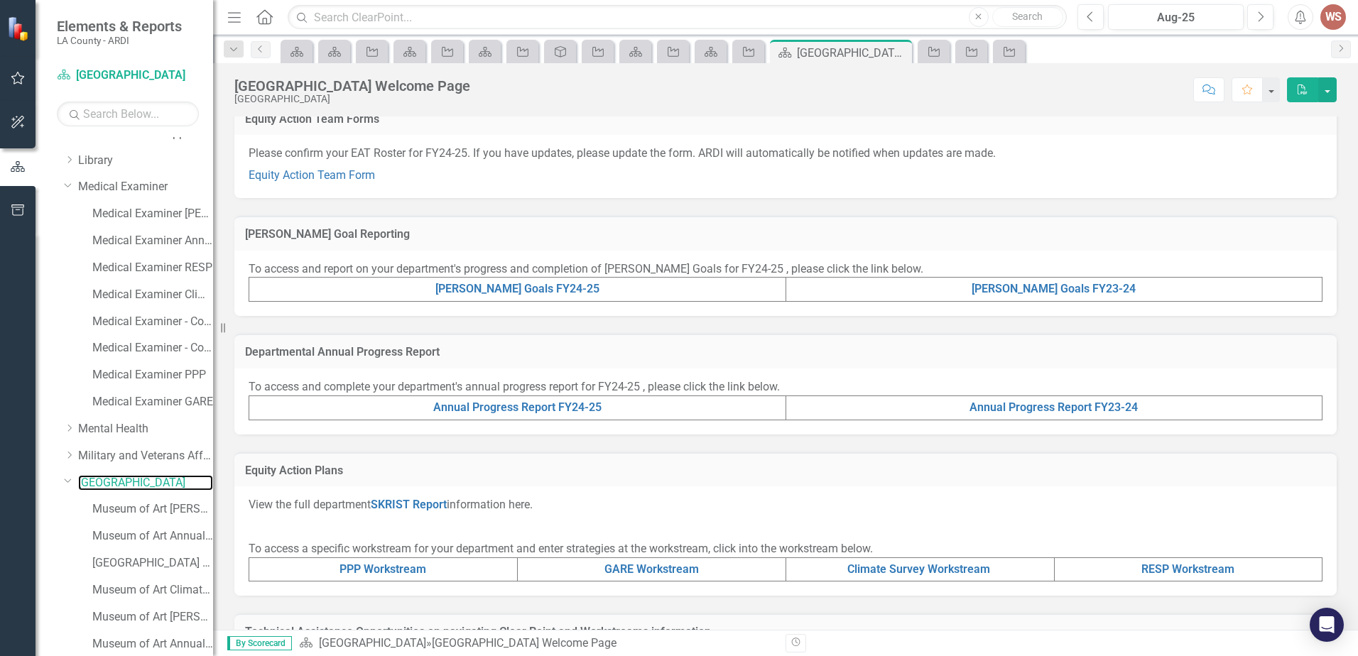
scroll to position [284, 0]
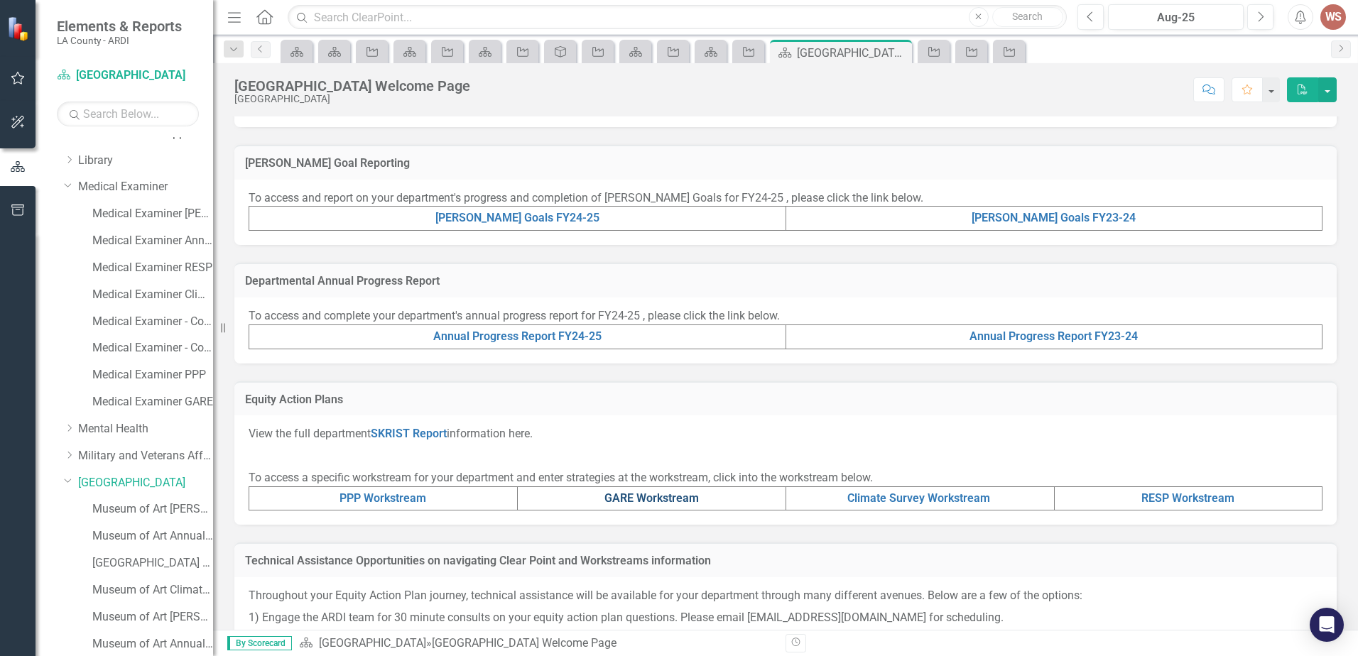
click at [611, 494] on link "GARE Workstream" at bounding box center [651, 497] width 94 height 13
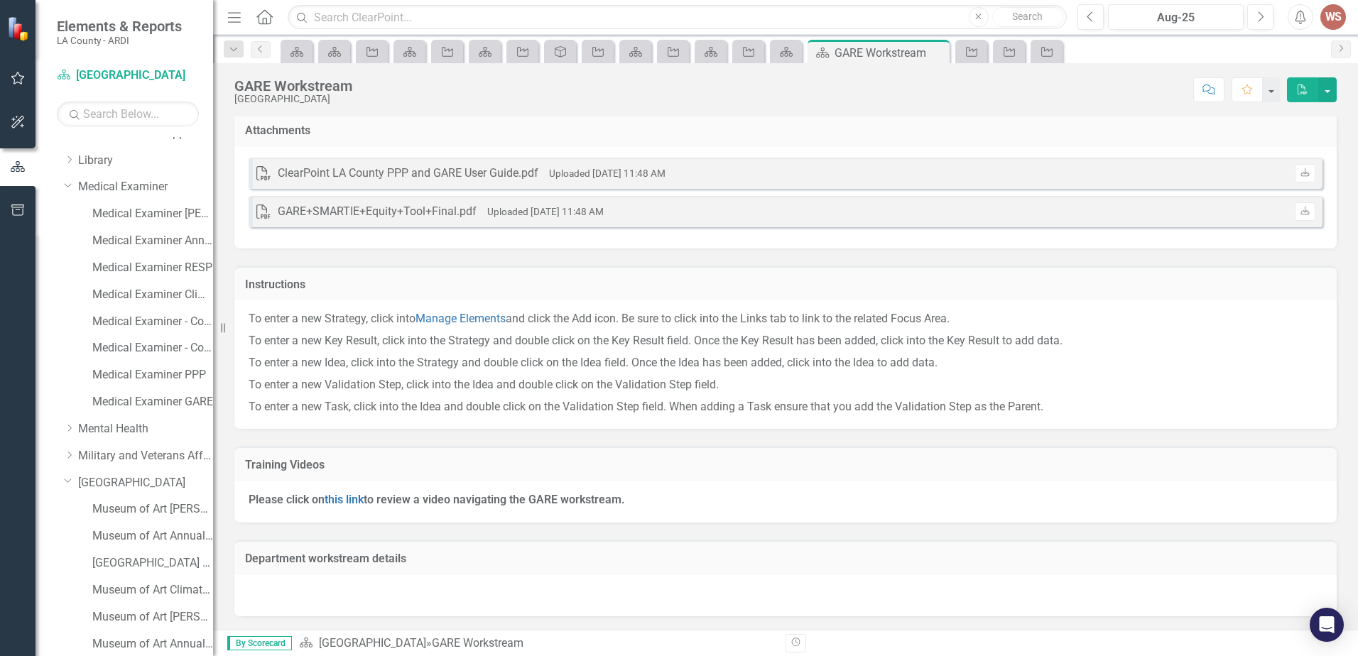
scroll to position [5, 0]
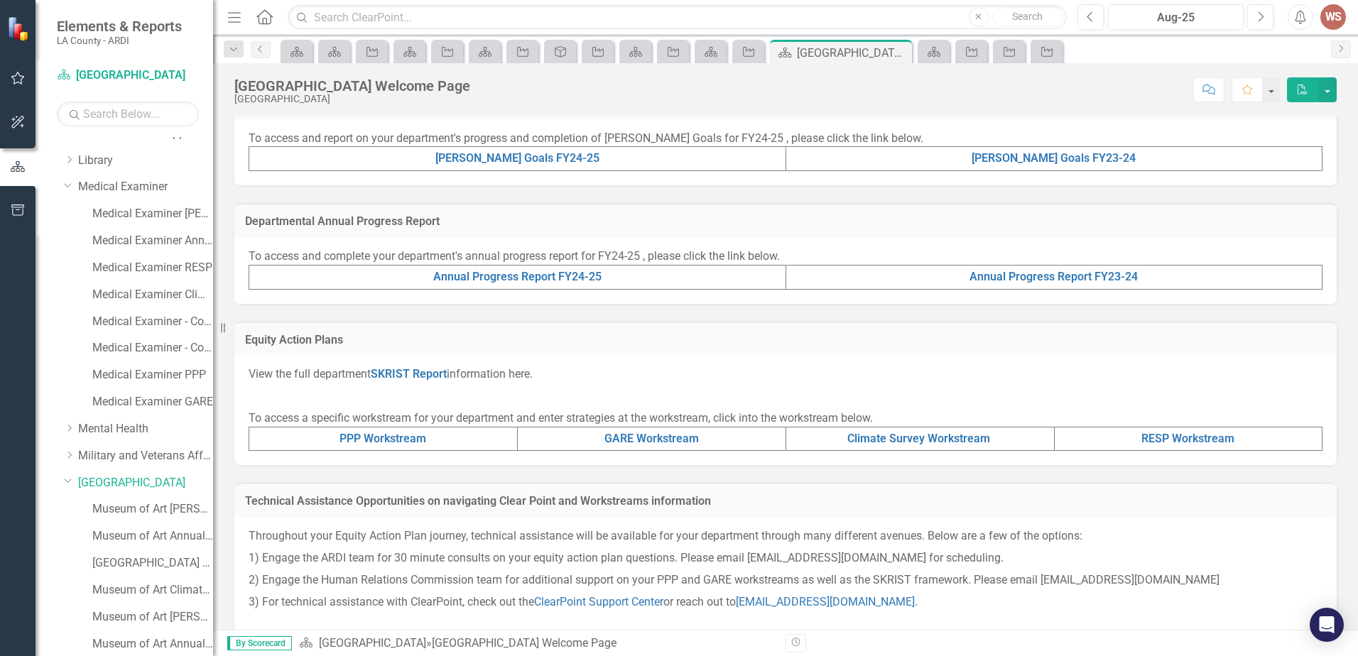
scroll to position [355, 0]
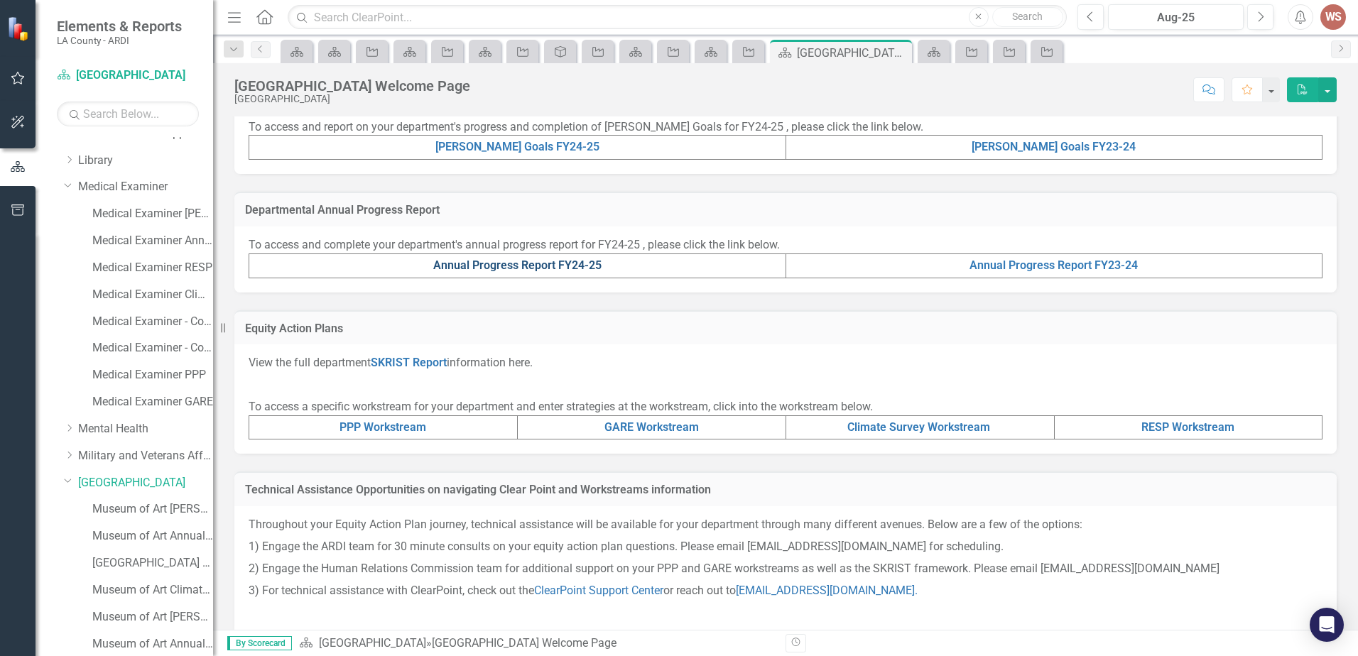
click at [558, 266] on link "Annual Progress Report FY24-25" at bounding box center [517, 264] width 168 height 13
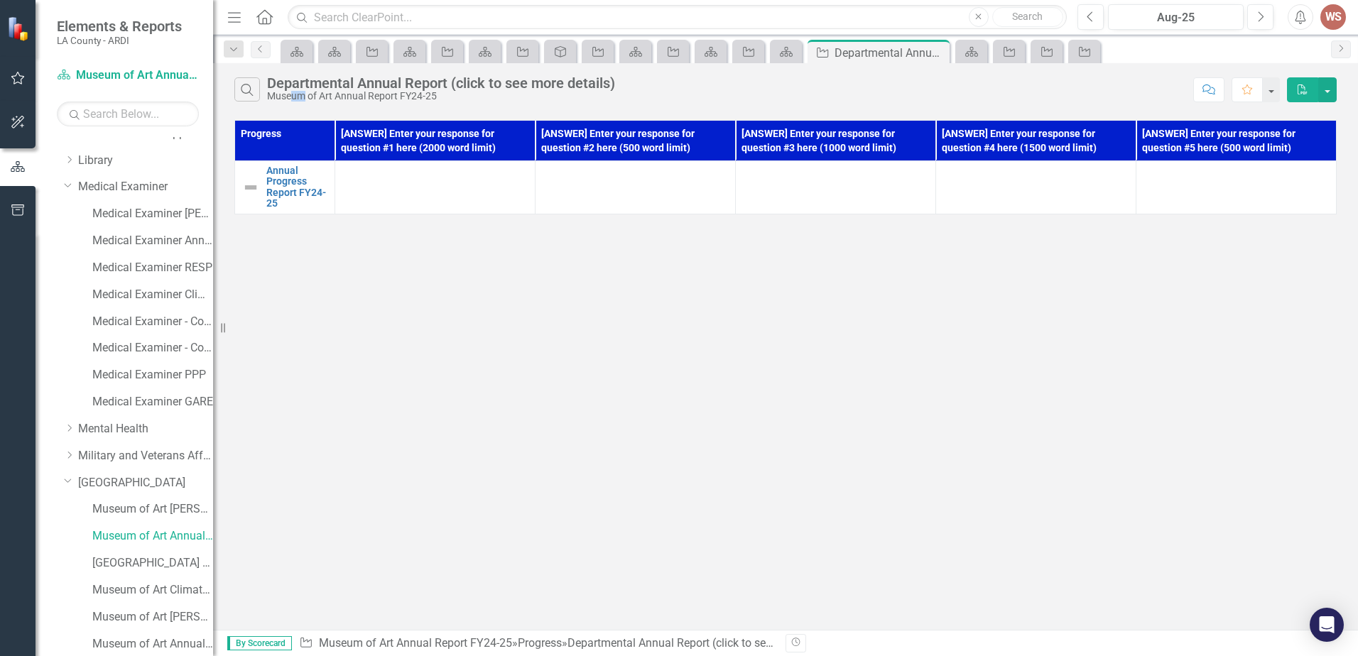
drag, startPoint x: 290, startPoint y: 94, endPoint x: 306, endPoint y: 99, distance: 16.4
click at [306, 99] on div "Museum of Art Annual Report FY24-25" at bounding box center [441, 96] width 348 height 11
drag, startPoint x: 389, startPoint y: 99, endPoint x: 409, endPoint y: 97, distance: 20.1
click at [409, 97] on div "Museum of Art Annual Report FY24-25" at bounding box center [441, 96] width 348 height 11
drag, startPoint x: 417, startPoint y: 88, endPoint x: 430, endPoint y: 87, distance: 12.1
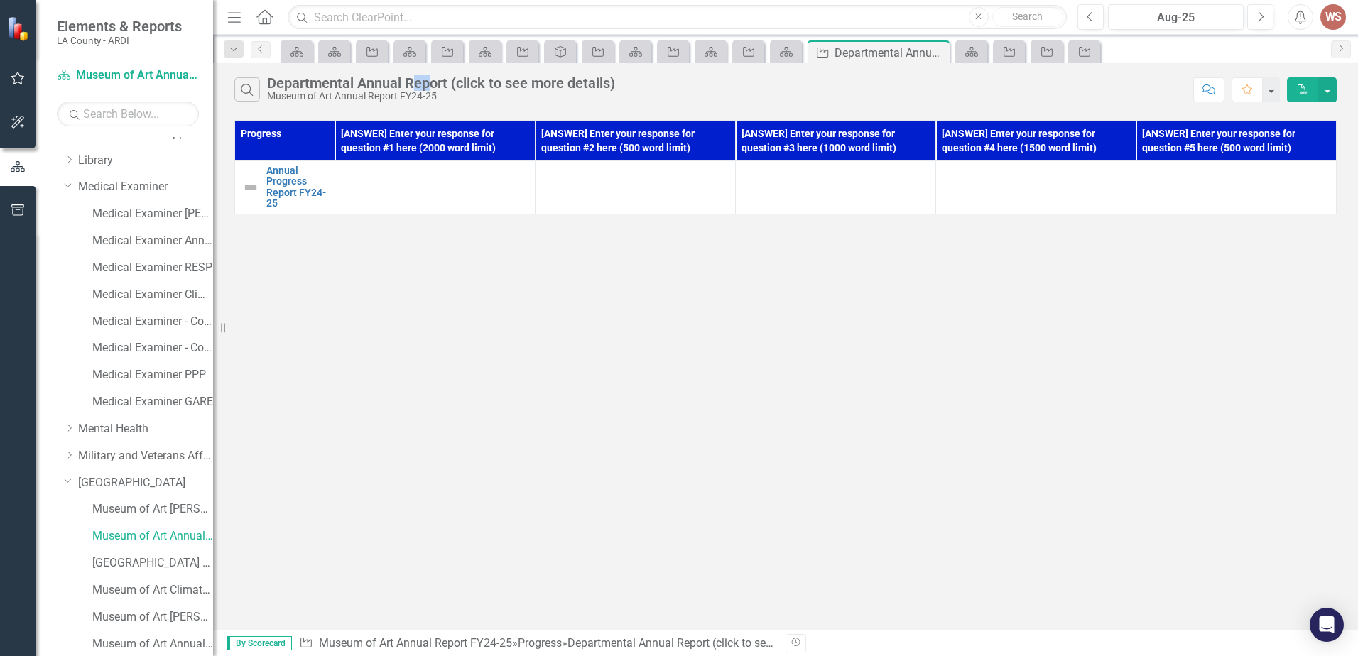
click at [430, 87] on div "Departmental Annual Report (click to see more details)" at bounding box center [441, 83] width 348 height 16
click at [430, 89] on div "Departmental Annual Report (click to see more details)" at bounding box center [441, 83] width 348 height 16
drag, startPoint x: 270, startPoint y: 90, endPoint x: 284, endPoint y: 92, distance: 14.4
click at [284, 92] on div "Departmental Annual Report (click to see more details) Museum of Art Annual Rep…" at bounding box center [441, 88] width 348 height 26
click at [294, 113] on div "Search Departmental Annual Report (click to see more details) Museum of Art Ann…" at bounding box center [785, 346] width 1145 height 567
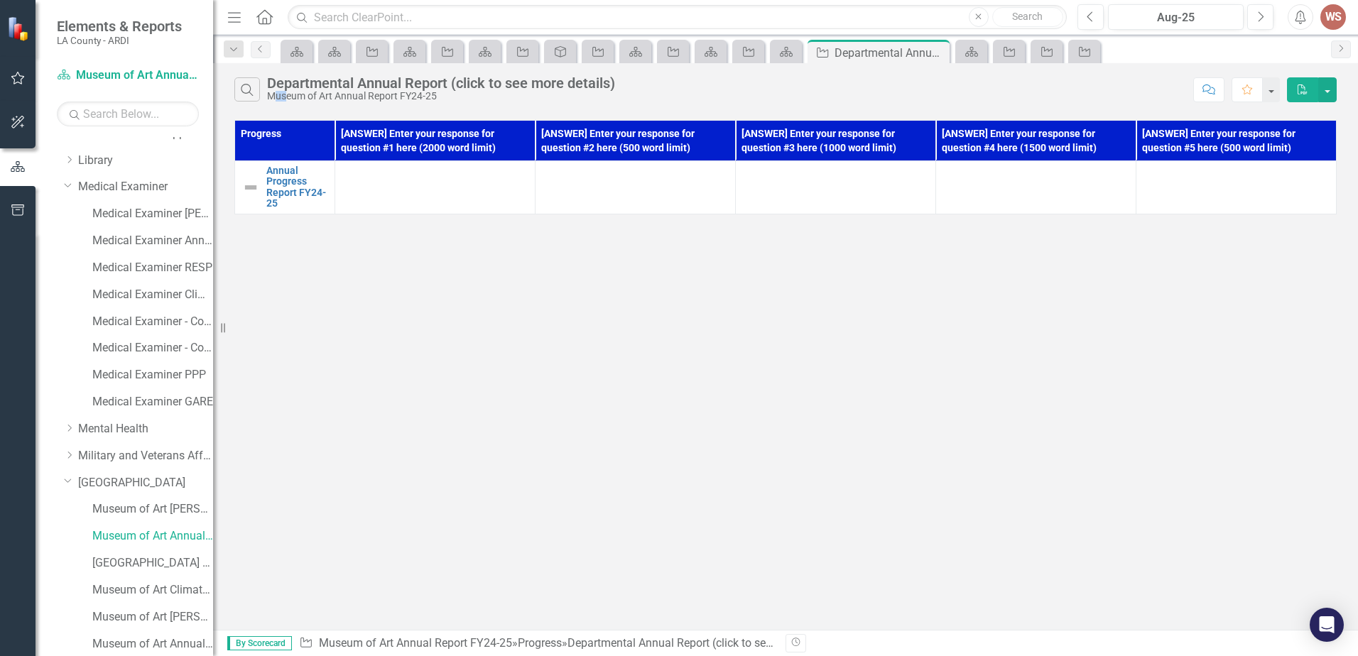
drag, startPoint x: 273, startPoint y: 95, endPoint x: 288, endPoint y: 97, distance: 15.1
click at [288, 97] on div "Museum of Art Annual Report FY24-25" at bounding box center [441, 96] width 348 height 11
drag, startPoint x: 349, startPoint y: 96, endPoint x: 387, endPoint y: 182, distance: 94.1
click at [367, 96] on div "Museum of Art Annual Report FY24-25" at bounding box center [441, 96] width 348 height 11
drag, startPoint x: 267, startPoint y: 99, endPoint x: 281, endPoint y: 95, distance: 14.6
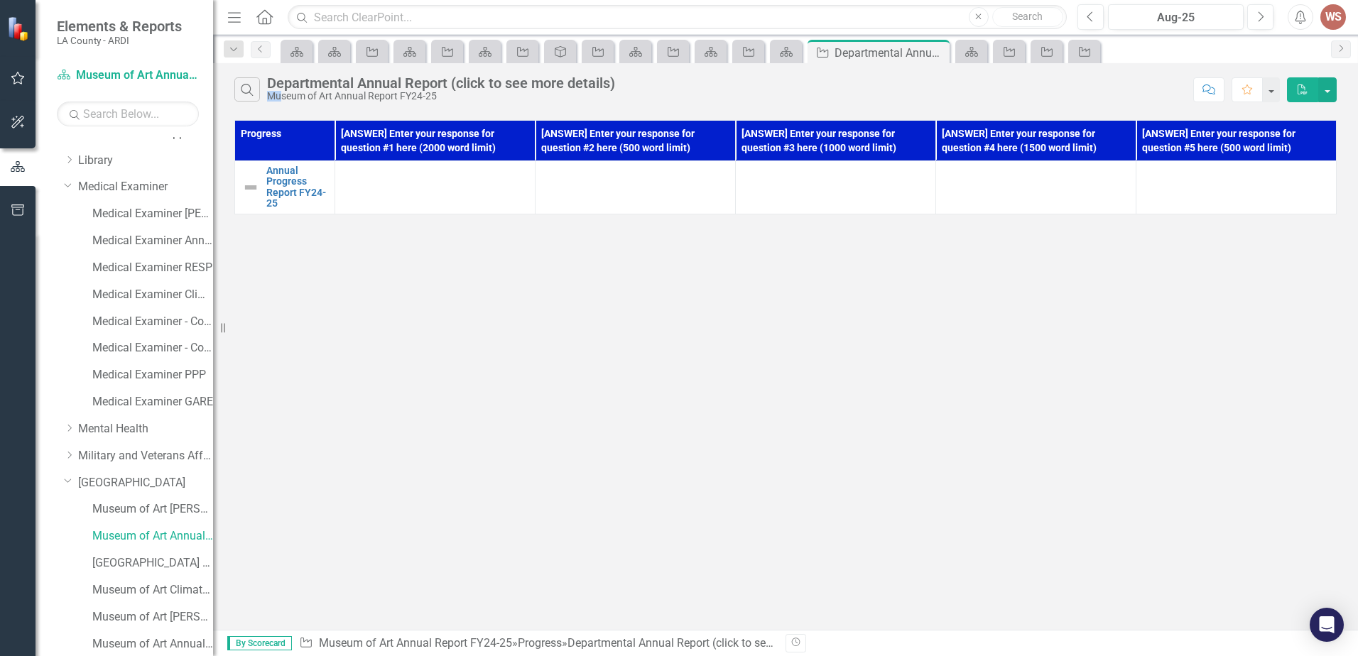
click at [281, 95] on div "Museum of Art Annual Report FY24-25" at bounding box center [441, 96] width 348 height 11
drag, startPoint x: 613, startPoint y: 390, endPoint x: 307, endPoint y: 124, distance: 405.1
click at [611, 389] on div "Search Departmental Annual Report (click to see more details) Museum of Art Ann…" at bounding box center [785, 346] width 1145 height 567
drag, startPoint x: 270, startPoint y: 96, endPoint x: 279, endPoint y: 95, distance: 9.3
click at [279, 95] on div "Museum of Art Annual Report FY24-25" at bounding box center [441, 96] width 348 height 11
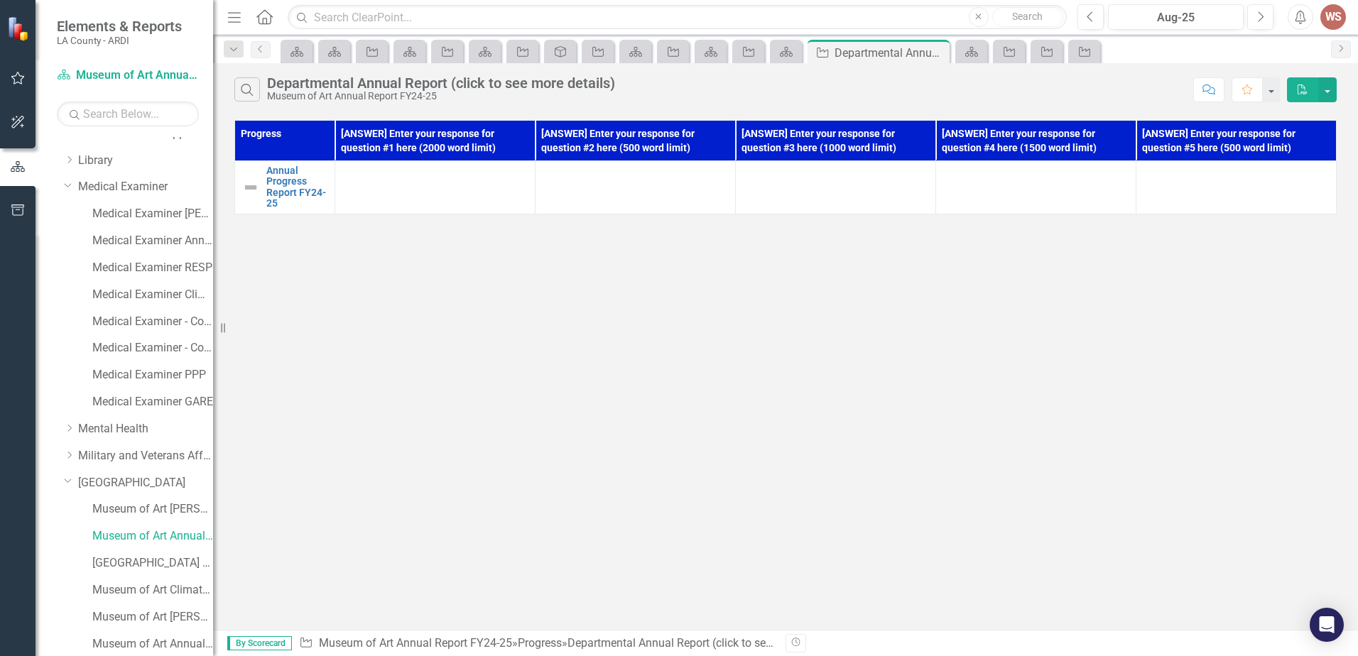
click at [373, 106] on div "Search Departmental Annual Report (click to see more details) Museum of Art Ann…" at bounding box center [785, 86] width 1145 height 46
click at [276, 95] on div "Search Departmental Annual Report (click to see more details) Museum of Art Ann…" at bounding box center [709, 89] width 951 height 24
drag, startPoint x: 354, startPoint y: 94, endPoint x: 412, endPoint y: 117, distance: 62.8
click at [367, 92] on div "Museum of Art Annual Report FY24-25" at bounding box center [441, 96] width 348 height 11
drag, startPoint x: 415, startPoint y: 97, endPoint x: 424, endPoint y: 94, distance: 8.8
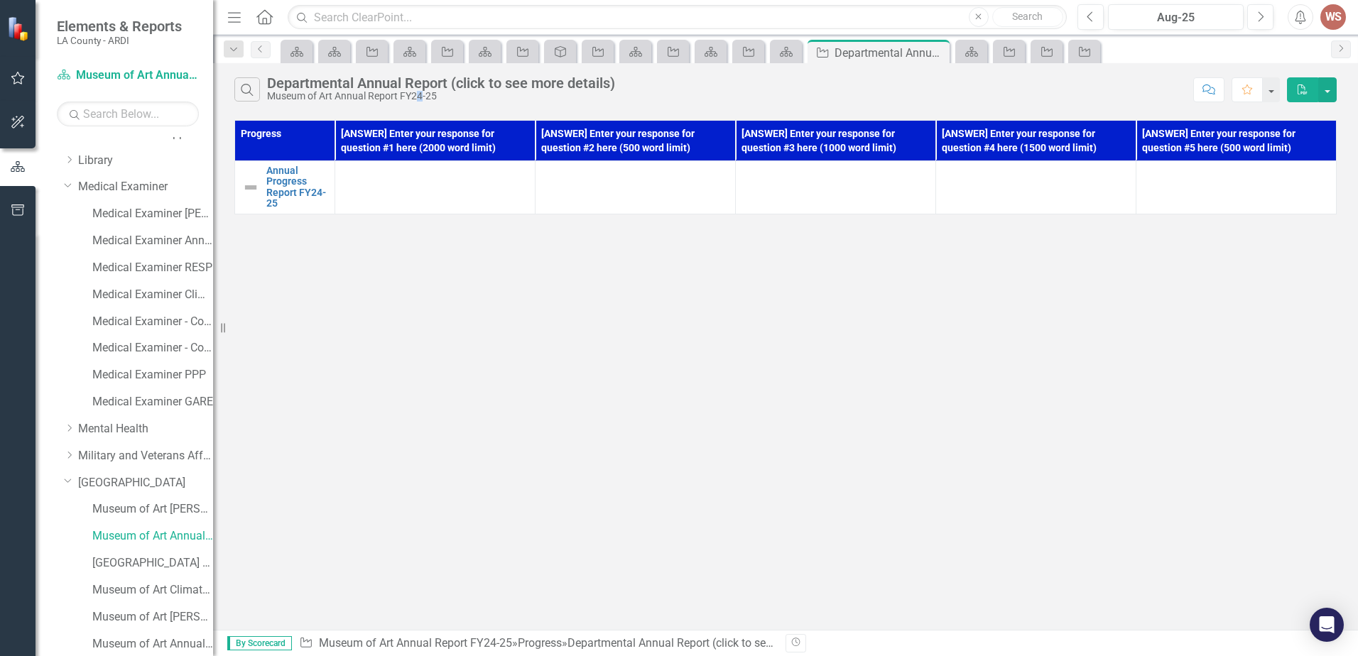
click at [424, 94] on div "Museum of Art Annual Report FY24-25" at bounding box center [441, 96] width 348 height 11
drag, startPoint x: 968, startPoint y: 332, endPoint x: 880, endPoint y: 380, distance: 100.1
click at [968, 332] on div "Search Departmental Annual Report (click to see more details) Museum of Art Ann…" at bounding box center [785, 346] width 1145 height 567
drag, startPoint x: 268, startPoint y: 102, endPoint x: 285, endPoint y: 101, distance: 17.8
click at [285, 101] on div "Museum of Art Annual Report FY24-25" at bounding box center [441, 96] width 348 height 11
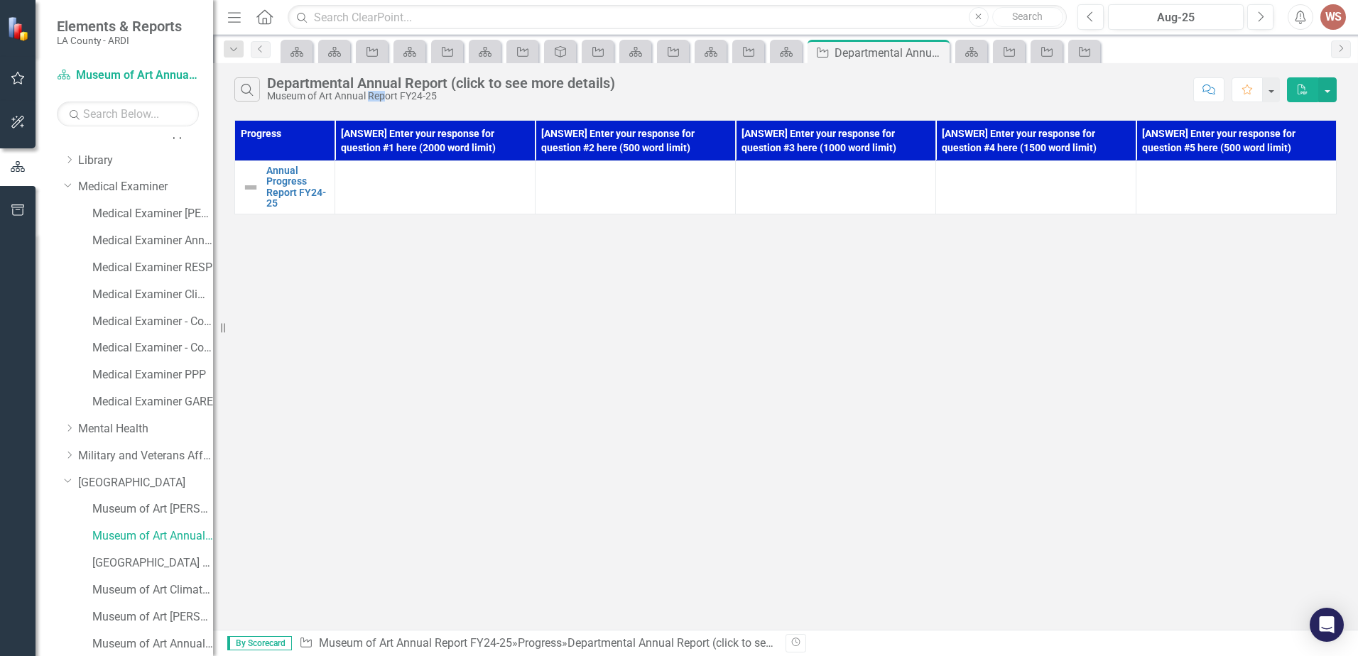
click at [387, 94] on div "Museum of Art Annual Report FY24-25" at bounding box center [441, 96] width 348 height 11
drag, startPoint x: 271, startPoint y: 98, endPoint x: 289, endPoint y: 97, distance: 18.5
click at [289, 97] on div "Museum of Art Annual Report FY24-25" at bounding box center [441, 96] width 348 height 11
click at [303, 96] on div "Museum of Art Annual Report FY24-25" at bounding box center [441, 96] width 348 height 11
drag, startPoint x: 293, startPoint y: 96, endPoint x: 302, endPoint y: 95, distance: 9.3
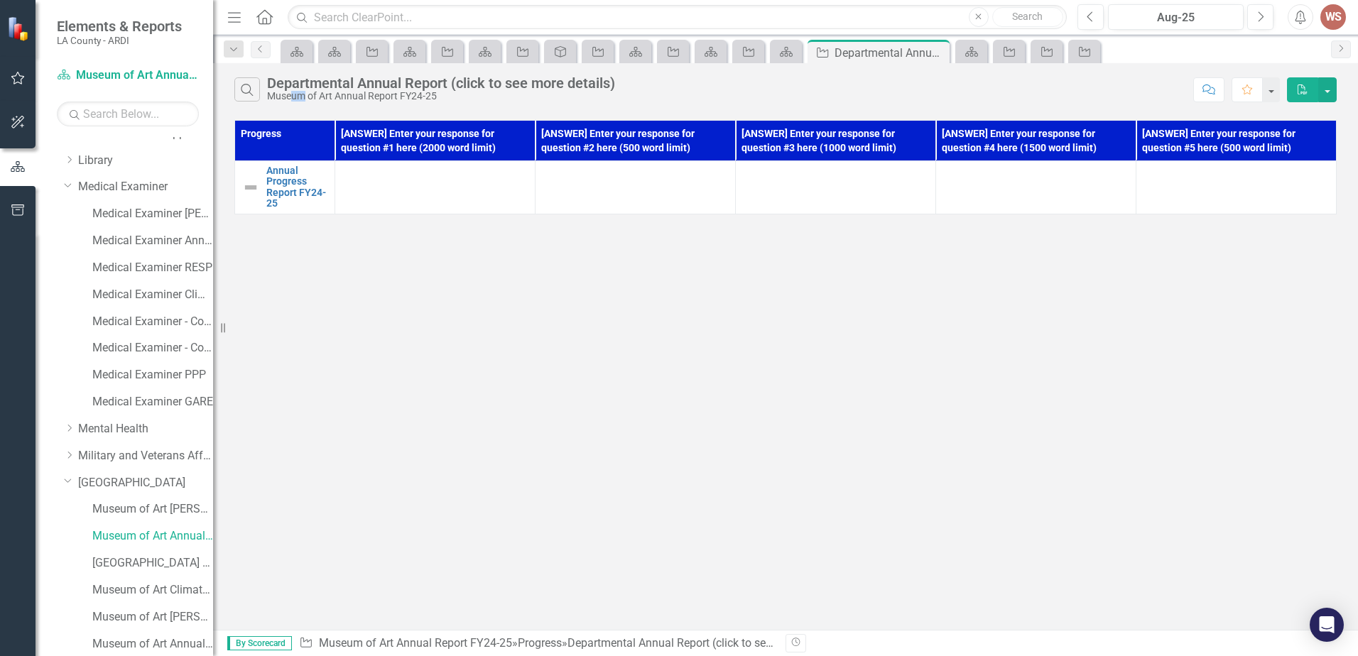
click at [302, 95] on div "Museum of Art Annual Report FY24-25" at bounding box center [441, 96] width 348 height 11
click at [365, 91] on div "Museum of Art Annual Report FY24-25" at bounding box center [441, 96] width 348 height 11
drag, startPoint x: 268, startPoint y: 97, endPoint x: 282, endPoint y: 96, distance: 14.3
click at [282, 96] on div "Museum of Art Annual Report FY24-25" at bounding box center [441, 96] width 348 height 11
click at [310, 94] on div "Museum of Art Annual Report FY24-25" at bounding box center [441, 96] width 348 height 11
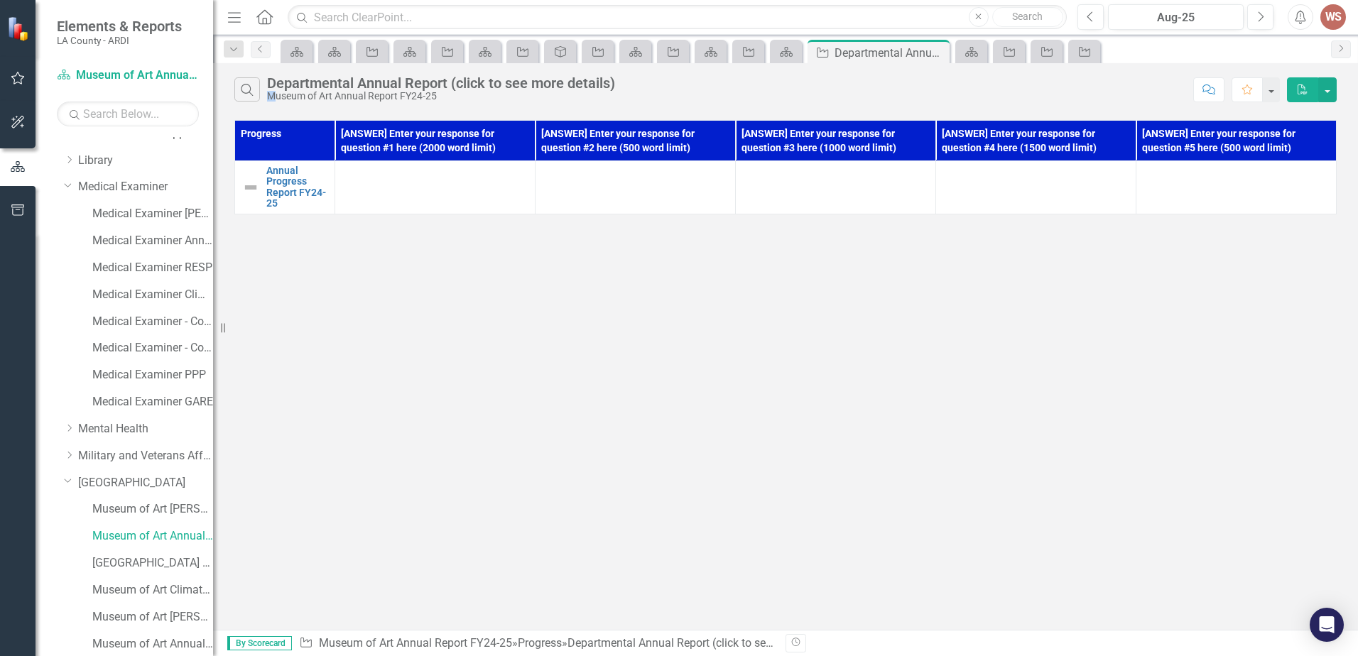
drag, startPoint x: 268, startPoint y: 99, endPoint x: 278, endPoint y: 99, distance: 9.9
click at [278, 99] on div "Museum of Art Annual Report FY24-25" at bounding box center [441, 96] width 348 height 11
click at [1225, 425] on div "Search Departmental Annual Report (click to see more details) Museum of Art Ann…" at bounding box center [785, 346] width 1145 height 567
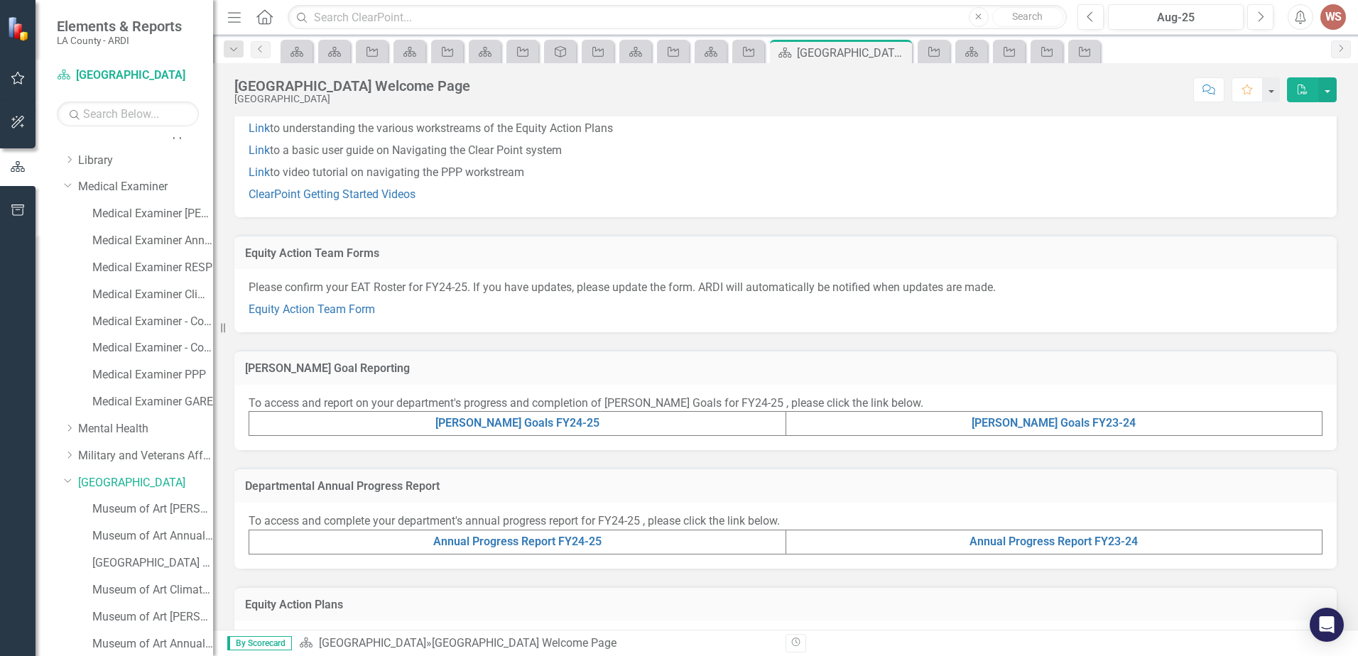
scroll to position [213, 0]
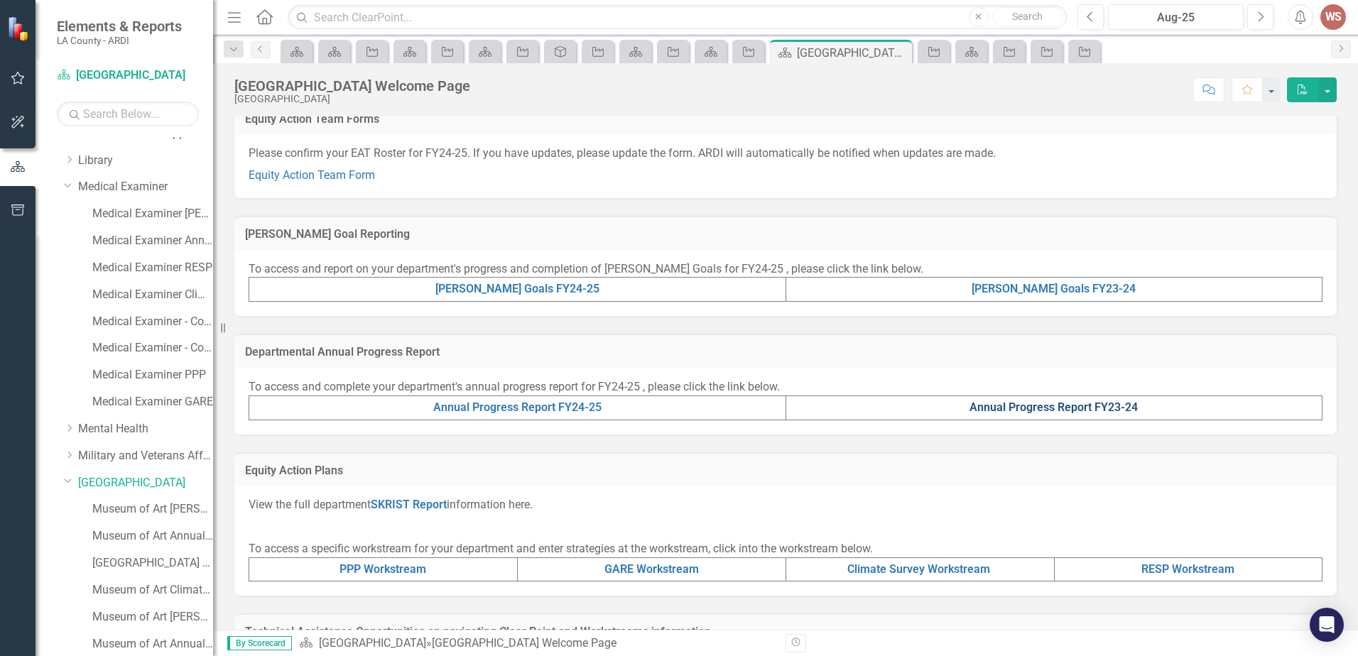
click at [1036, 408] on link "Annual Progress Report FY23-24" at bounding box center [1053, 406] width 168 height 13
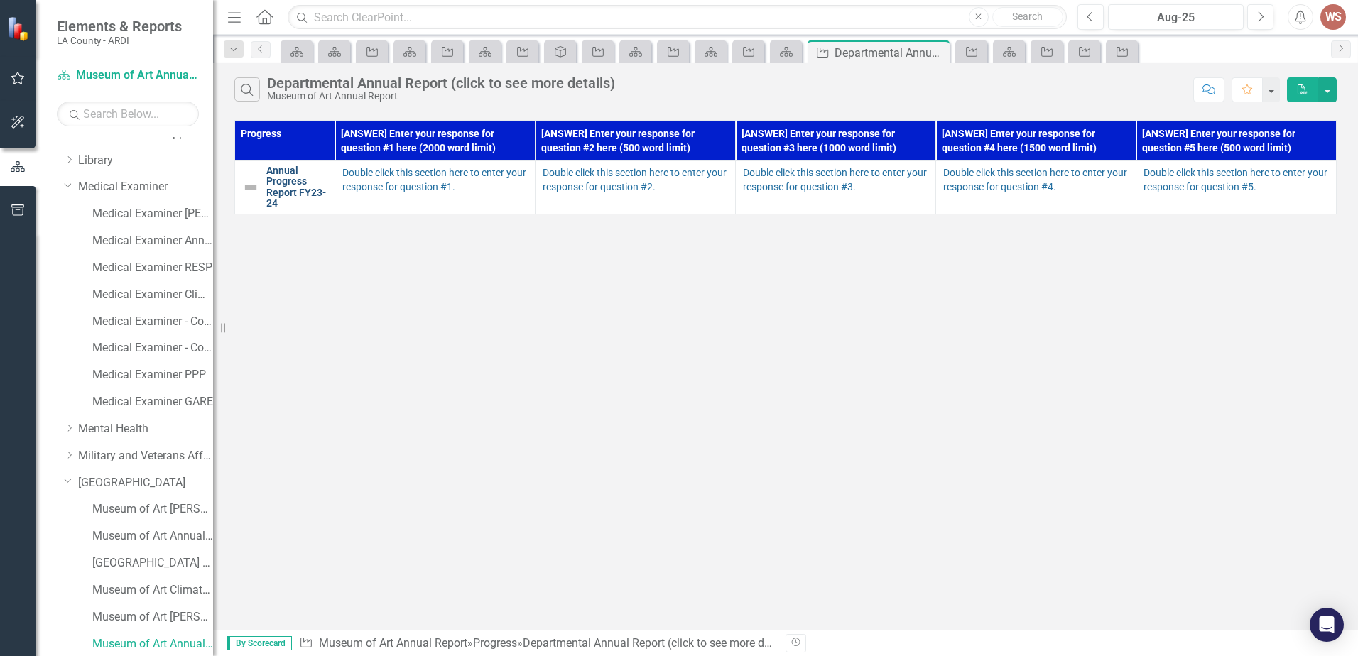
click at [310, 178] on link "Annual Progress Report FY23-24" at bounding box center [296, 187] width 61 height 44
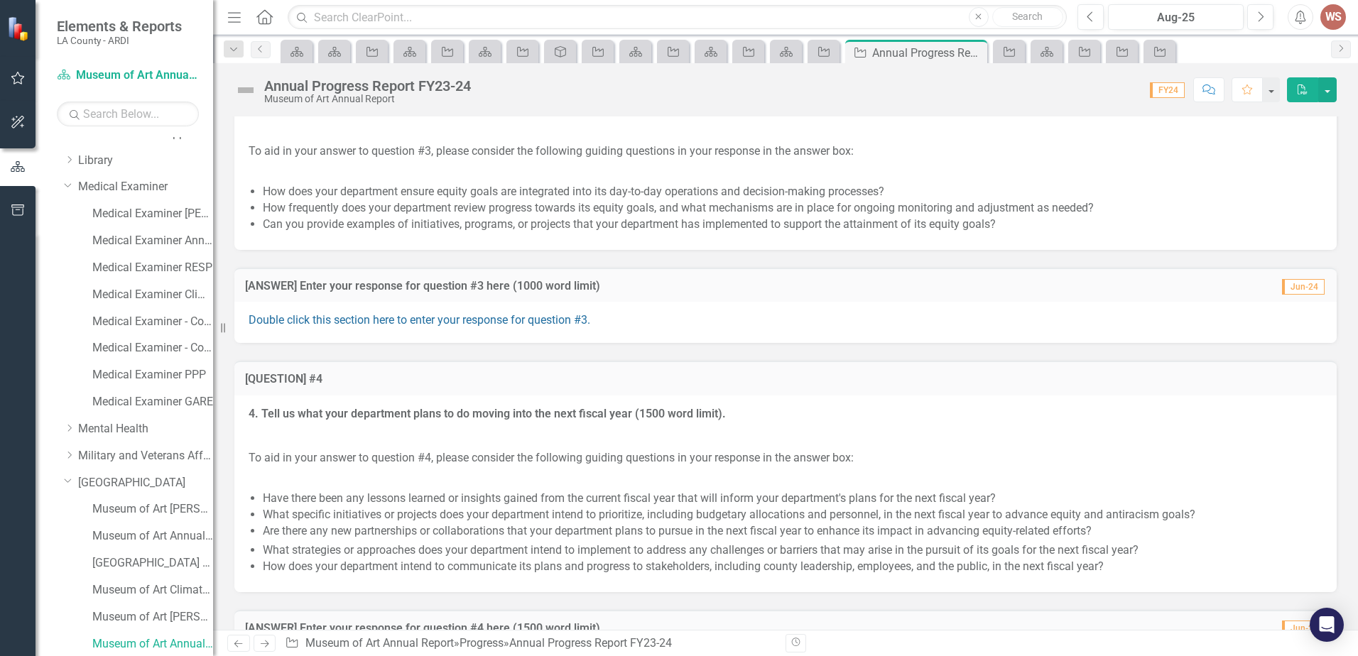
scroll to position [2016, 0]
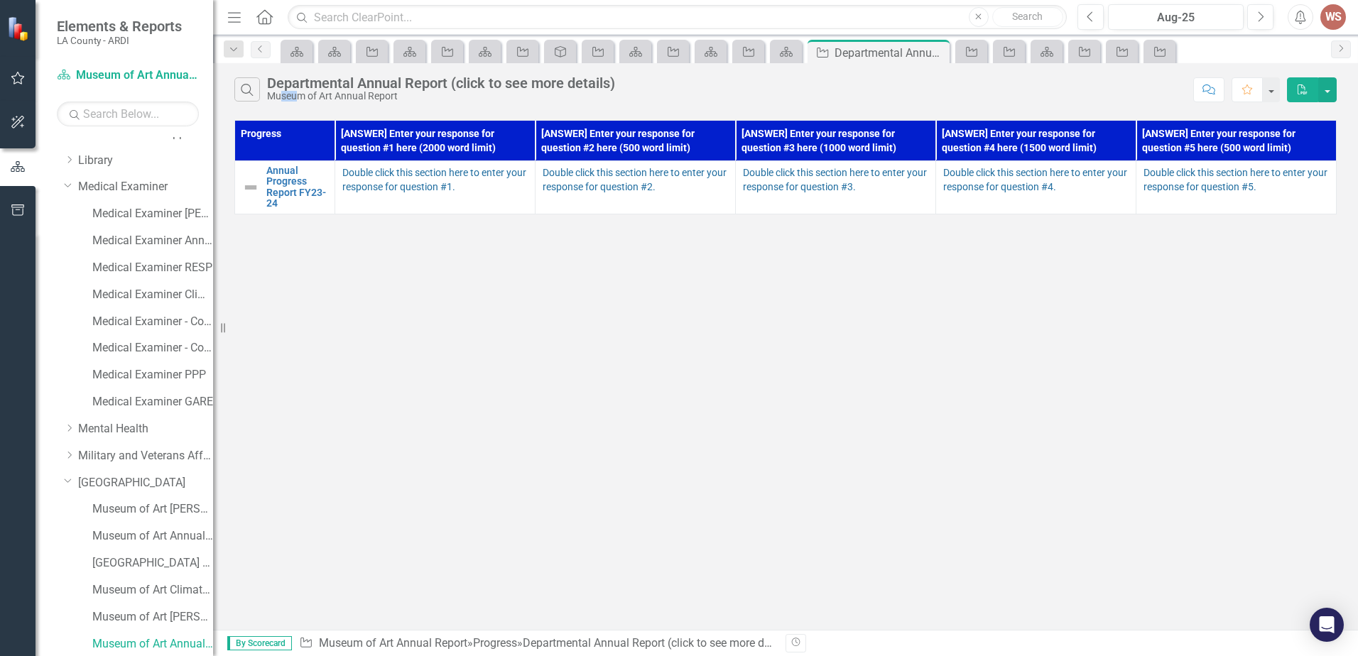
drag, startPoint x: 283, startPoint y: 93, endPoint x: 300, endPoint y: 97, distance: 18.1
click at [300, 97] on div "Museum of Art Annual Report" at bounding box center [441, 96] width 348 height 11
click at [345, 577] on div "Search Departmental Annual Report (click to see more details) Museum of Art Ann…" at bounding box center [785, 346] width 1145 height 567
drag, startPoint x: 471, startPoint y: 175, endPoint x: 530, endPoint y: 182, distance: 58.7
click at [507, 177] on span "Double click this section here to enter your response for question #1." at bounding box center [434, 180] width 184 height 26
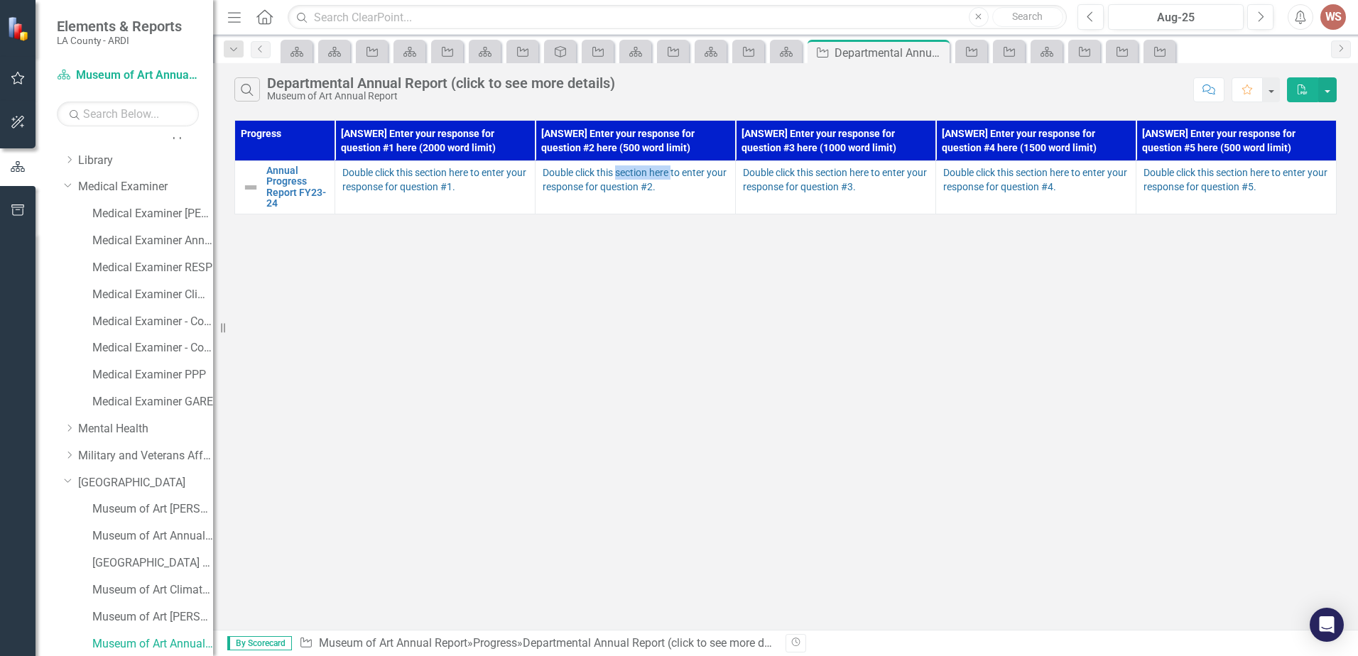
drag, startPoint x: 665, startPoint y: 173, endPoint x: 680, endPoint y: 177, distance: 16.2
click at [680, 177] on span "Double click this section here to enter your response for question #2." at bounding box center [634, 180] width 184 height 26
drag, startPoint x: 555, startPoint y: 314, endPoint x: 518, endPoint y: 266, distance: 59.8
click at [539, 299] on div "Search Departmental Annual Report (click to see more details) Museum of Art Ann…" at bounding box center [785, 346] width 1145 height 567
drag, startPoint x: 315, startPoint y: 95, endPoint x: 329, endPoint y: 95, distance: 13.5
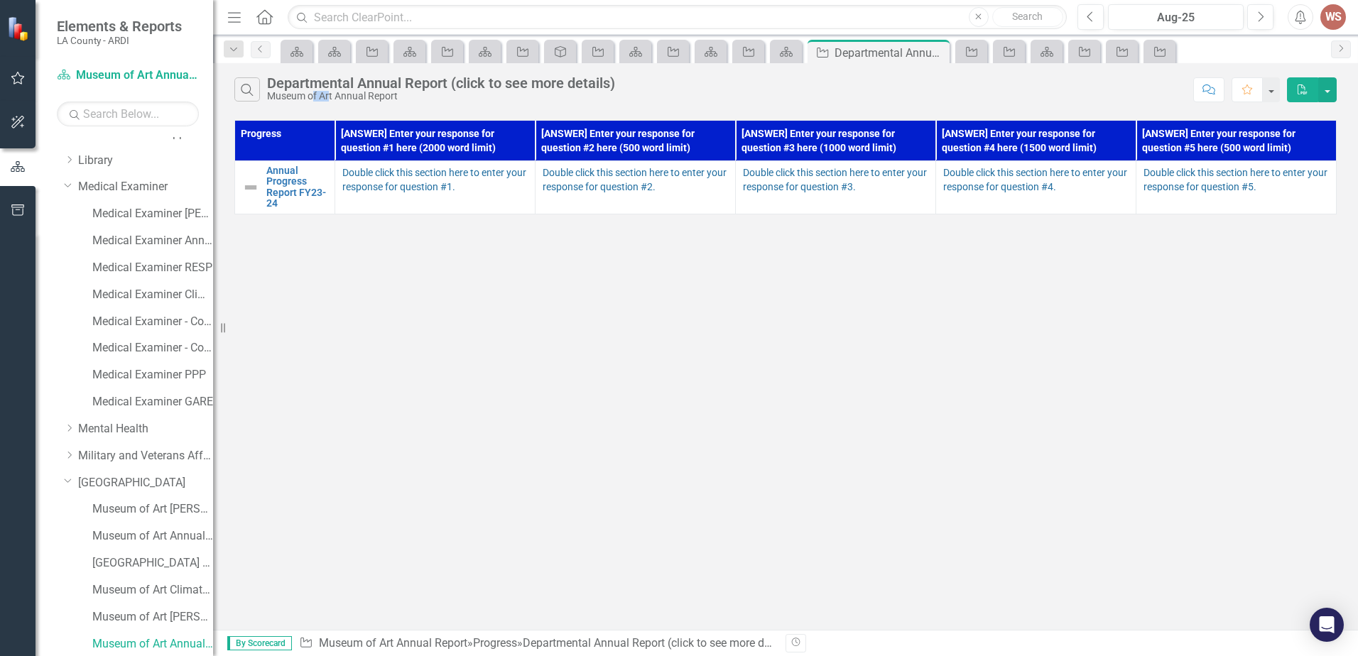
click at [329, 95] on div "Museum of Art Annual Report" at bounding box center [441, 96] width 348 height 11
drag, startPoint x: 266, startPoint y: 97, endPoint x: 280, endPoint y: 101, distance: 14.6
click at [280, 100] on div "Search Departmental Annual Report (click to see more details) Museum of Art Ann…" at bounding box center [709, 89] width 951 height 24
click at [278, 93] on div "Museum of Art Annual Report" at bounding box center [441, 96] width 348 height 11
drag, startPoint x: 269, startPoint y: 98, endPoint x: 279, endPoint y: 101, distance: 10.3
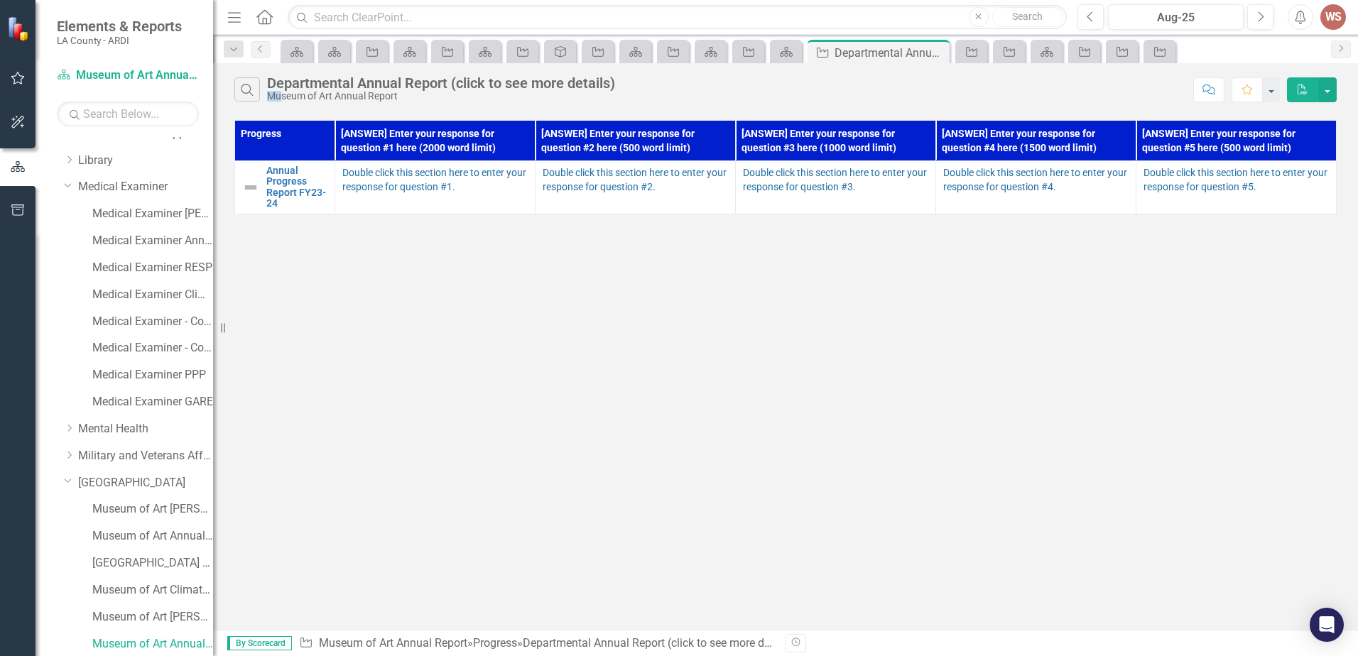
click at [279, 99] on div "Museum of Art Annual Report" at bounding box center [441, 96] width 348 height 11
drag, startPoint x: 297, startPoint y: 89, endPoint x: 305, endPoint y: 95, distance: 10.1
click at [299, 90] on div "Departmental Annual Report (click to see more details)" at bounding box center [441, 83] width 348 height 16
drag, startPoint x: 311, startPoint y: 98, endPoint x: 339, endPoint y: 99, distance: 28.4
click at [339, 99] on div "Museum of Art Annual Report" at bounding box center [441, 96] width 348 height 11
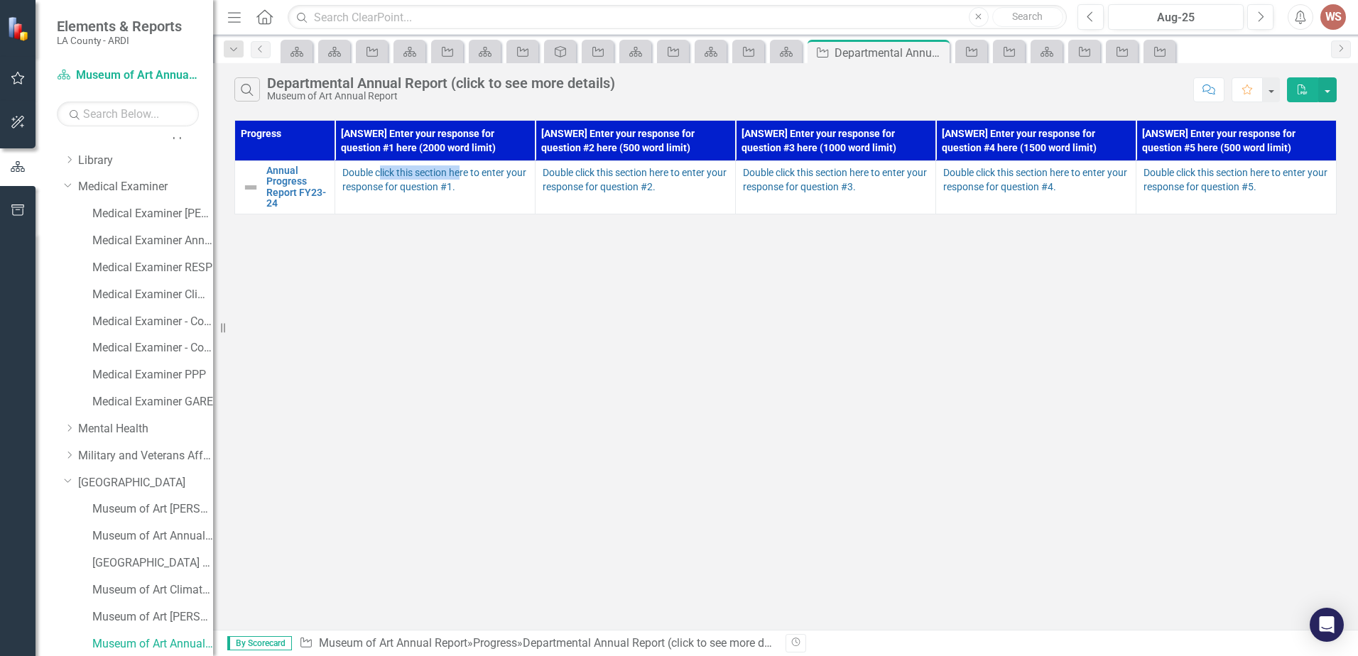
drag, startPoint x: 378, startPoint y: 166, endPoint x: 618, endPoint y: 235, distance: 249.7
click at [458, 177] on span "Double click this section here to enter your response for question #1." at bounding box center [434, 180] width 184 height 26
drag, startPoint x: 404, startPoint y: 506, endPoint x: 278, endPoint y: 257, distance: 279.1
click at [404, 502] on div "Search Departmental Annual Report (click to see more details) Museum of Art Ann…" at bounding box center [785, 346] width 1145 height 567
drag, startPoint x: 266, startPoint y: 97, endPoint x: 275, endPoint y: 97, distance: 9.2
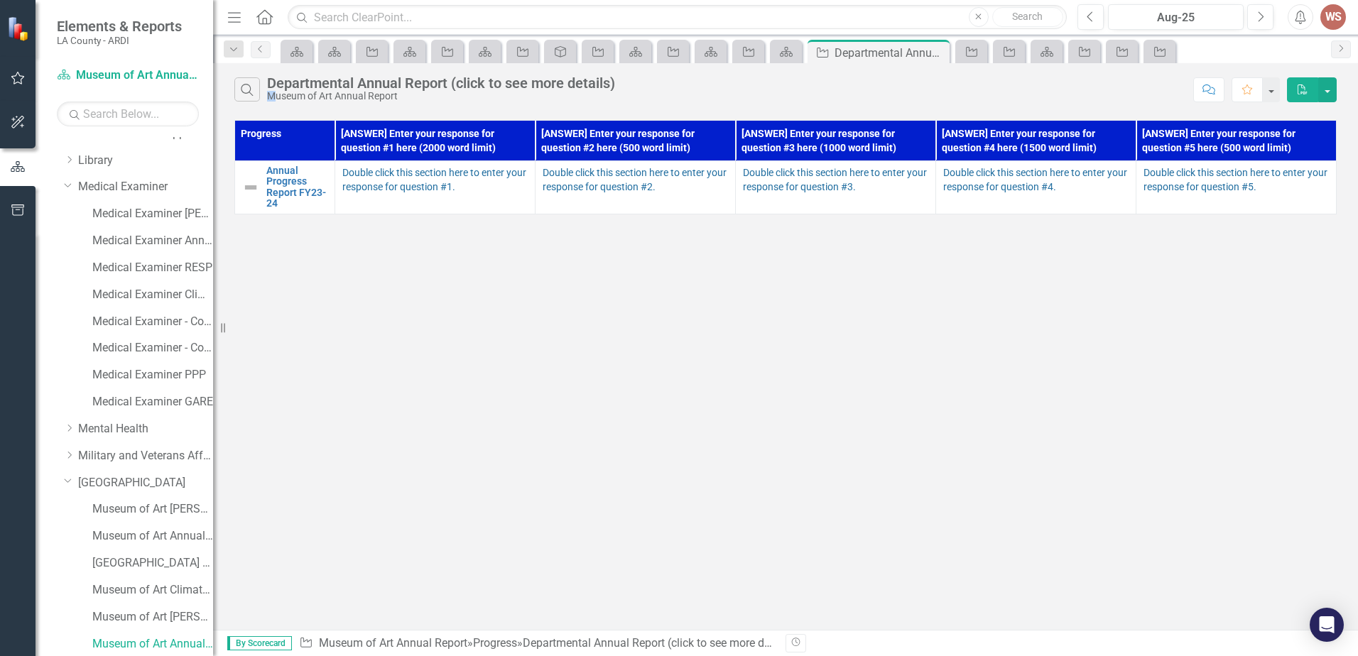
click at [275, 97] on div "Search Departmental Annual Report (click to see more details) Museum of Art Ann…" at bounding box center [709, 89] width 951 height 24
drag, startPoint x: 367, startPoint y: 73, endPoint x: 381, endPoint y: 77, distance: 13.9
click at [381, 77] on div "Search Departmental Annual Report (click to see more details) Museum of Art Ann…" at bounding box center [785, 86] width 1145 height 46
drag, startPoint x: 306, startPoint y: 94, endPoint x: 318, endPoint y: 99, distance: 12.8
click at [318, 99] on div "Museum of Art Annual Report" at bounding box center [441, 96] width 348 height 11
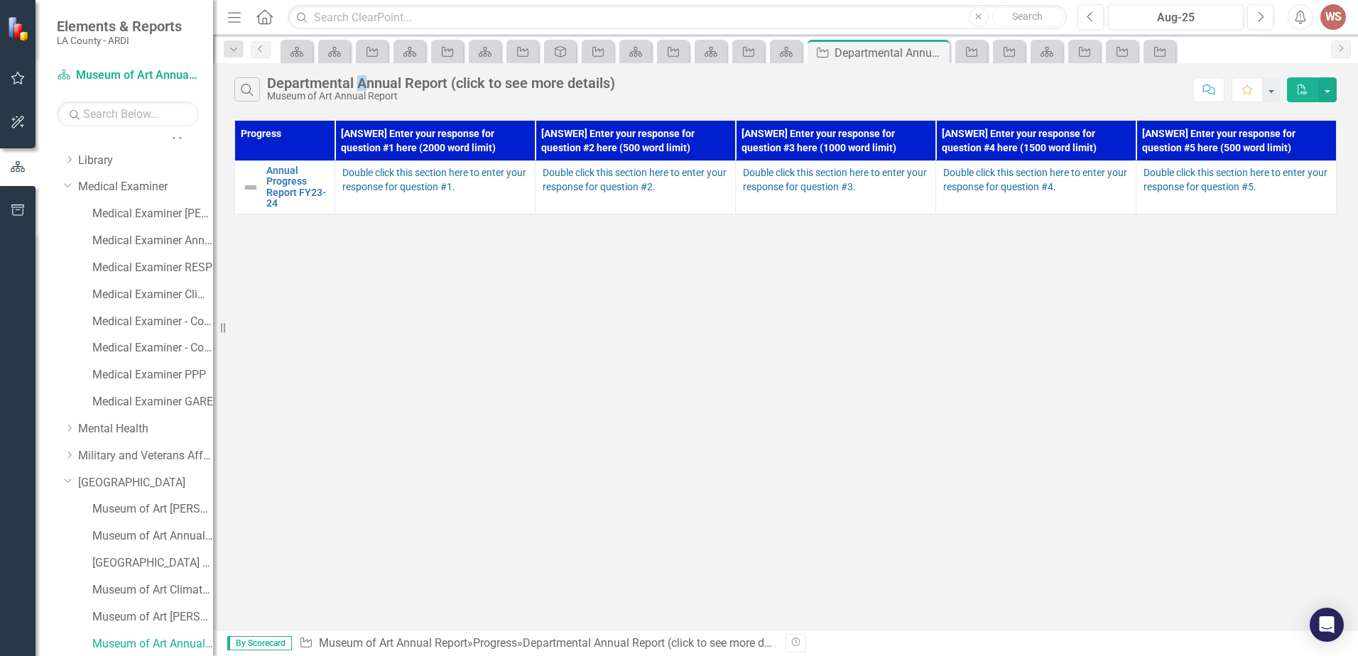
click at [364, 85] on div "Departmental Annual Report (click to see more details)" at bounding box center [441, 83] width 348 height 16
click at [376, 88] on div "Departmental Annual Report (click to see more details)" at bounding box center [441, 83] width 348 height 16
drag, startPoint x: 359, startPoint y: 80, endPoint x: 354, endPoint y: 89, distance: 10.8
click at [364, 81] on div "Departmental Annual Report (click to see more details)" at bounding box center [441, 83] width 348 height 16
drag, startPoint x: 266, startPoint y: 94, endPoint x: 278, endPoint y: 94, distance: 11.4
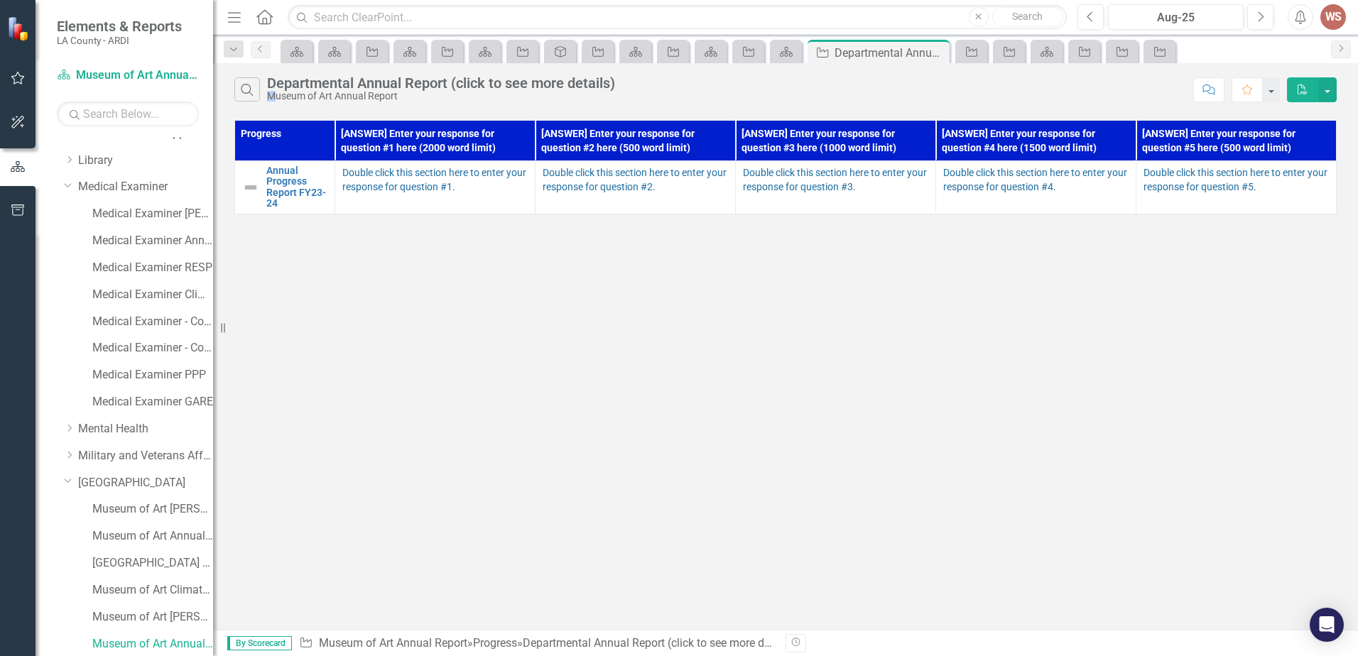
click at [278, 94] on div "Search Departmental Annual Report (click to see more details) Museum of Art Ann…" at bounding box center [709, 89] width 951 height 24
click at [398, 84] on div "Departmental Annual Report (click to see more details)" at bounding box center [441, 83] width 348 height 16
drag, startPoint x: 385, startPoint y: 181, endPoint x: 426, endPoint y: 258, distance: 87.7
click at [453, 184] on span "Double click this section here to enter your response for question #1." at bounding box center [434, 180] width 184 height 26
click at [506, 495] on div "Search Departmental Annual Report (click to see more details) Museum of Art Ann…" at bounding box center [785, 346] width 1145 height 567
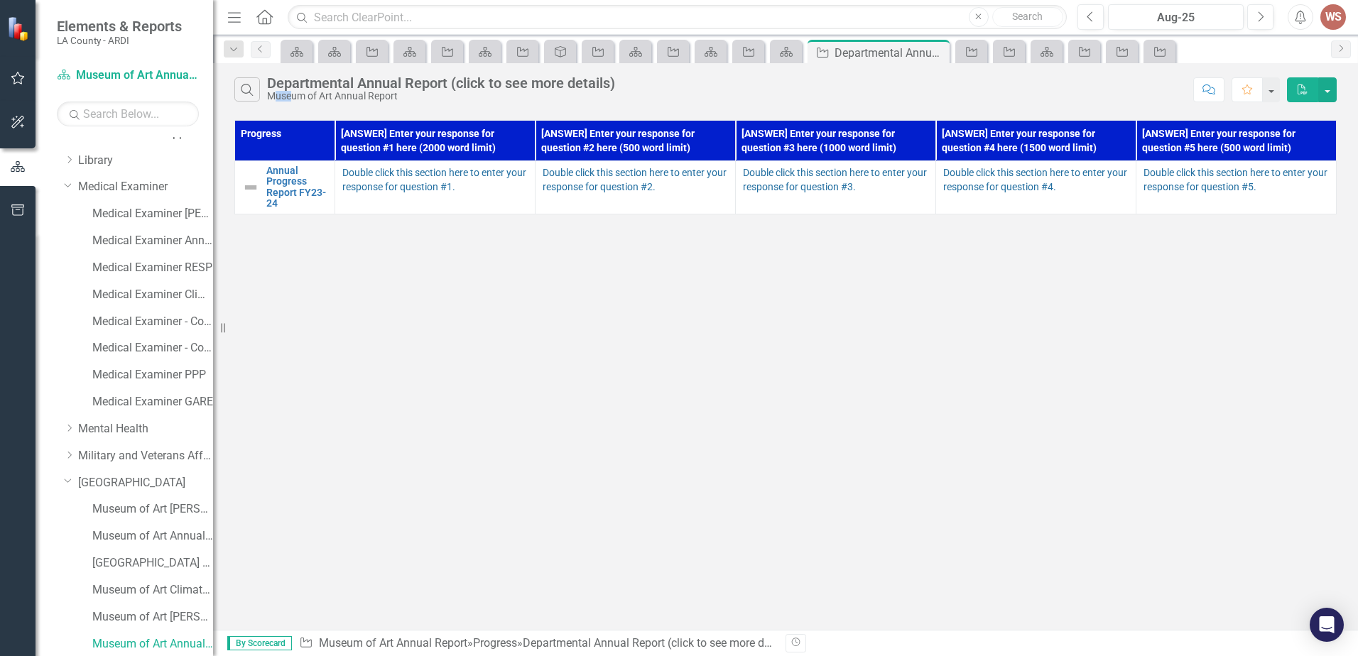
drag, startPoint x: 275, startPoint y: 97, endPoint x: 290, endPoint y: 99, distance: 14.3
click at [290, 99] on div "Museum of Art Annual Report" at bounding box center [441, 96] width 348 height 11
drag, startPoint x: 268, startPoint y: 94, endPoint x: 294, endPoint y: 148, distance: 60.0
click at [277, 97] on div "Museum of Art Annual Report" at bounding box center [441, 96] width 348 height 11
click at [297, 100] on div "Museum of Art Annual Report" at bounding box center [441, 96] width 348 height 11
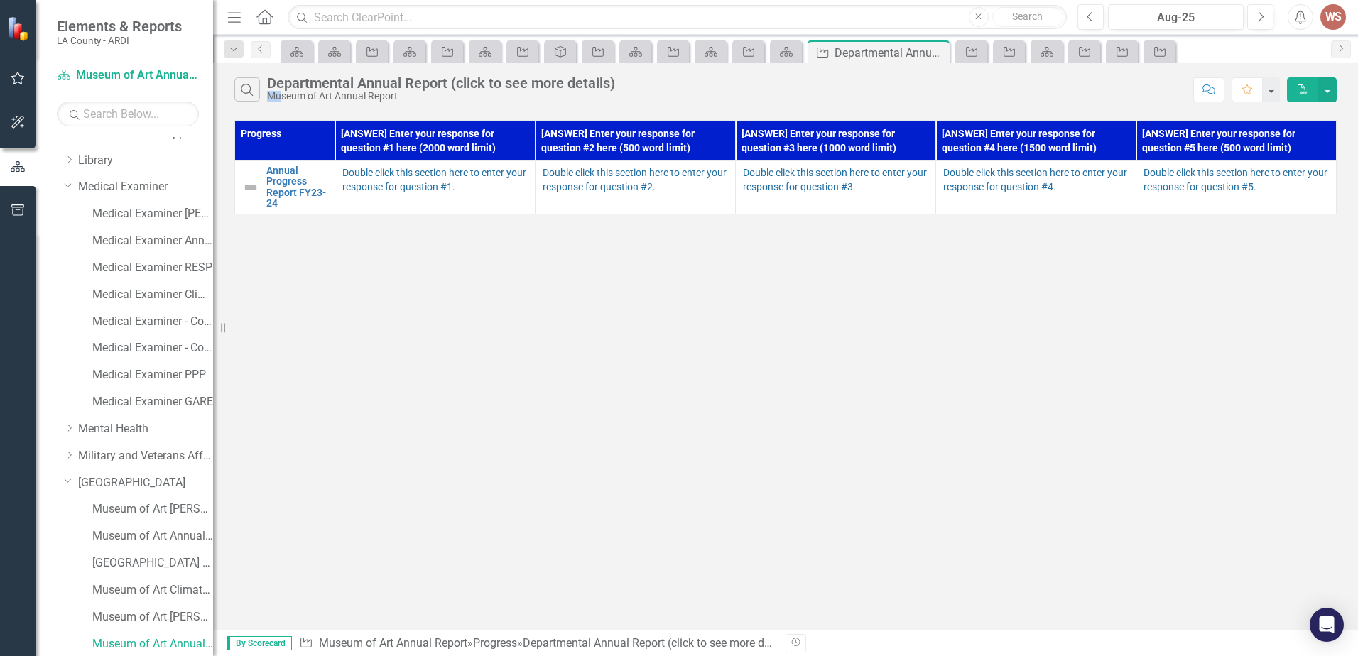
drag, startPoint x: 268, startPoint y: 97, endPoint x: 280, endPoint y: 98, distance: 12.8
click at [280, 98] on div "Museum of Art Annual Report" at bounding box center [441, 96] width 348 height 11
click at [302, 109] on div "Search Departmental Annual Report (click to see more details) Museum of Art Ann…" at bounding box center [785, 86] width 1145 height 46
click at [275, 97] on div "Museum of Art Annual Report" at bounding box center [441, 96] width 348 height 11
drag, startPoint x: 386, startPoint y: 182, endPoint x: 442, endPoint y: 191, distance: 56.7
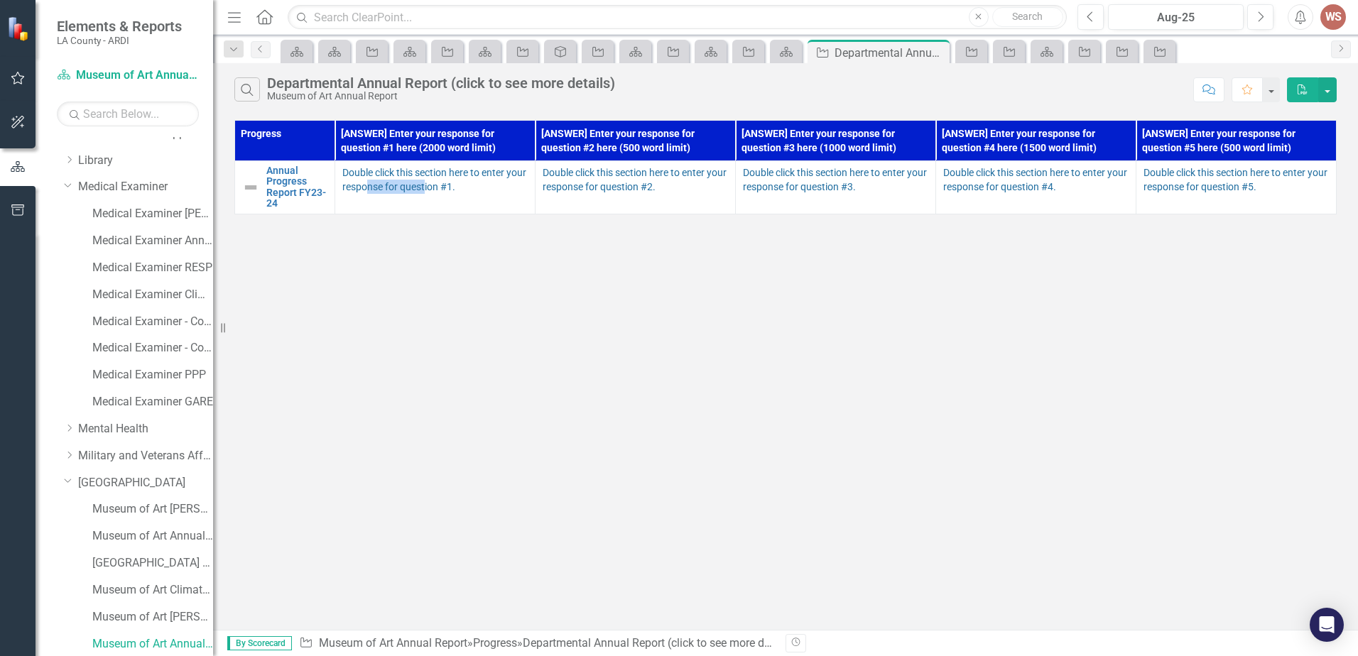
click at [442, 191] on span "Double click this section here to enter your response for question #1." at bounding box center [434, 180] width 184 height 26
drag, startPoint x: 268, startPoint y: 97, endPoint x: 279, endPoint y: 97, distance: 10.6
click at [279, 97] on div "Museum of Art Annual Report" at bounding box center [441, 96] width 348 height 11
click at [651, 416] on div "Search Departmental Annual Report (click to see more details) Museum of Art Ann…" at bounding box center [785, 346] width 1145 height 567
drag, startPoint x: 269, startPoint y: 98, endPoint x: 284, endPoint y: 97, distance: 14.9
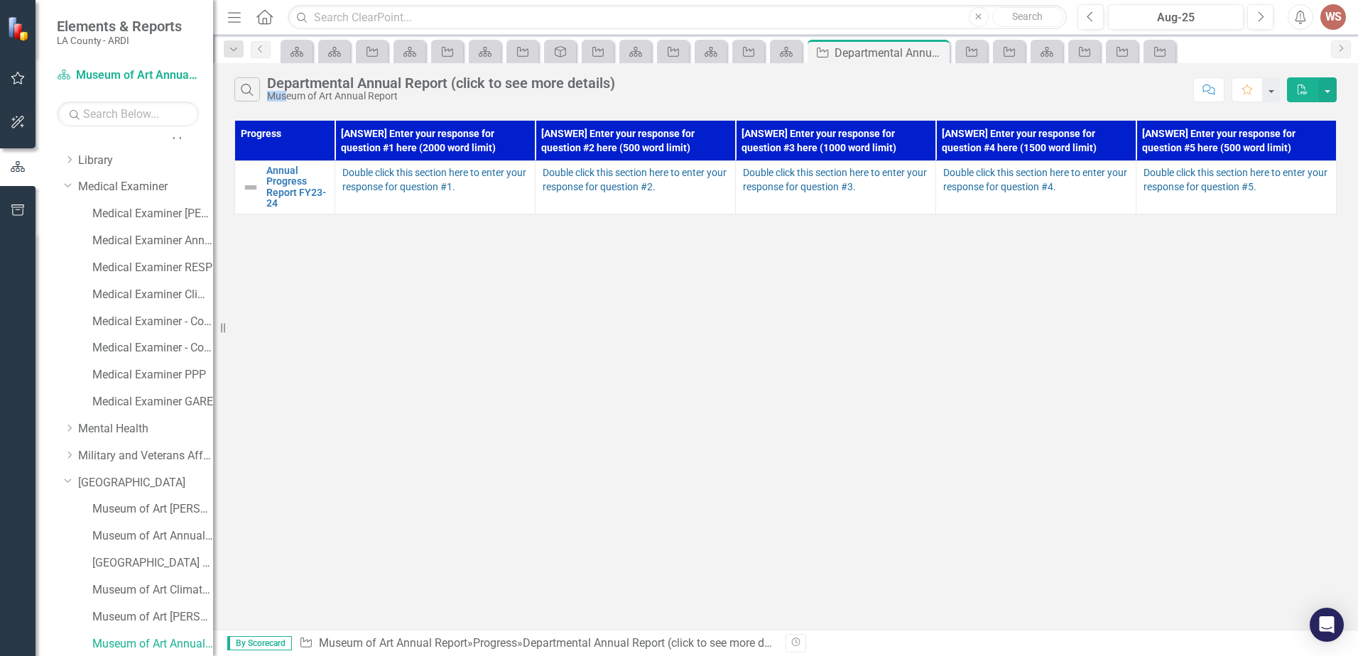
click at [284, 97] on div "Museum of Art Annual Report" at bounding box center [441, 96] width 348 height 11
click at [303, 102] on div "Search Departmental Annual Report (click to see more details) Museum of Art Ann…" at bounding box center [785, 86] width 1145 height 46
drag, startPoint x: 268, startPoint y: 95, endPoint x: 290, endPoint y: 98, distance: 22.2
click at [286, 95] on div "Museum of Art Annual Report" at bounding box center [441, 96] width 348 height 11
drag, startPoint x: 365, startPoint y: 171, endPoint x: 388, endPoint y: 173, distance: 22.8
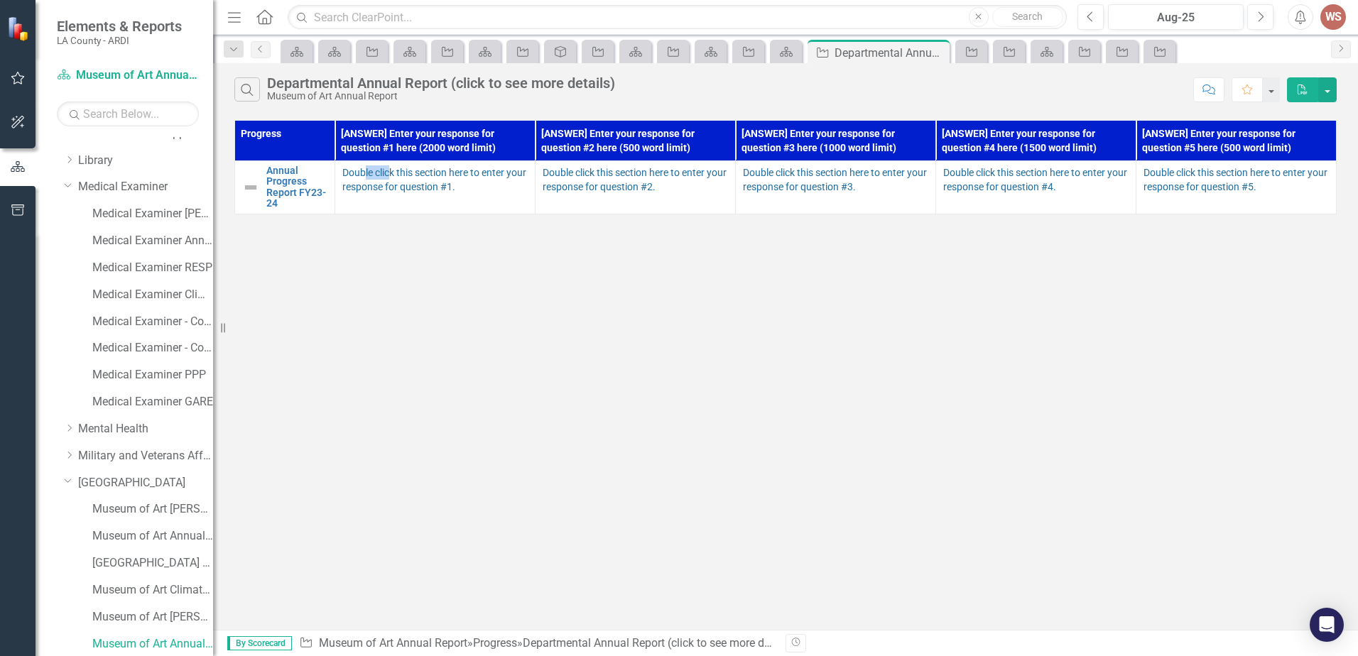
click at [388, 173] on span "Double click this section here to enter your response for question #1." at bounding box center [434, 180] width 184 height 26
click at [229, 526] on div "Search Departmental Annual Report (click to see more details) Museum of Art Ann…" at bounding box center [785, 346] width 1145 height 567
drag, startPoint x: 264, startPoint y: 92, endPoint x: 275, endPoint y: 94, distance: 11.6
click at [275, 94] on div "Search Departmental Annual Report (click to see more details) Museum of Art Ann…" at bounding box center [709, 89] width 951 height 24
click at [303, 107] on div "Search Departmental Annual Report (click to see more details) Museum of Art Ann…" at bounding box center [785, 86] width 1145 height 46
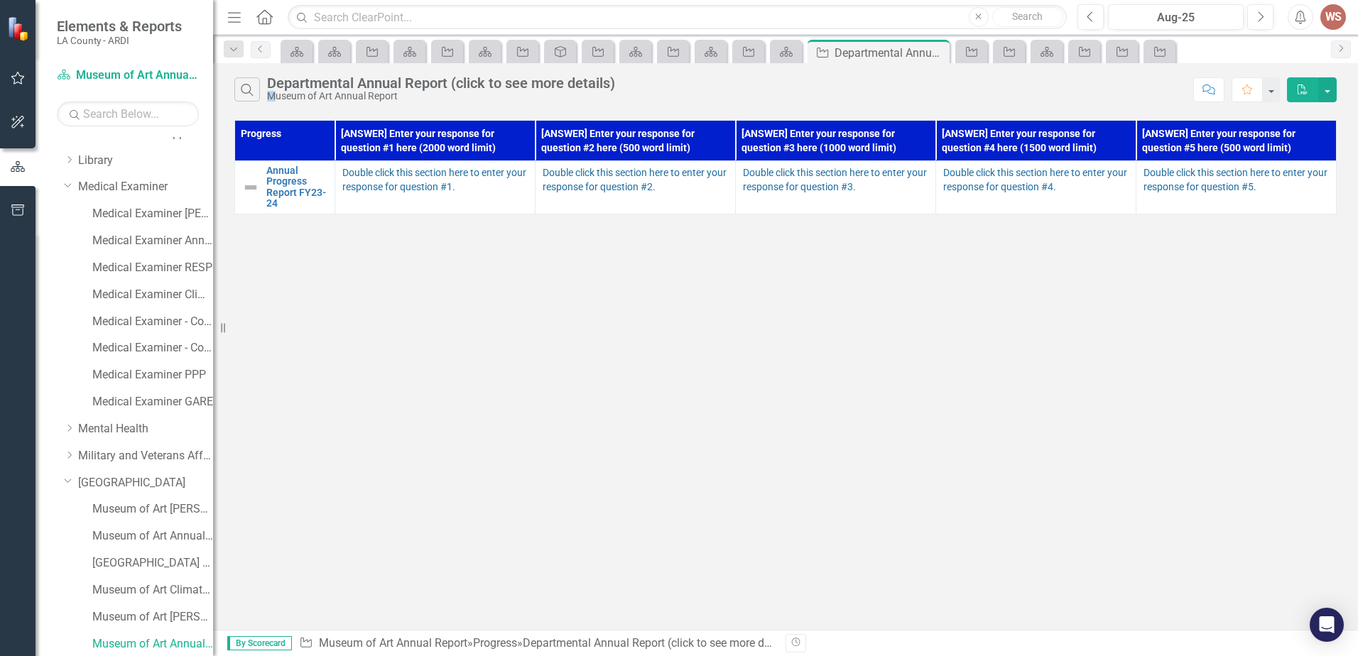
click at [276, 97] on div "Museum of Art Annual Report" at bounding box center [441, 96] width 348 height 11
drag, startPoint x: 379, startPoint y: 175, endPoint x: 439, endPoint y: 173, distance: 59.7
click at [439, 173] on span "Double click this section here to enter your response for question #1." at bounding box center [434, 180] width 184 height 26
drag, startPoint x: 620, startPoint y: 523, endPoint x: 465, endPoint y: 376, distance: 213.0
click at [605, 508] on div "Search Departmental Annual Report (click to see more details) Museum of Art Ann…" at bounding box center [785, 346] width 1145 height 567
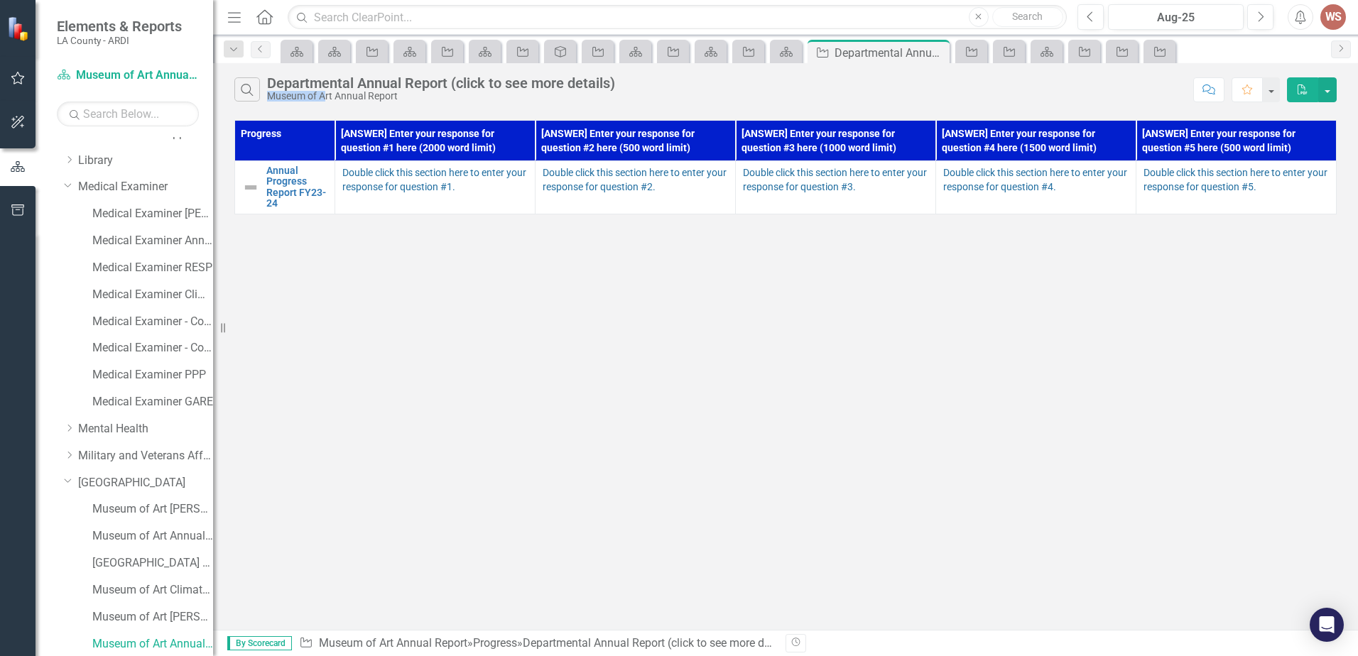
drag, startPoint x: 270, startPoint y: 98, endPoint x: 325, endPoint y: 107, distance: 56.1
click at [325, 107] on div "Search Departmental Annual Report (click to see more details) Museum of Art Ann…" at bounding box center [785, 86] width 1145 height 46
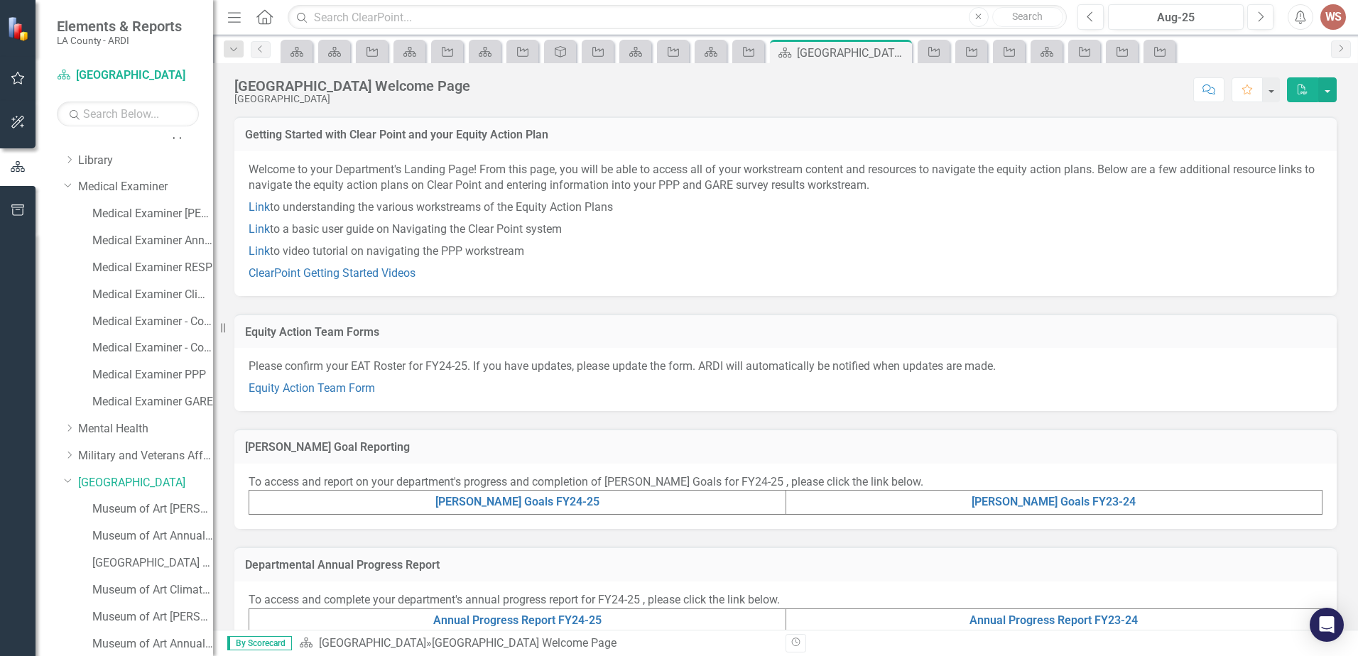
scroll to position [213, 0]
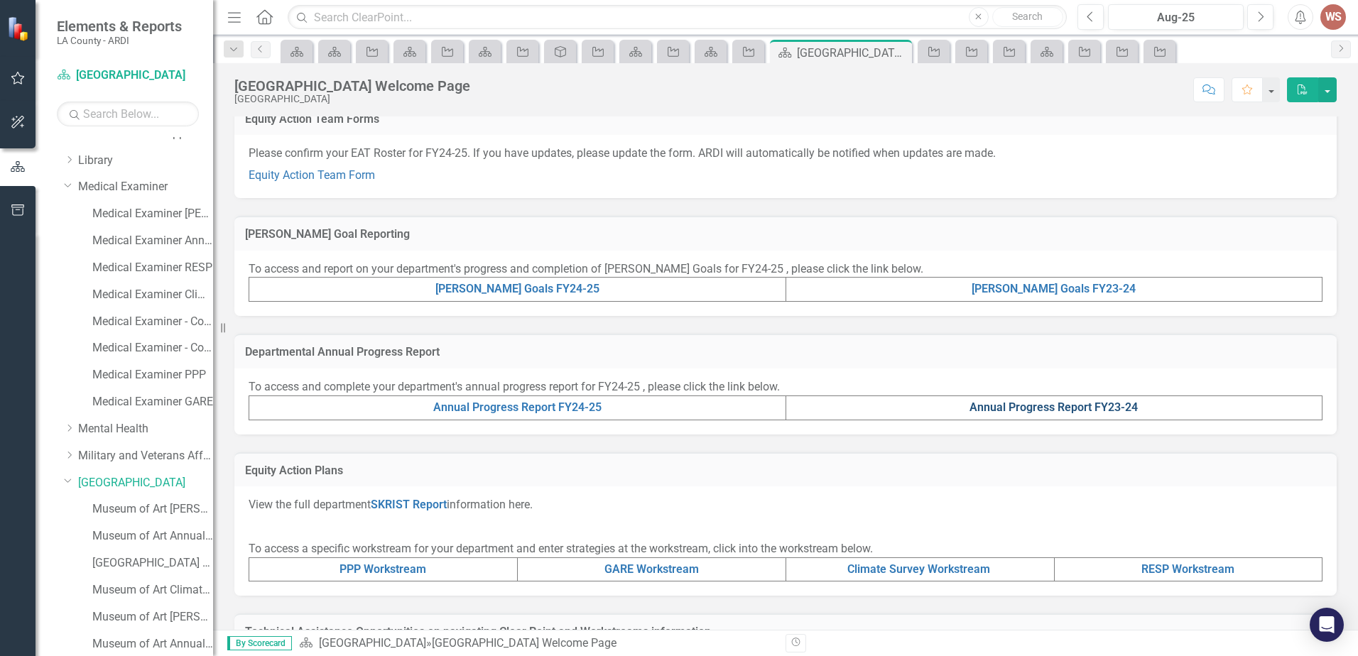
click at [1107, 407] on link "Annual Progress Report FY23-24" at bounding box center [1053, 406] width 168 height 13
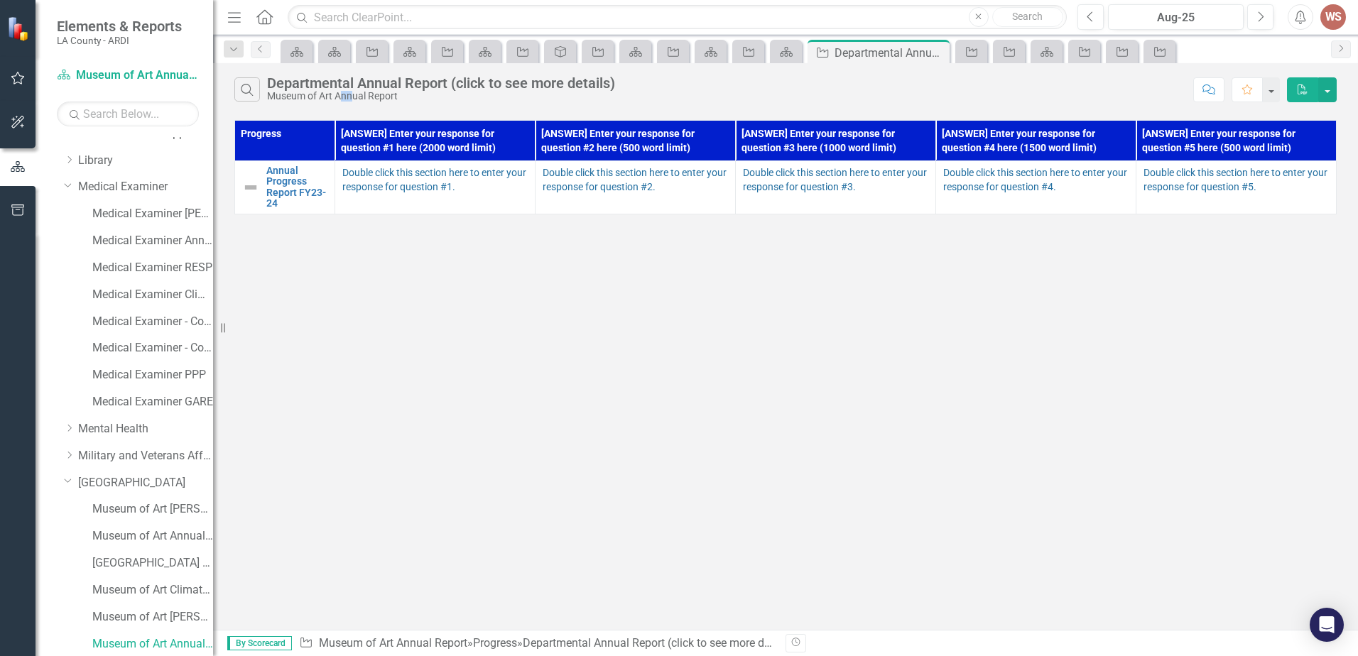
drag, startPoint x: 341, startPoint y: 97, endPoint x: 354, endPoint y: 97, distance: 12.8
click at [354, 97] on div "Museum of Art Annual Report" at bounding box center [441, 96] width 348 height 11
drag, startPoint x: 263, startPoint y: 166, endPoint x: 273, endPoint y: 174, distance: 12.6
click at [273, 174] on div "Annual Progress Report FY23-24" at bounding box center [284, 187] width 85 height 44
drag, startPoint x: 299, startPoint y: 94, endPoint x: 315, endPoint y: 121, distance: 32.1
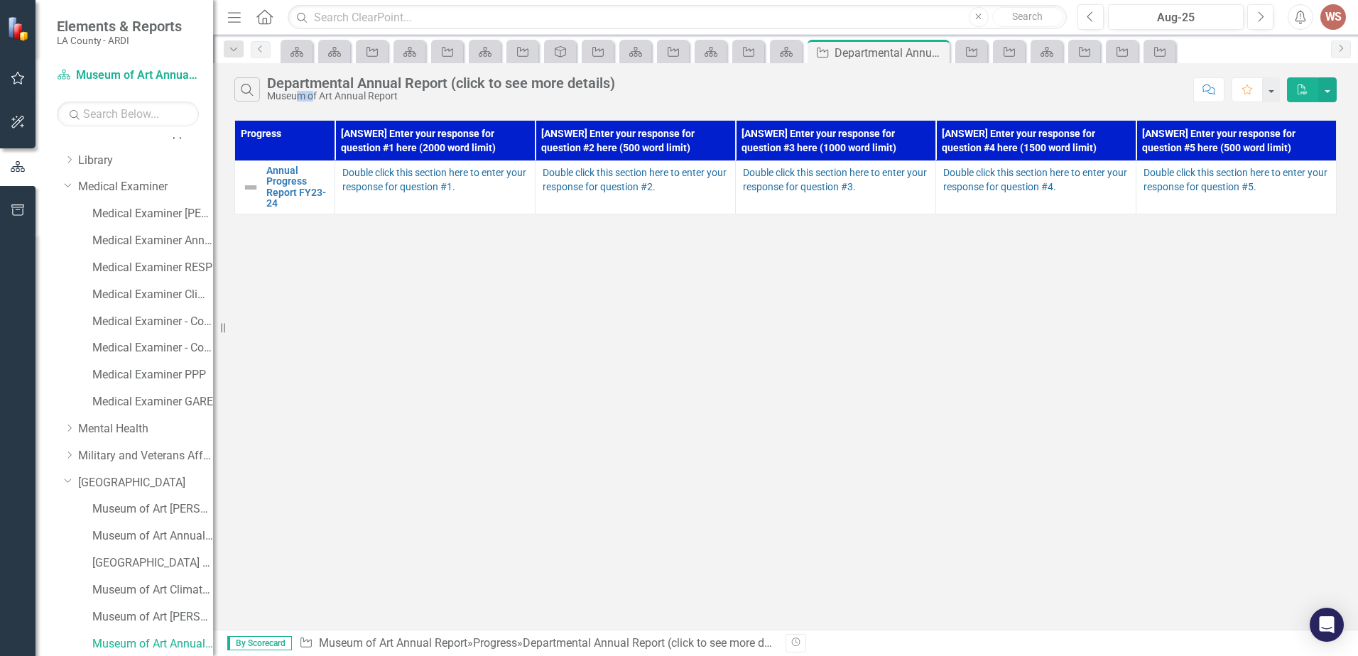
click at [312, 96] on div "Museum of Art Annual Report" at bounding box center [441, 96] width 348 height 11
drag, startPoint x: 263, startPoint y: 169, endPoint x: 308, endPoint y: 203, distance: 56.2
click at [308, 203] on div "Annual Progress Report FY23-24" at bounding box center [284, 187] width 85 height 44
drag, startPoint x: 269, startPoint y: 95, endPoint x: 319, endPoint y: 94, distance: 50.4
click at [319, 94] on div "Museum of Art Annual Report" at bounding box center [441, 96] width 348 height 11
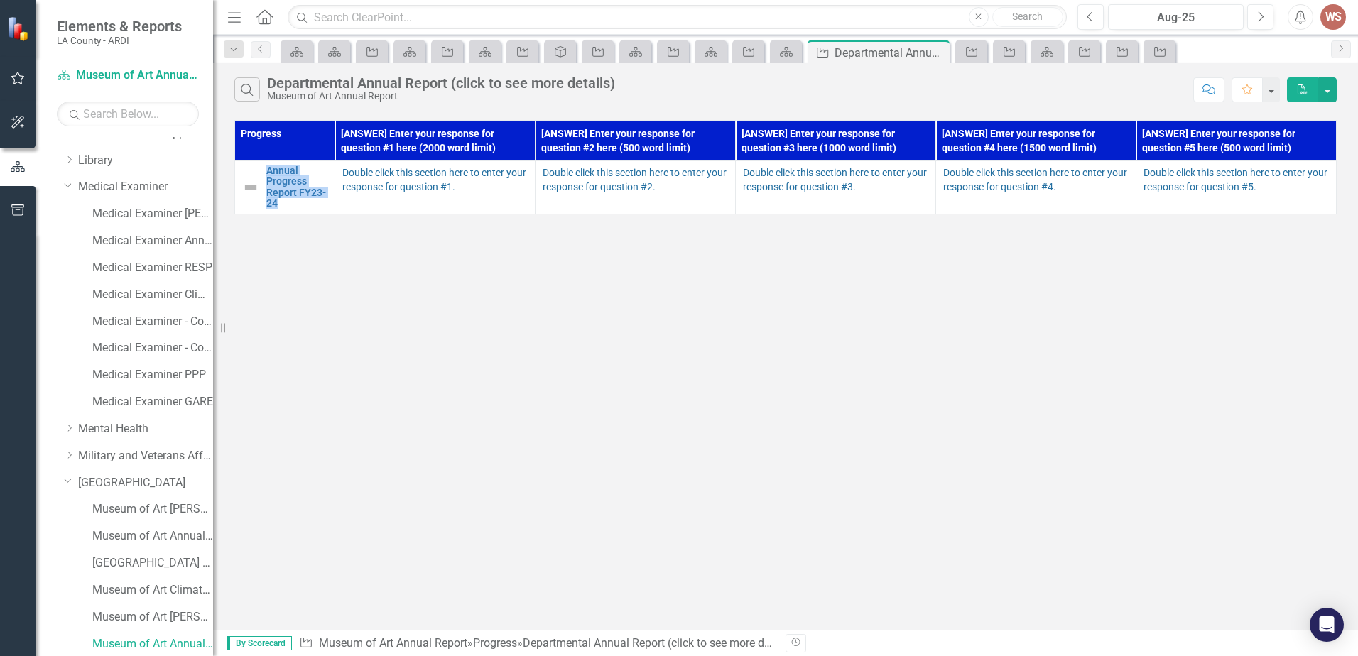
drag, startPoint x: 261, startPoint y: 166, endPoint x: 328, endPoint y: 204, distance: 77.2
click at [328, 204] on td "Annual Progress Report FY23-24 Link Open Element" at bounding box center [285, 187] width 100 height 53
drag, startPoint x: 881, startPoint y: 319, endPoint x: 633, endPoint y: 381, distance: 256.1
click at [880, 319] on div "Search Departmental Annual Report (click to see more details) Museum of Art Ann…" at bounding box center [785, 346] width 1145 height 567
click at [273, 94] on div "Museum of Art Annual Report" at bounding box center [441, 96] width 348 height 11
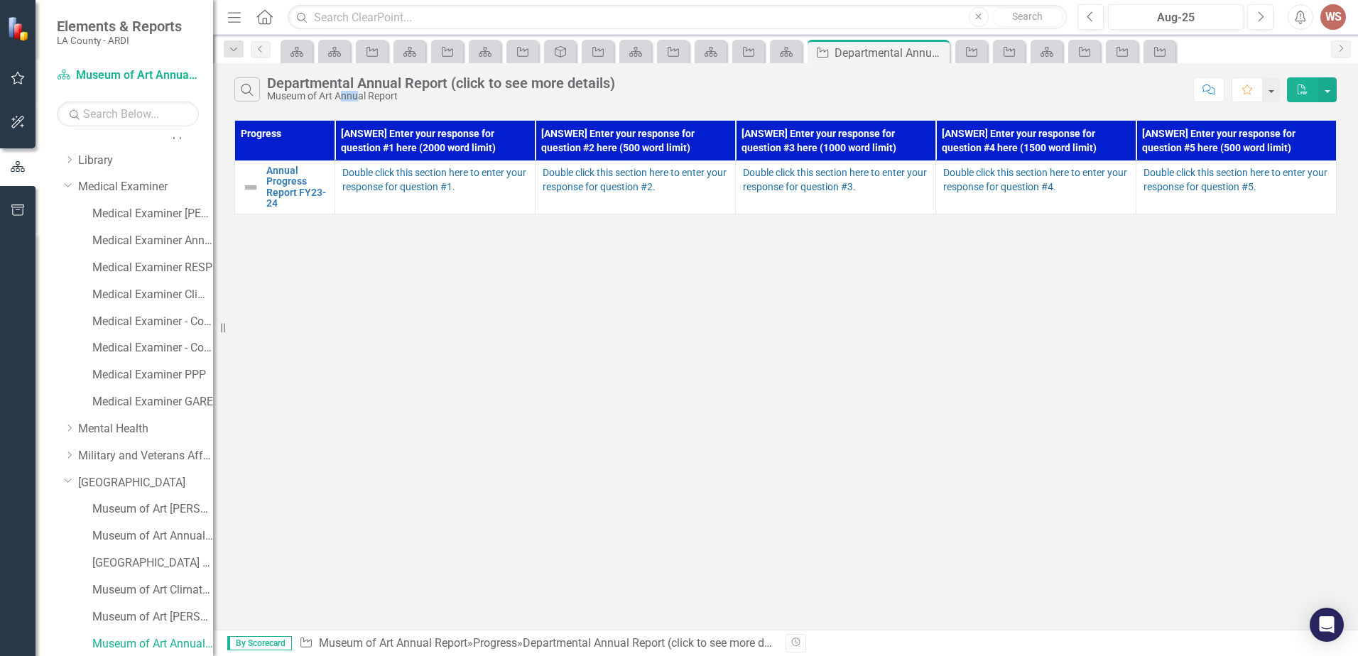
drag, startPoint x: 344, startPoint y: 107, endPoint x: 360, endPoint y: 97, distance: 18.5
click at [360, 97] on div "Search Departmental Annual Report (click to see more details) Museum of Art Ann…" at bounding box center [785, 86] width 1145 height 46
click at [364, 98] on div "Museum of Art Annual Report" at bounding box center [441, 96] width 348 height 11
drag, startPoint x: 369, startPoint y: 89, endPoint x: 381, endPoint y: 93, distance: 11.9
click at [381, 93] on div "Departmental Annual Report (click to see more details) Museum of Art Annual Rep…" at bounding box center [441, 88] width 348 height 26
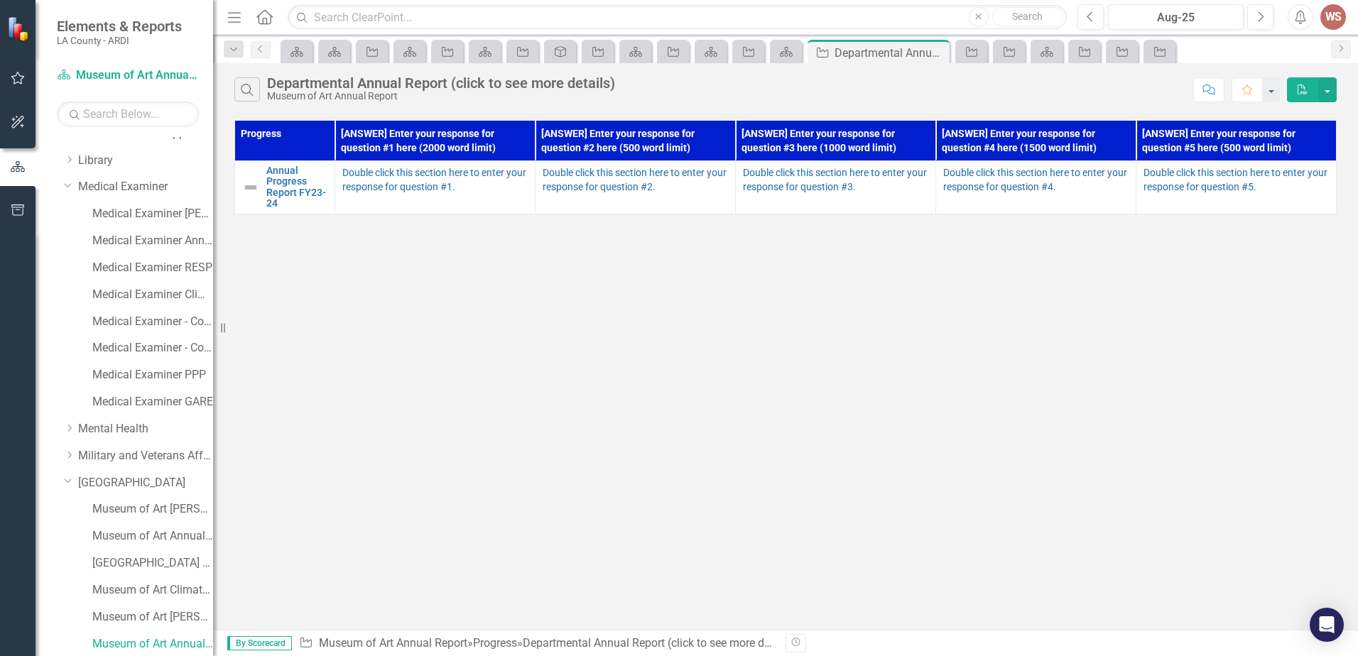
click at [395, 198] on td "Double click this section here to enter your response for question #1." at bounding box center [435, 187] width 200 height 53
drag, startPoint x: 271, startPoint y: 98, endPoint x: 320, endPoint y: 155, distance: 76.0
click at [296, 103] on div "Search Departmental Annual Report (click to see more details) Museum of Art Ann…" at bounding box center [785, 86] width 1145 height 46
drag, startPoint x: 614, startPoint y: 170, endPoint x: 670, endPoint y: 180, distance: 57.0
click at [670, 180] on p "Double click this section here to enter your response for question #2." at bounding box center [634, 179] width 185 height 28
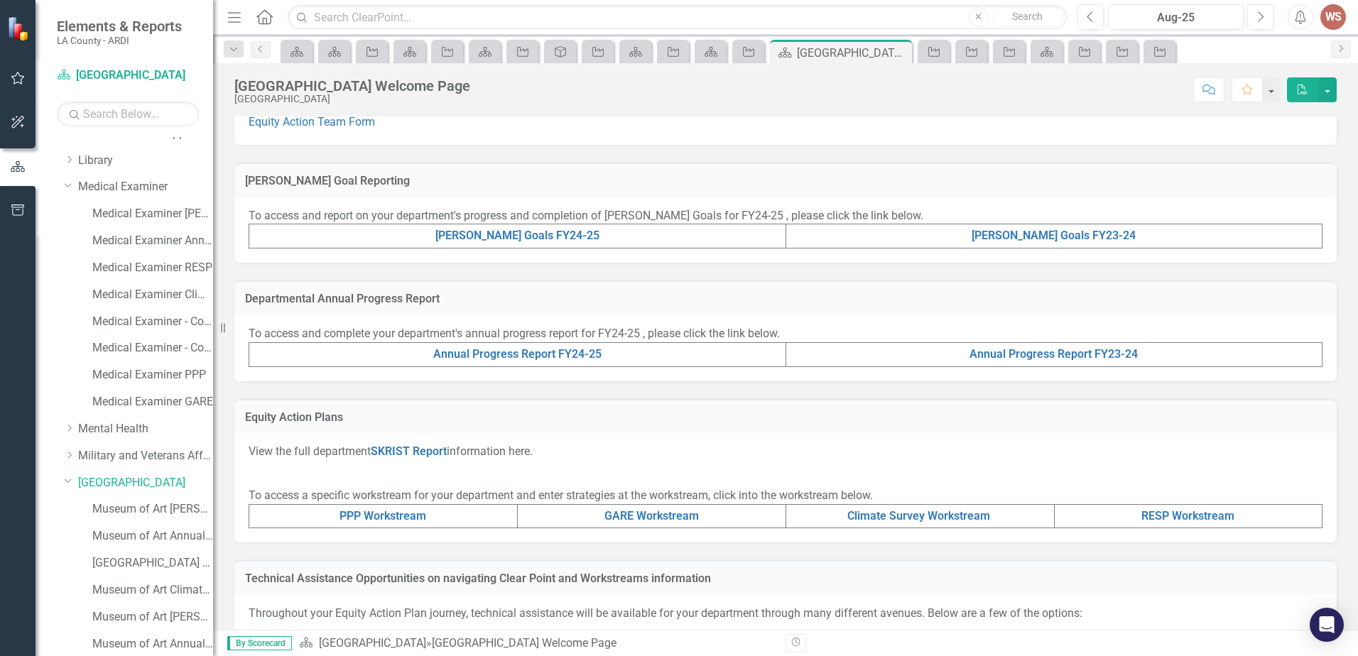
scroll to position [355, 0]
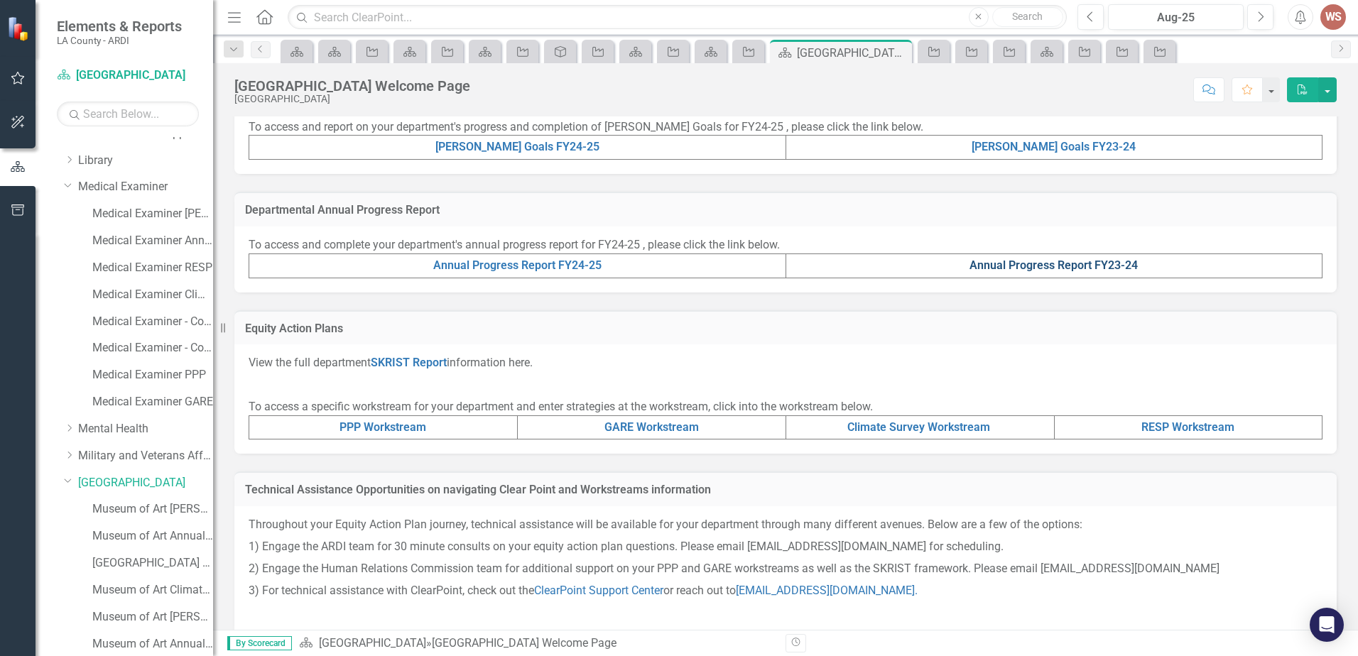
click at [980, 269] on link "Annual Progress Report FY23-24" at bounding box center [1053, 264] width 168 height 13
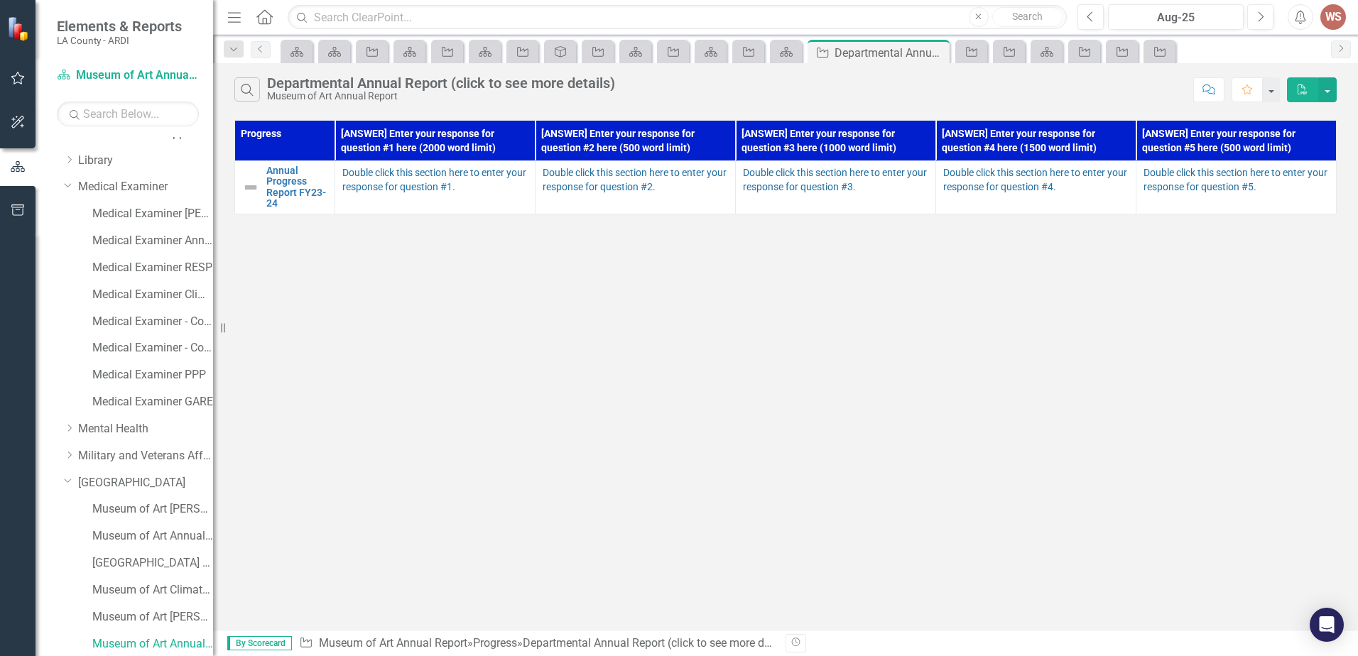
scroll to position [1792, 0]
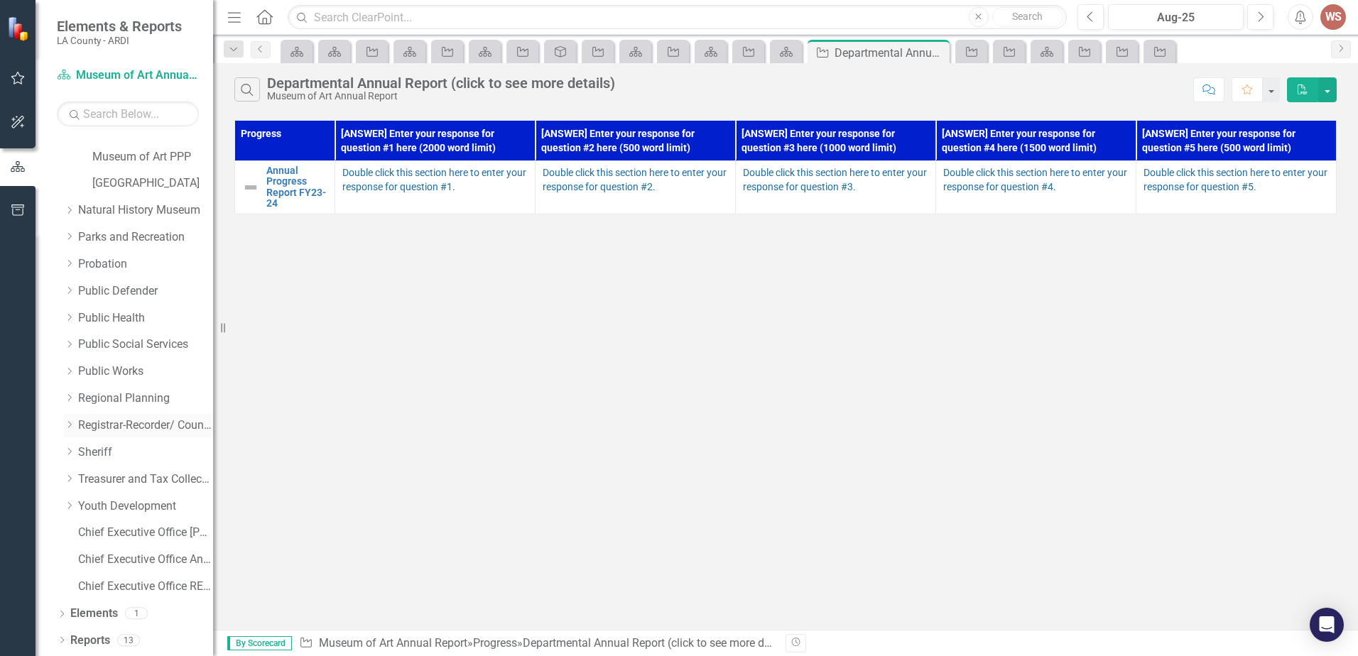
click at [69, 427] on icon "Dropdown" at bounding box center [69, 424] width 11 height 9
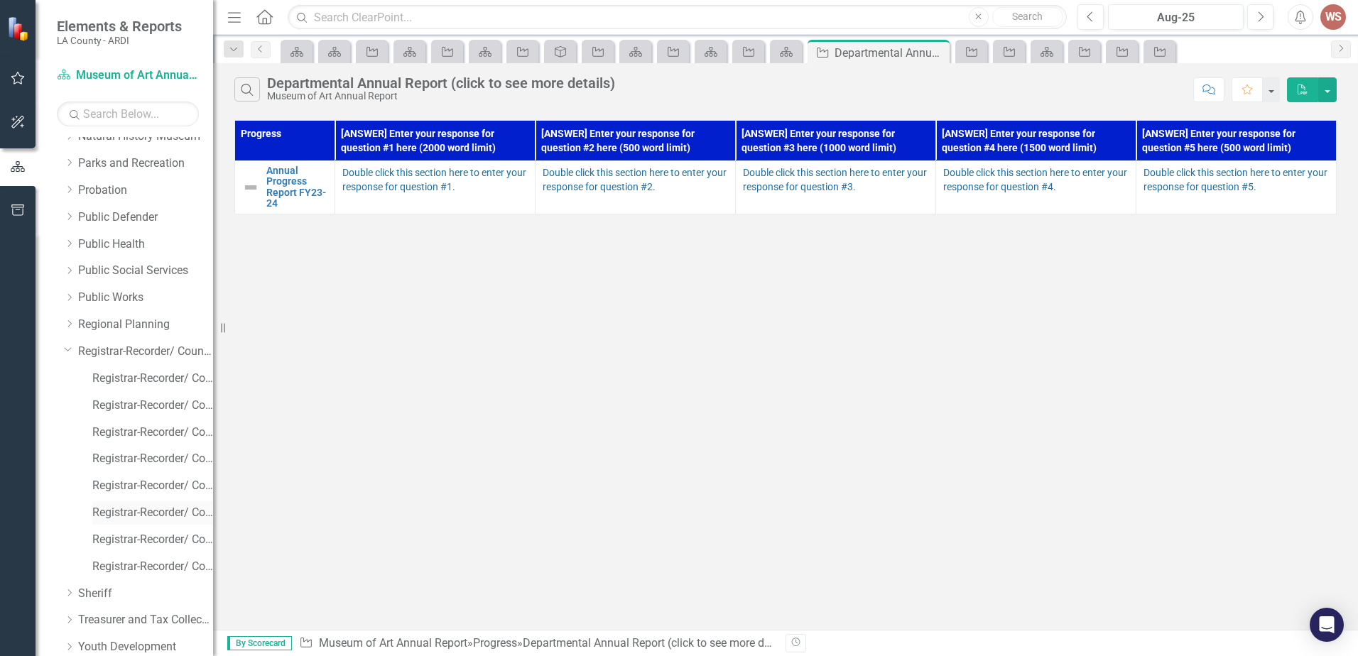
scroll to position [1934, 0]
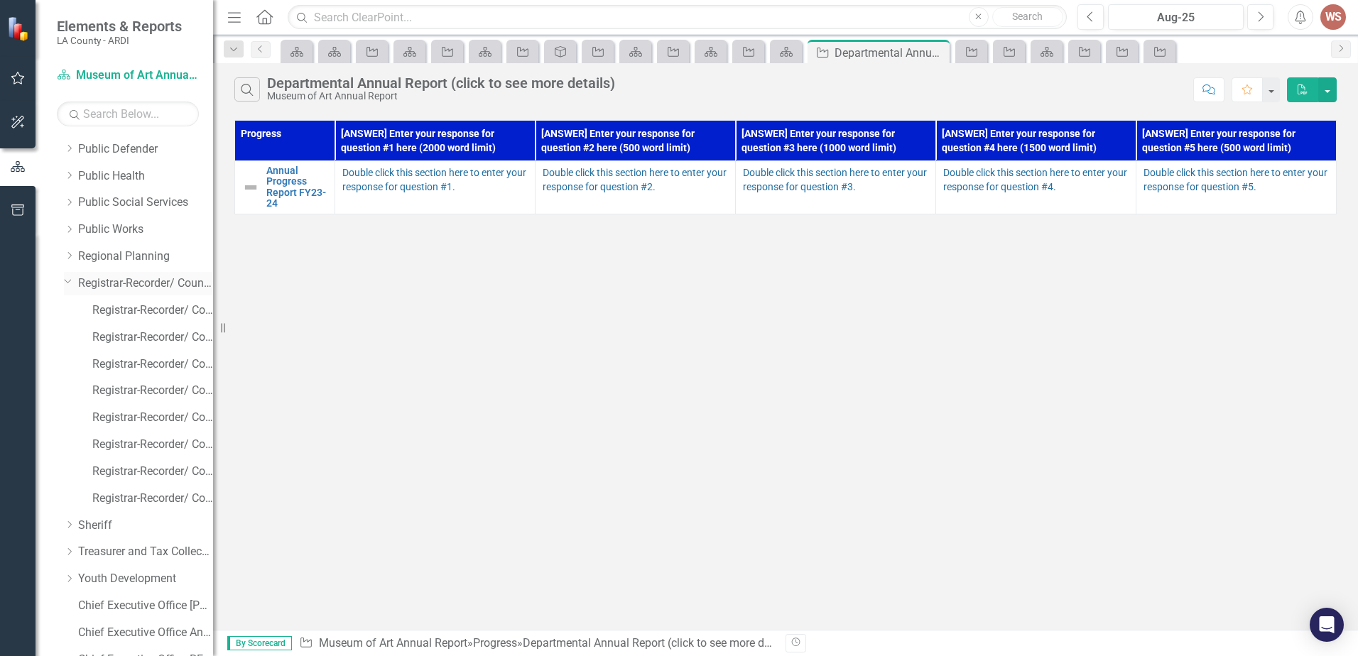
click at [148, 283] on link "Registrar-Recorder/ County Clerk" at bounding box center [145, 283] width 135 height 16
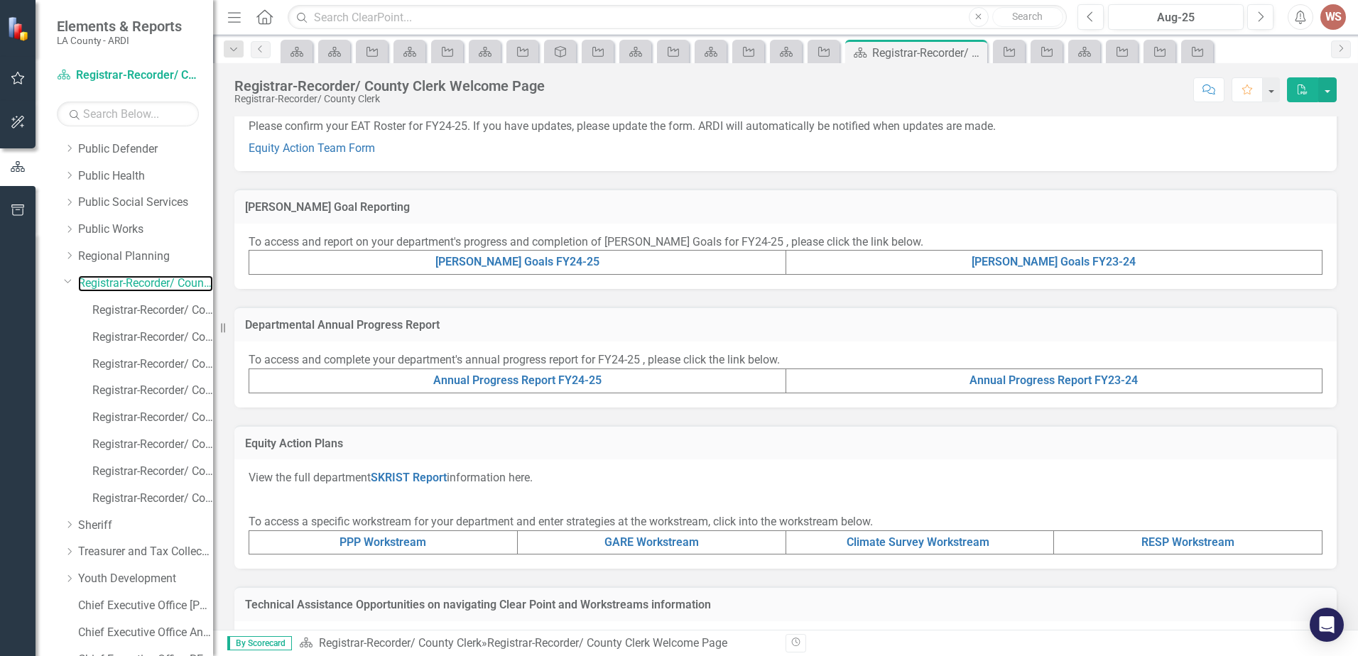
scroll to position [257, 0]
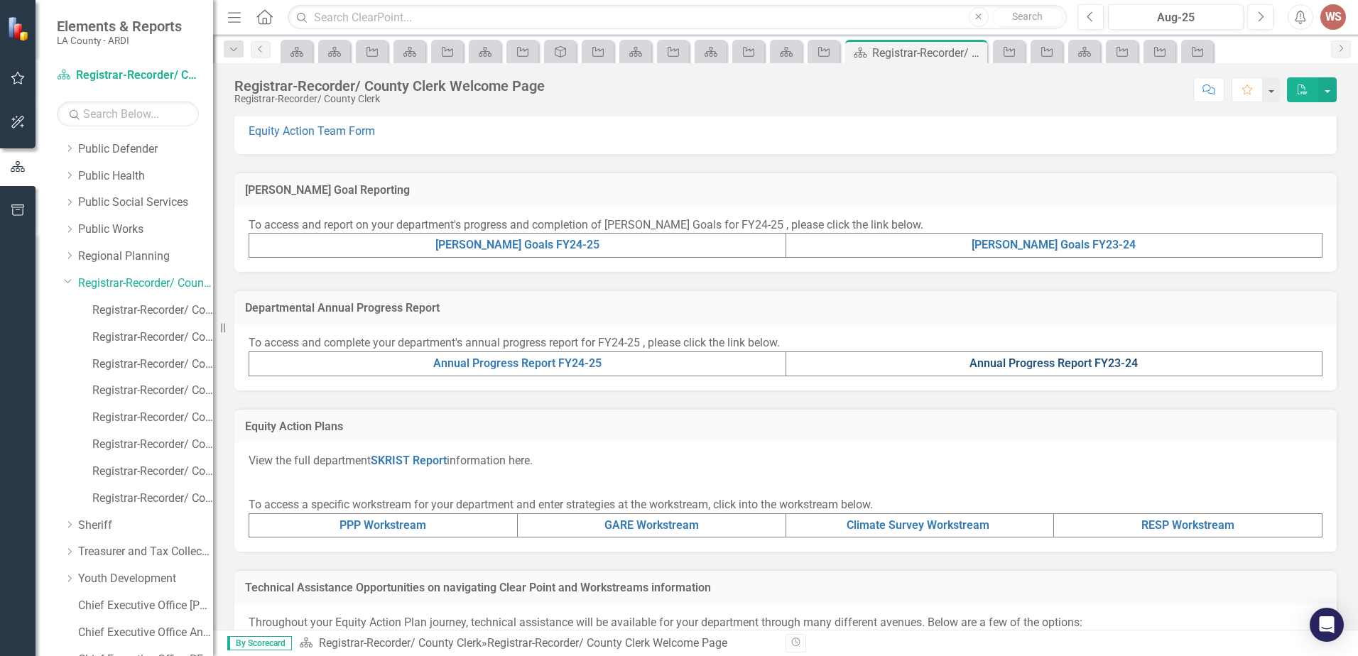
click at [1037, 363] on link "Annual Progress Report FY23-24" at bounding box center [1053, 362] width 168 height 13
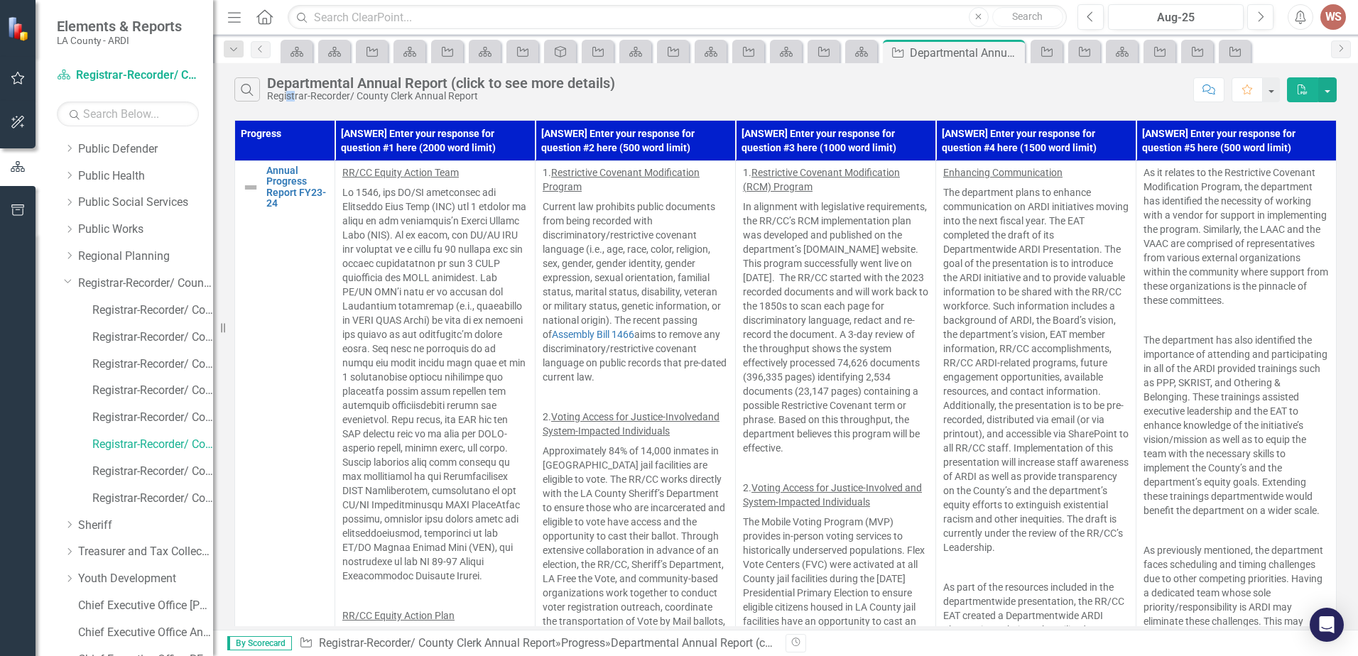
drag, startPoint x: 288, startPoint y: 94, endPoint x: 296, endPoint y: 94, distance: 7.8
click at [296, 94] on div "Registrar-Recorder/ County Clerk Annual Report" at bounding box center [441, 96] width 348 height 11
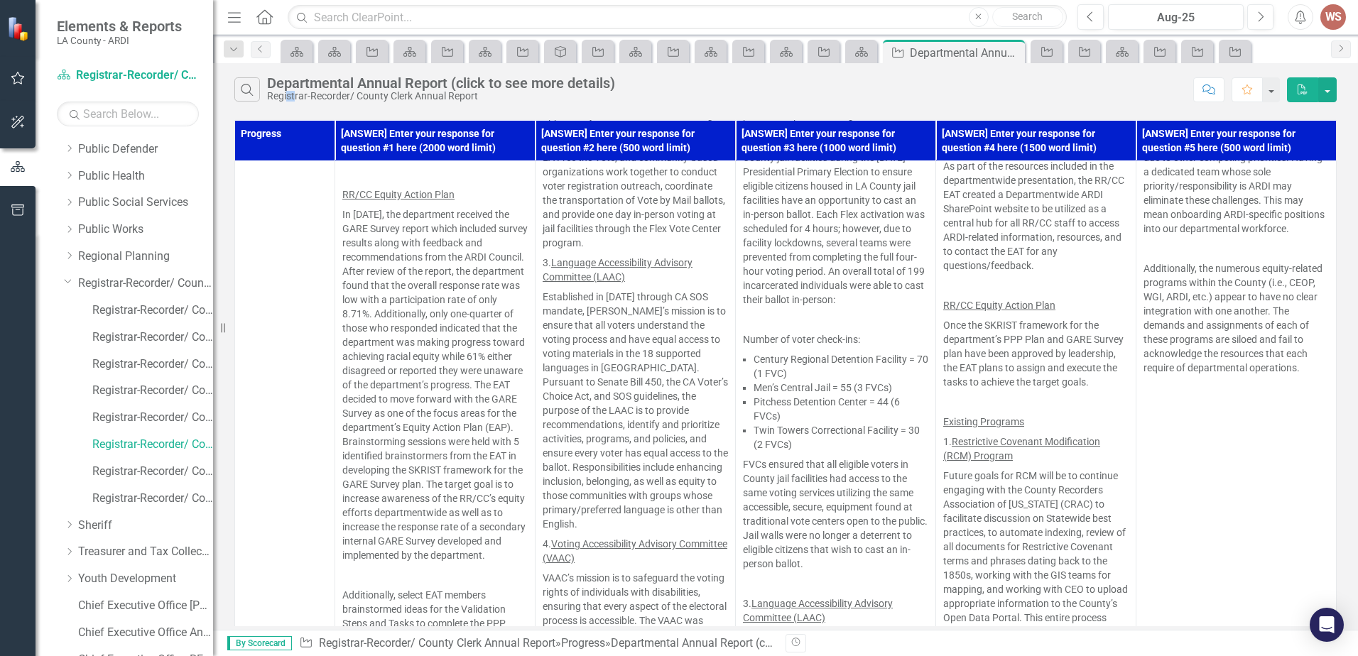
scroll to position [497, 0]
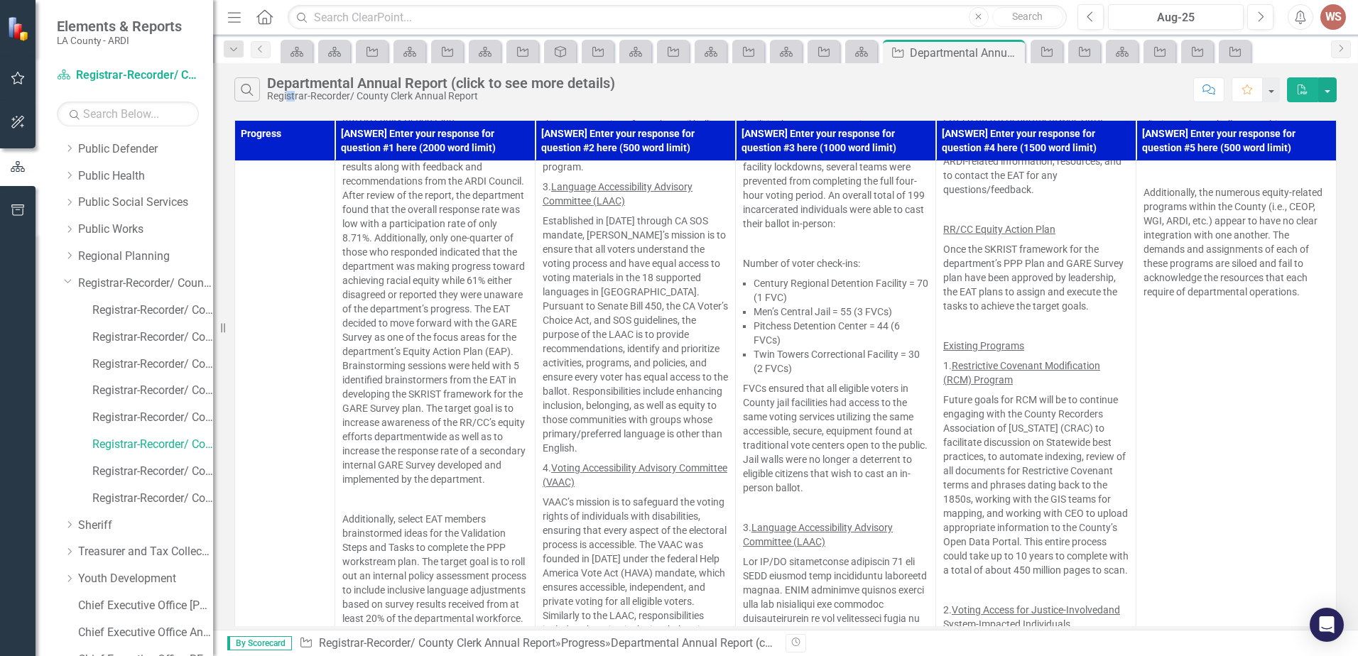
click at [1302, 88] on icon "button" at bounding box center [1302, 89] width 10 height 10
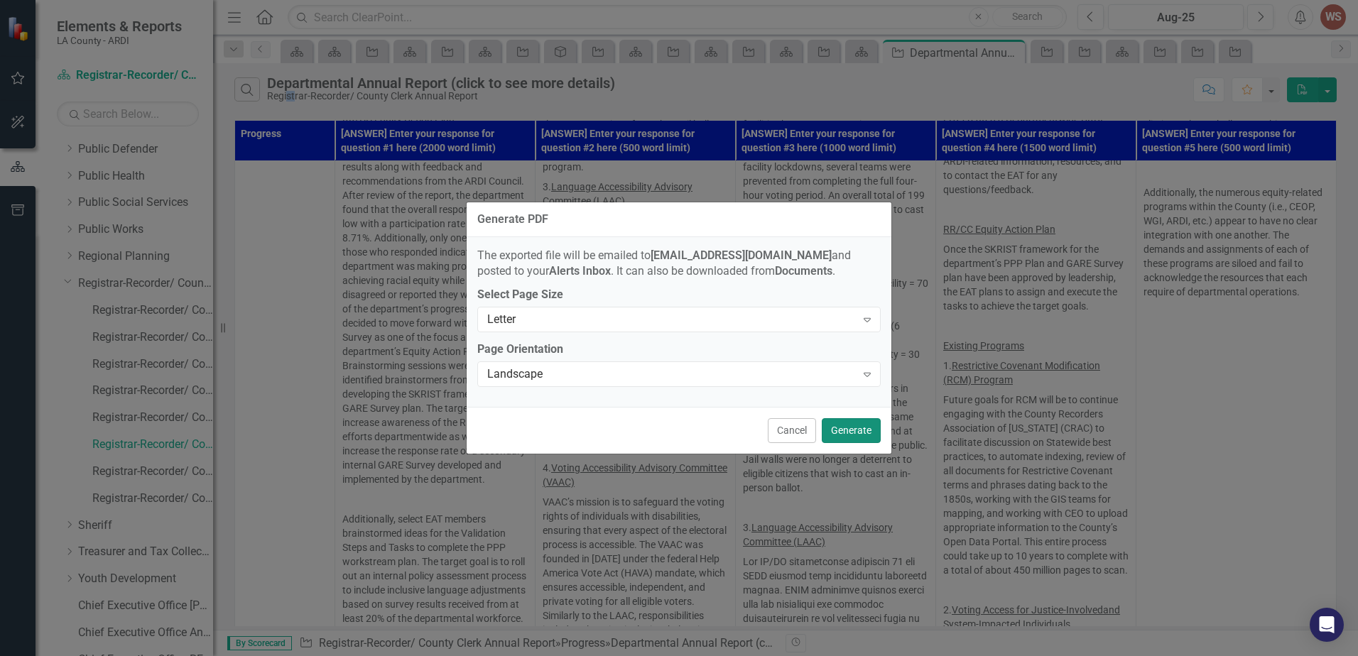
click at [838, 432] on button "Generate" at bounding box center [850, 430] width 59 height 25
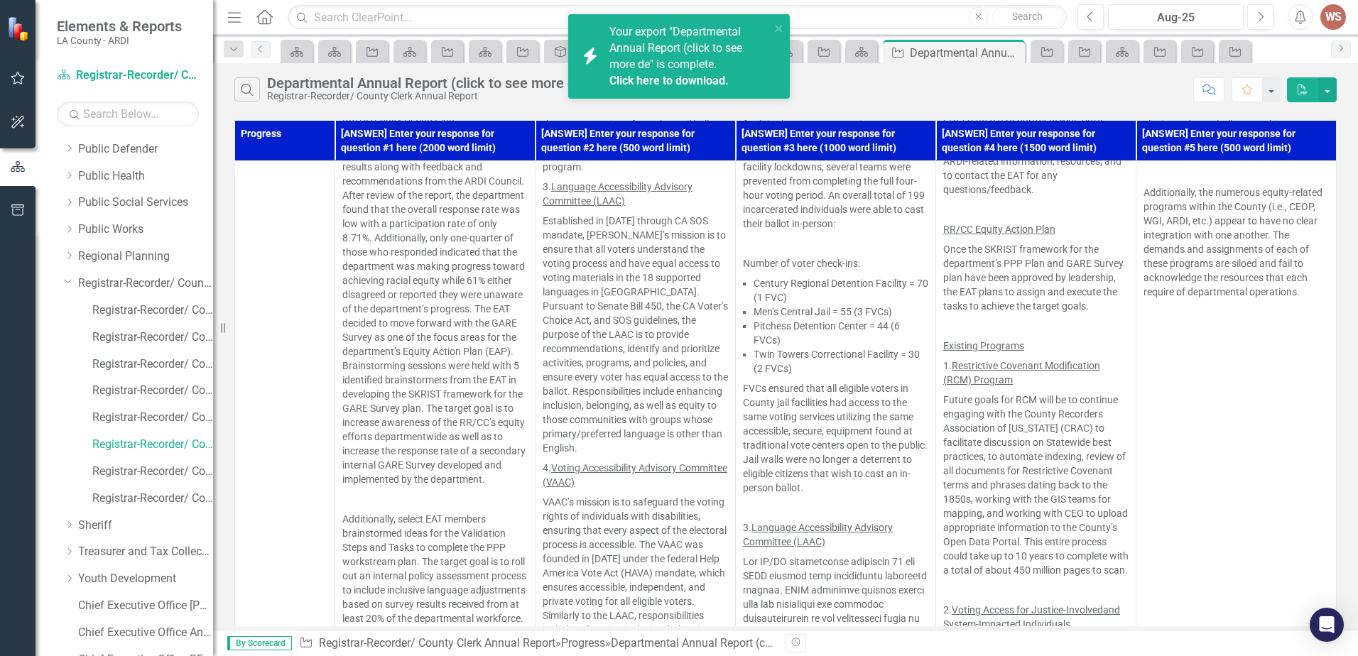
click at [684, 84] on link "Click here to download." at bounding box center [668, 80] width 119 height 13
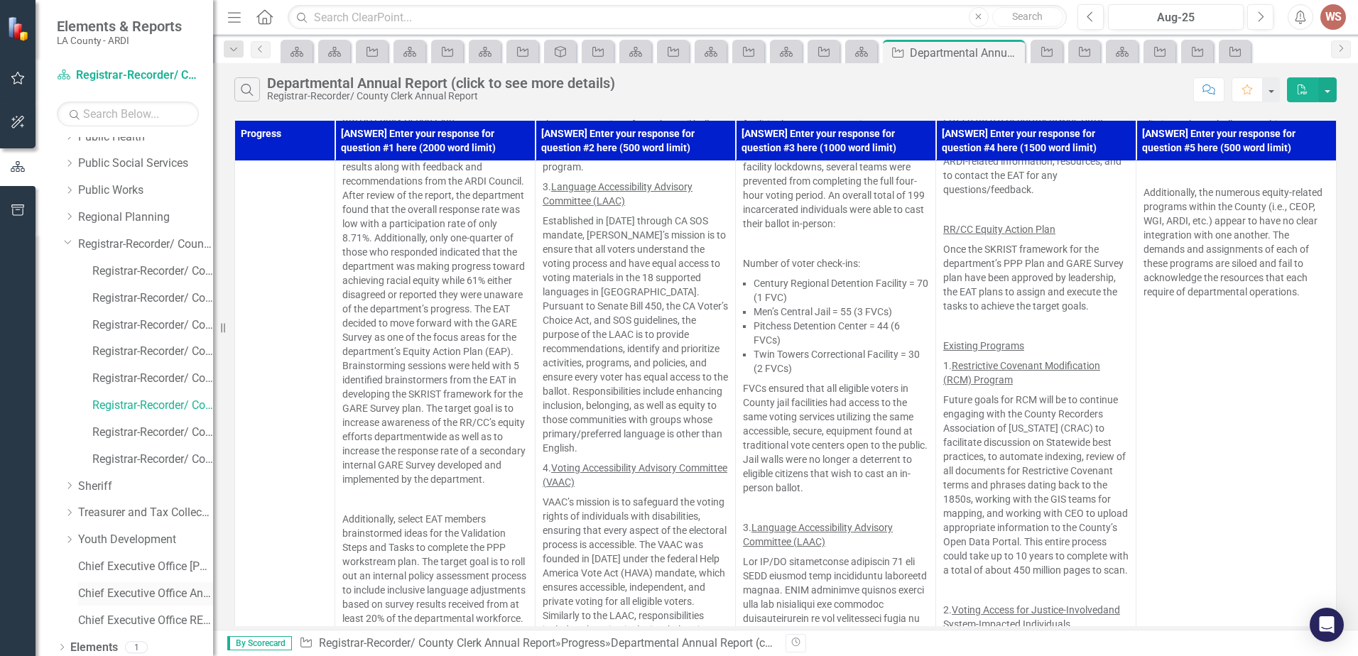
scroll to position [2006, 0]
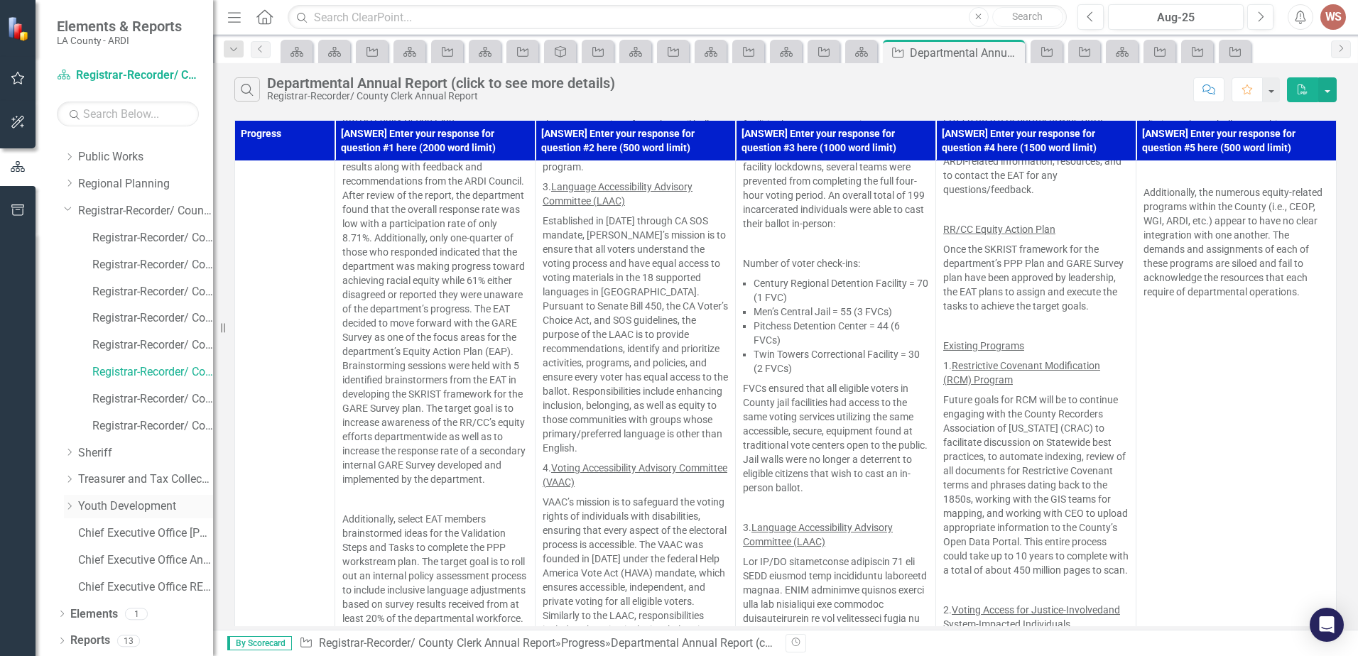
click at [73, 507] on icon "Dropdown" at bounding box center [69, 506] width 11 height 9
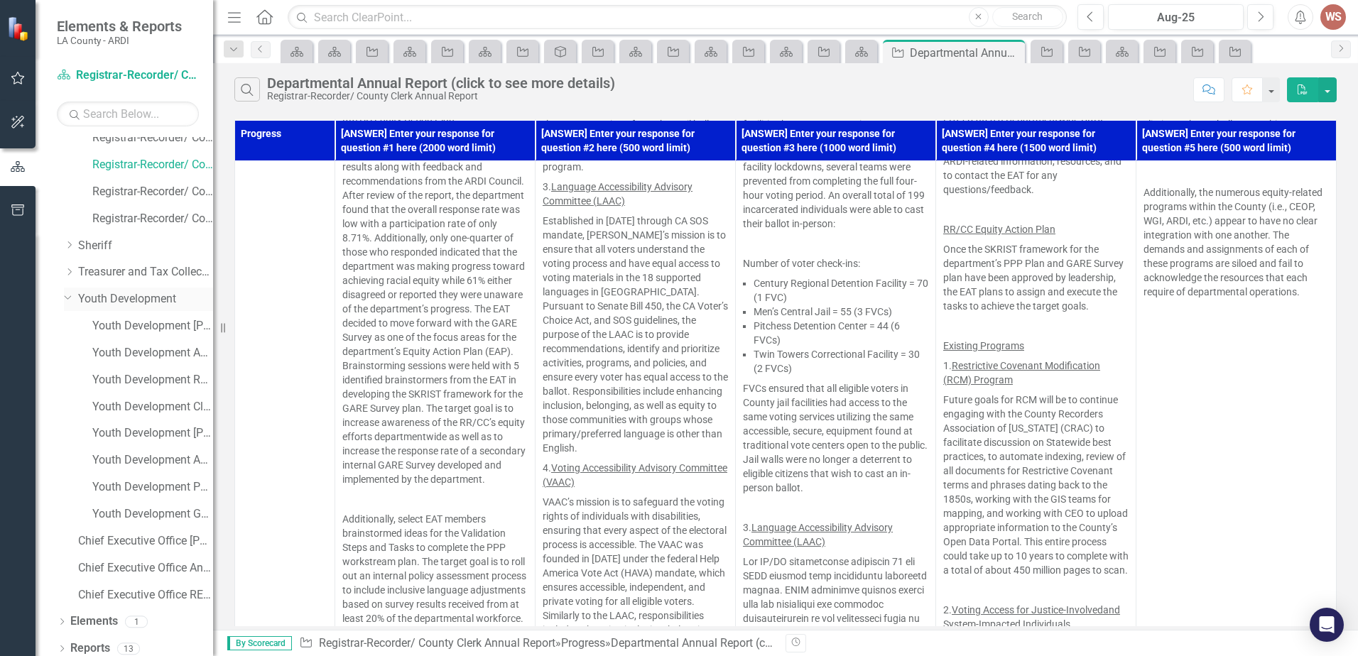
scroll to position [2219, 0]
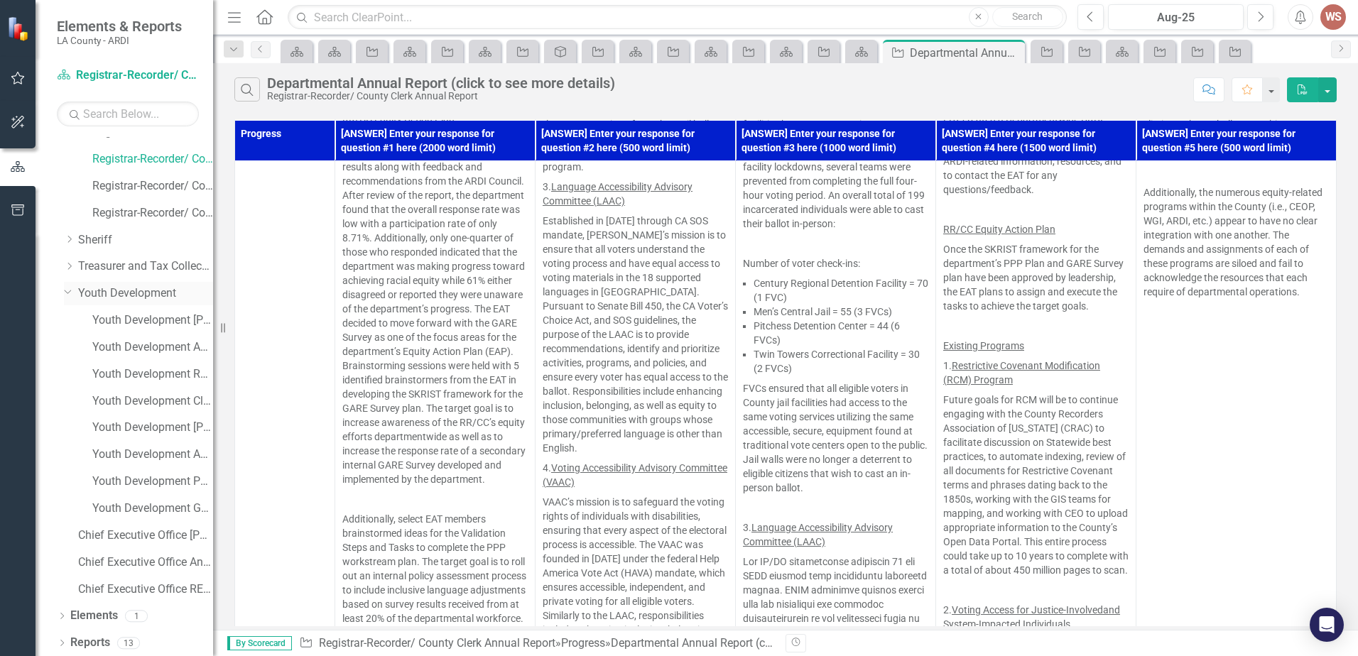
click at [173, 288] on link "Youth Development" at bounding box center [145, 293] width 135 height 16
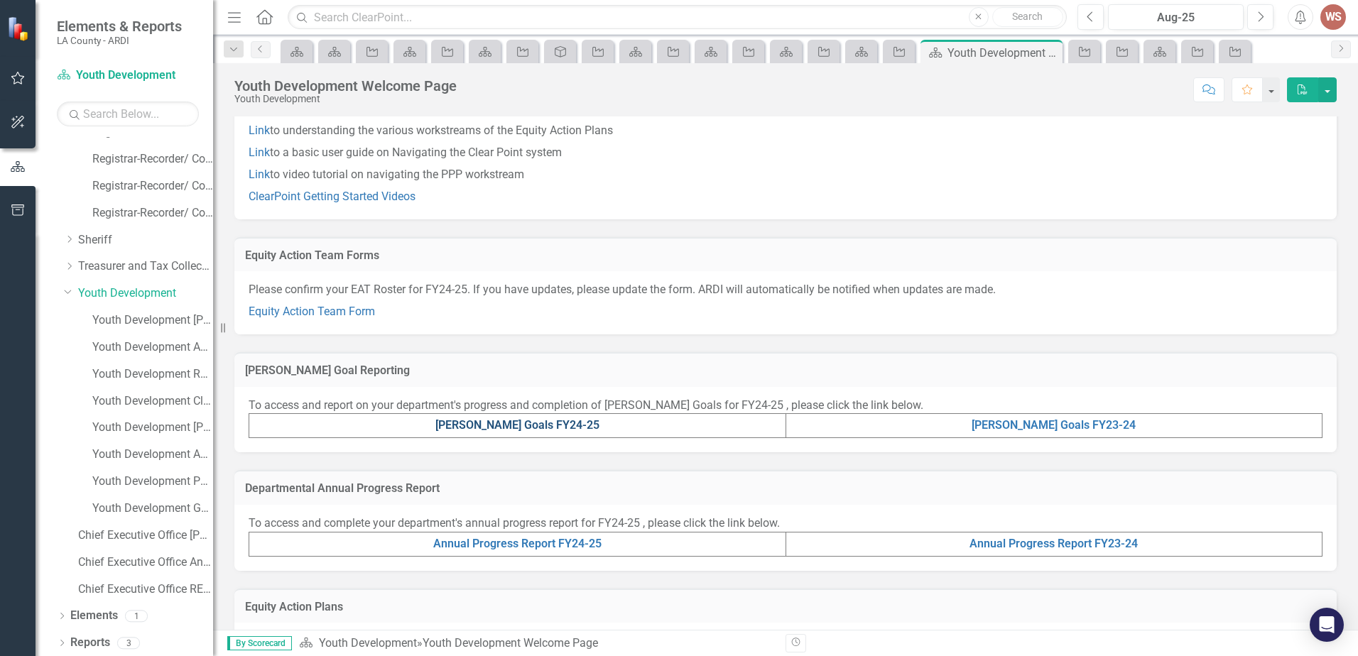
scroll to position [142, 0]
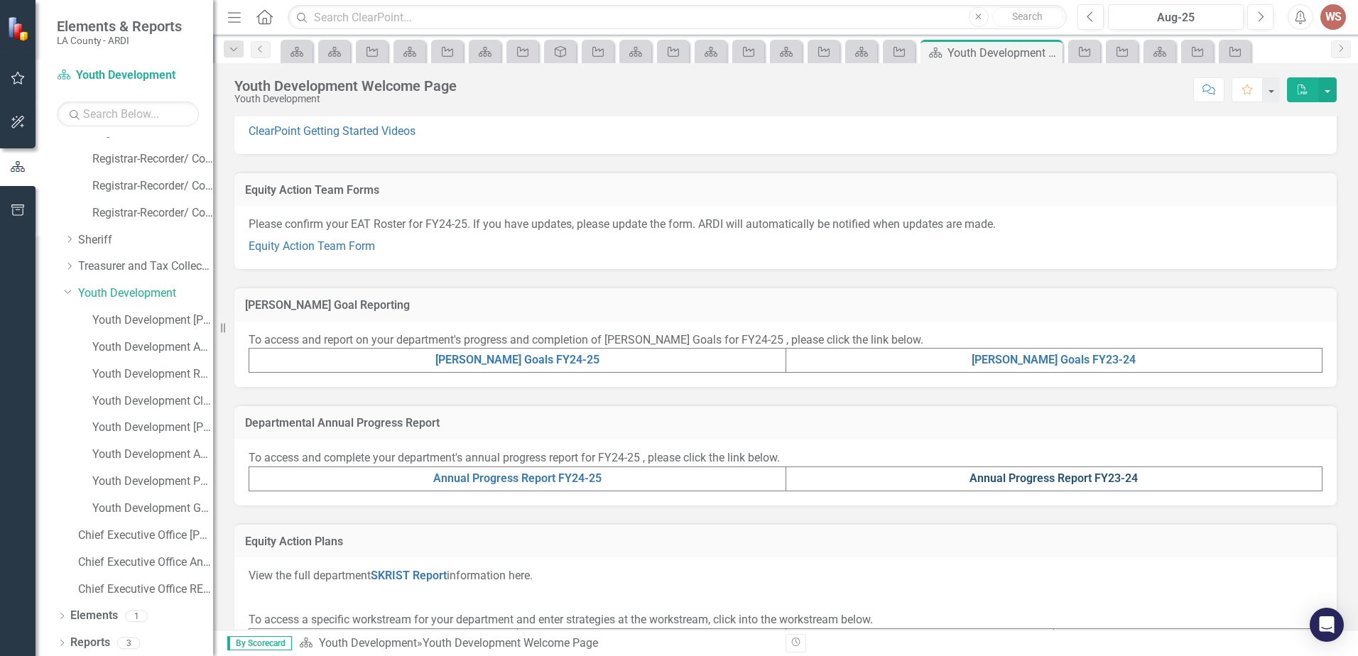
click at [1032, 474] on link "Annual Progress Report FY23-24" at bounding box center [1053, 477] width 168 height 13
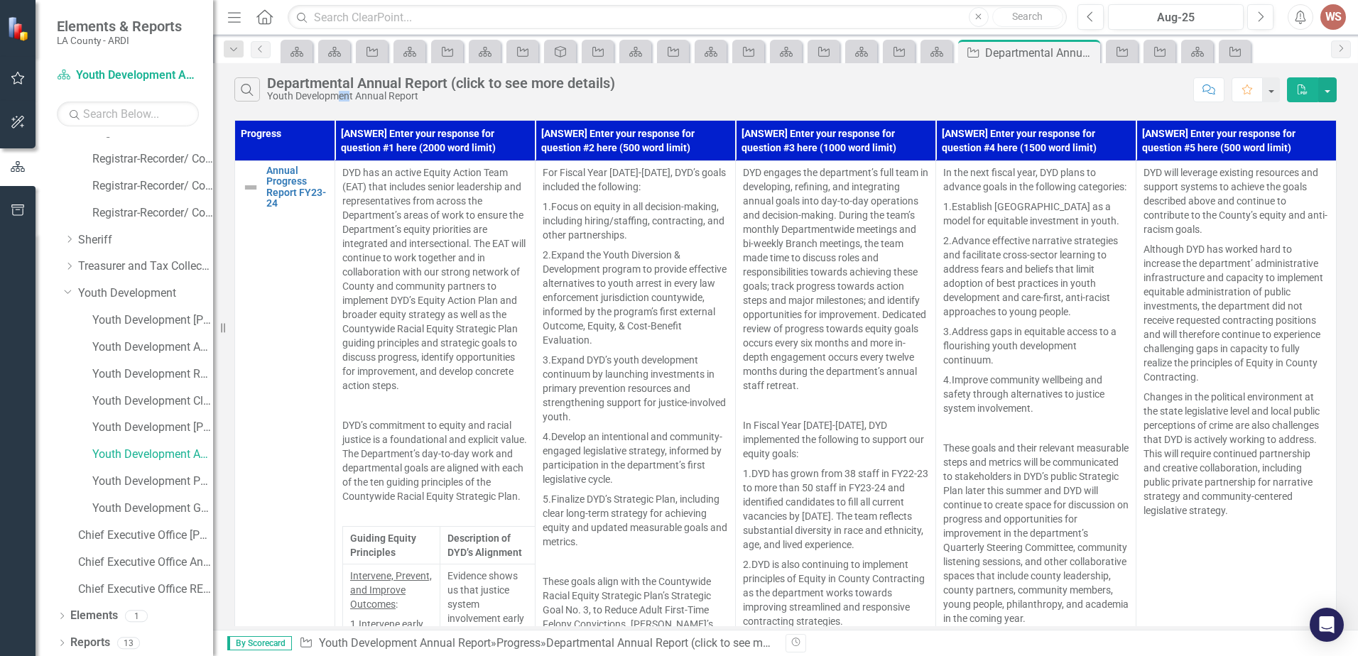
drag, startPoint x: 341, startPoint y: 92, endPoint x: 362, endPoint y: 131, distance: 43.9
click at [350, 92] on div "Youth Development Annual Report" at bounding box center [441, 96] width 348 height 11
drag, startPoint x: 488, startPoint y: 273, endPoint x: 725, endPoint y: 370, distance: 255.4
click at [510, 301] on p "DYD has an active Equity Action Team (EAT) that includes senior leadership and …" at bounding box center [434, 280] width 185 height 230
click at [1306, 88] on icon "PDF" at bounding box center [1302, 89] width 13 height 10
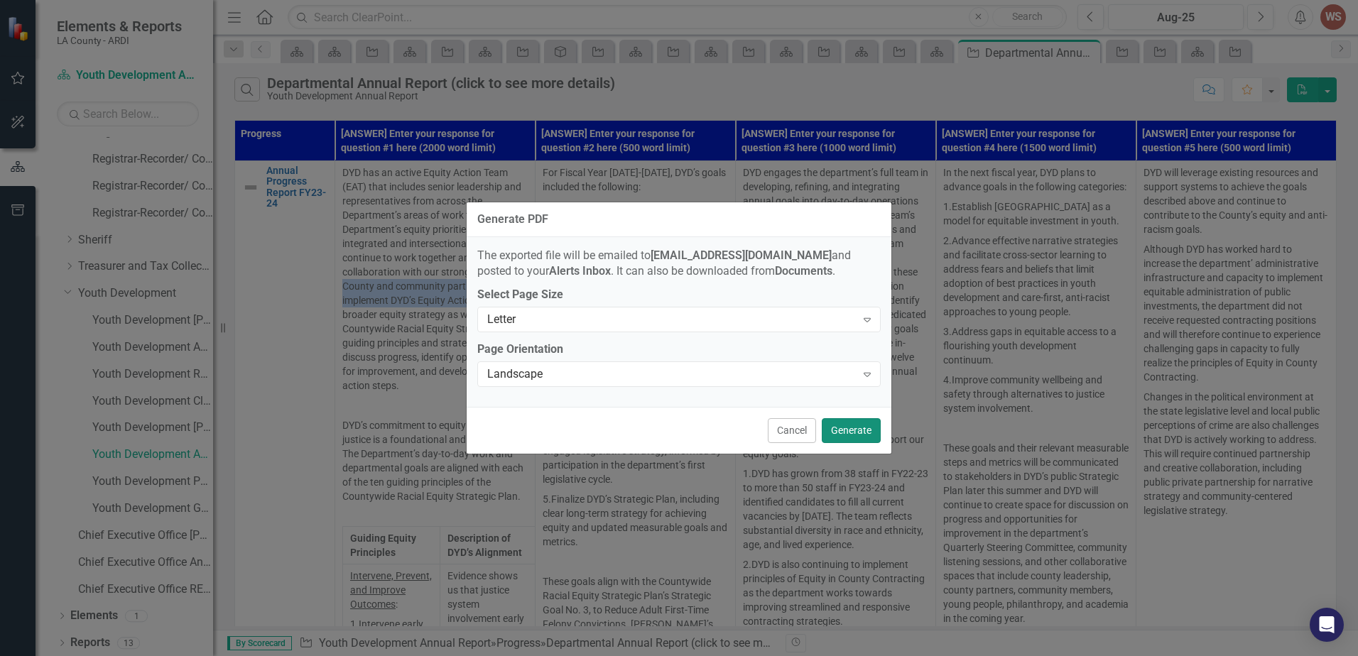
click at [849, 424] on button "Generate" at bounding box center [850, 430] width 59 height 25
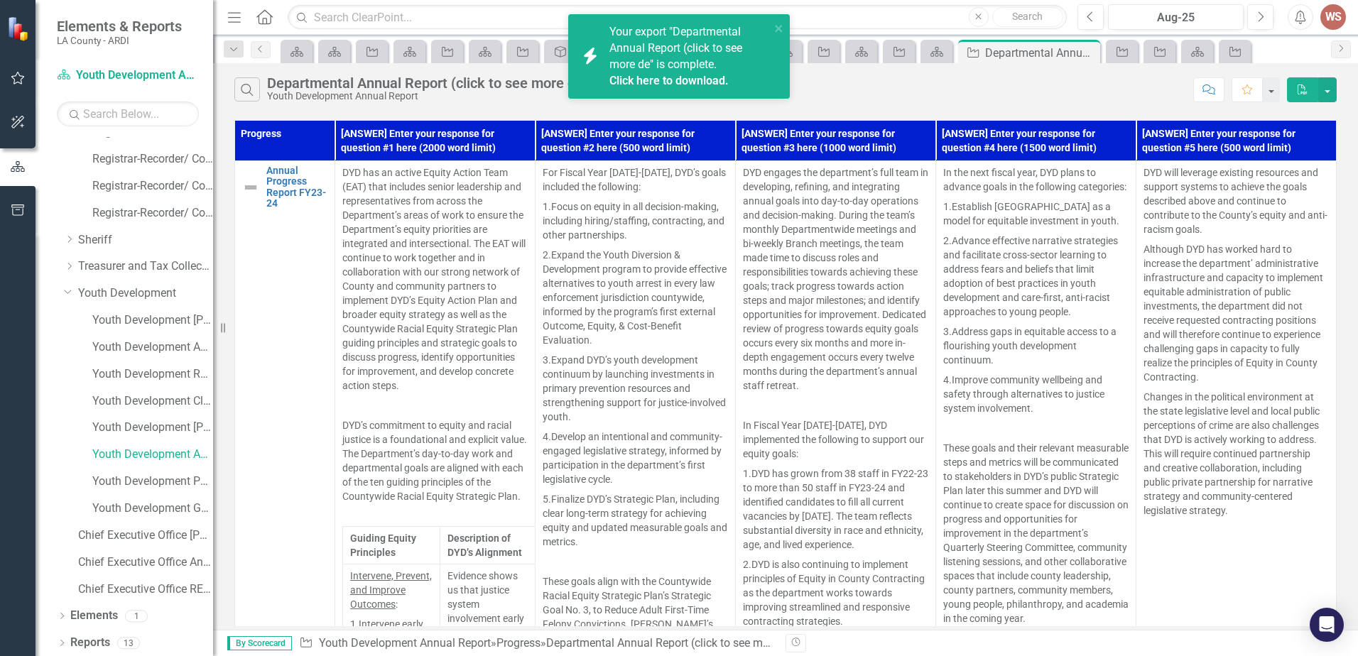
click at [692, 84] on link "Click here to download." at bounding box center [668, 80] width 119 height 13
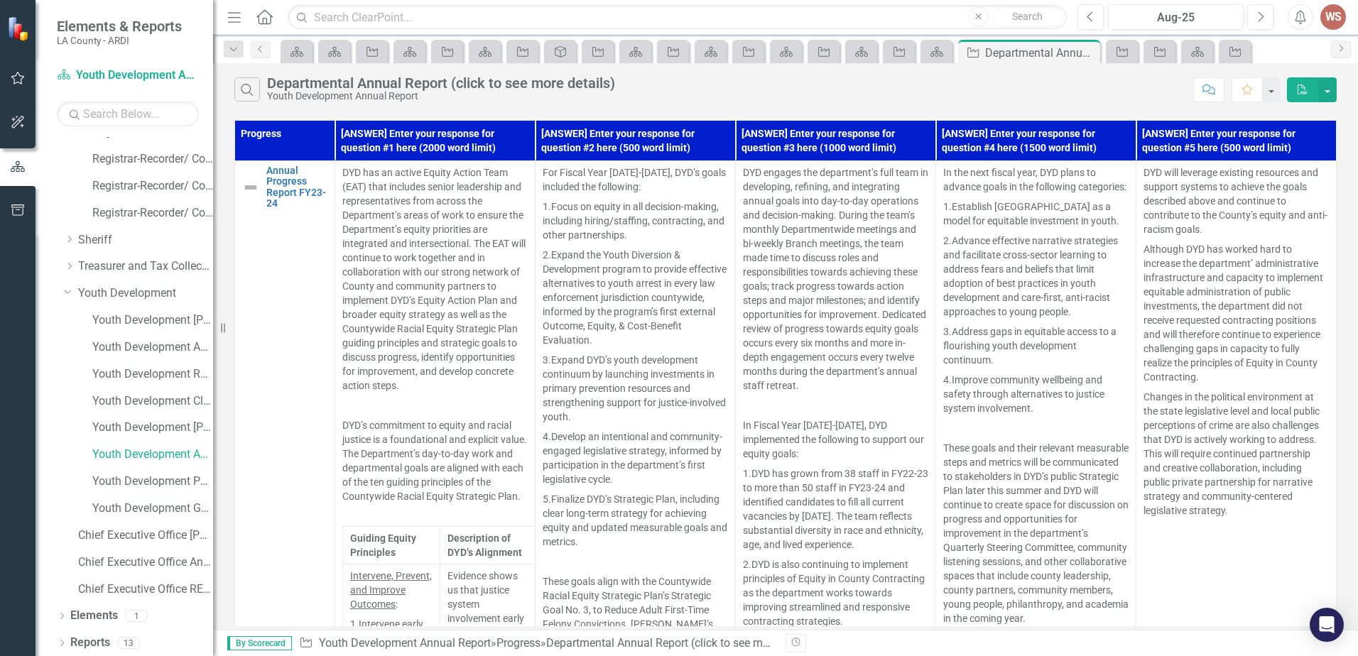
click at [618, 400] on p "3. Expand DYD’s youth development continuum by launching investments in primary…" at bounding box center [634, 388] width 185 height 77
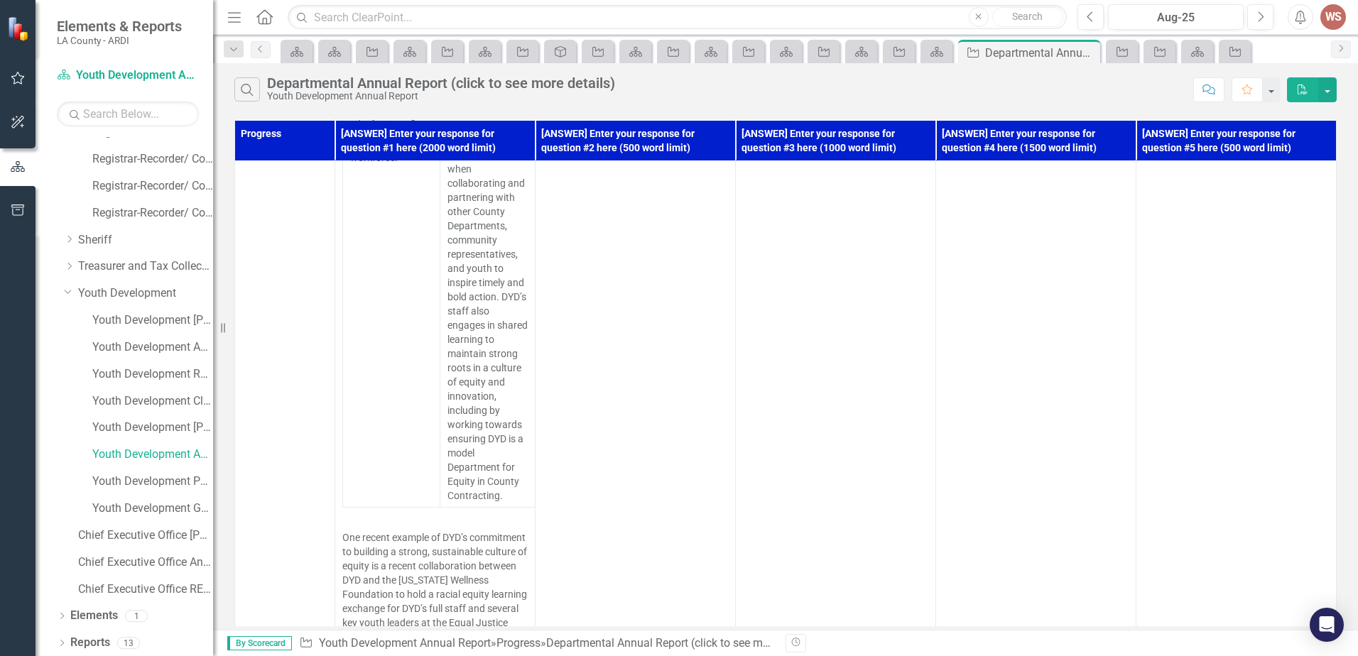
scroll to position [2408, 0]
